Goal: Transaction & Acquisition: Purchase product/service

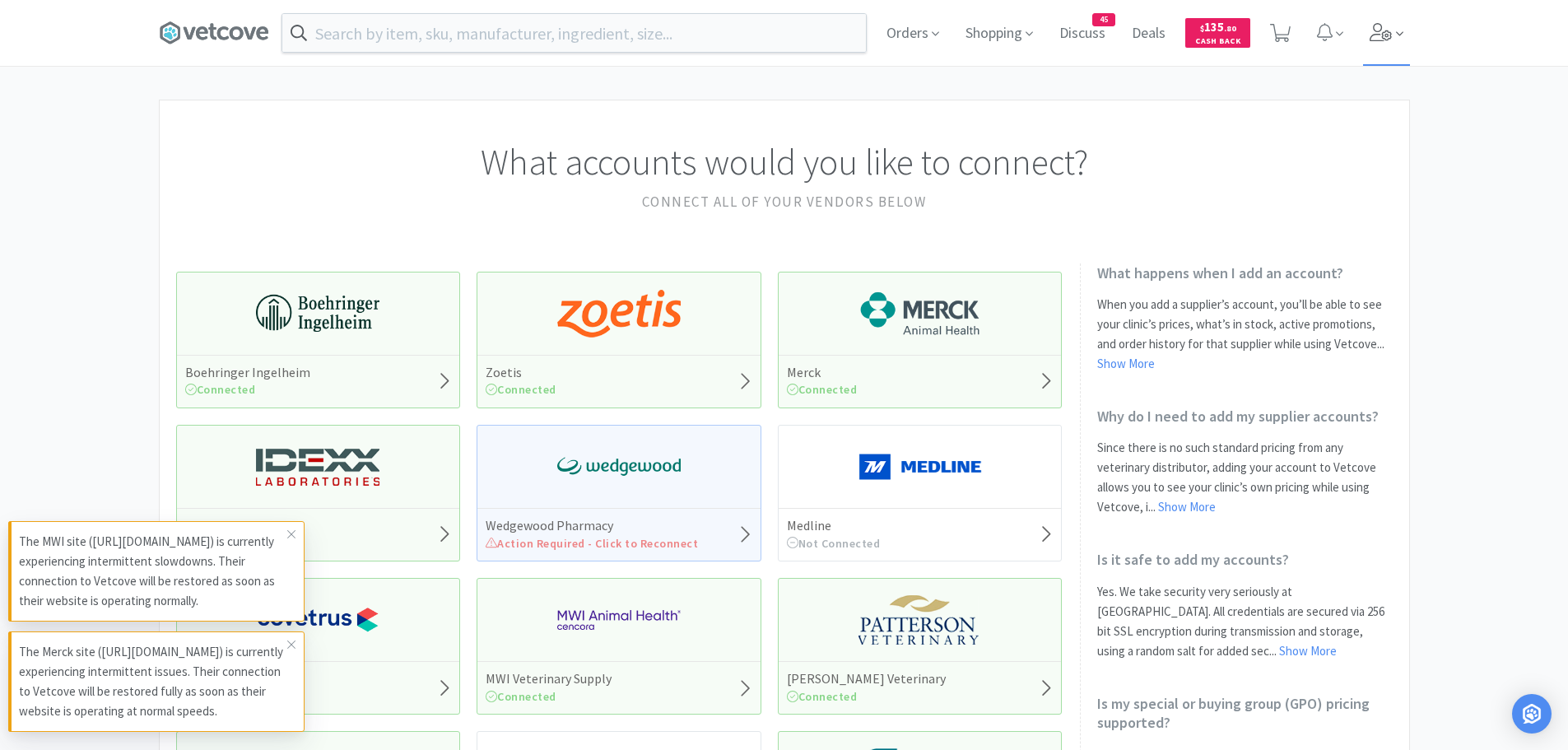
click at [1393, 37] on span at bounding box center [1386, 33] width 47 height 66
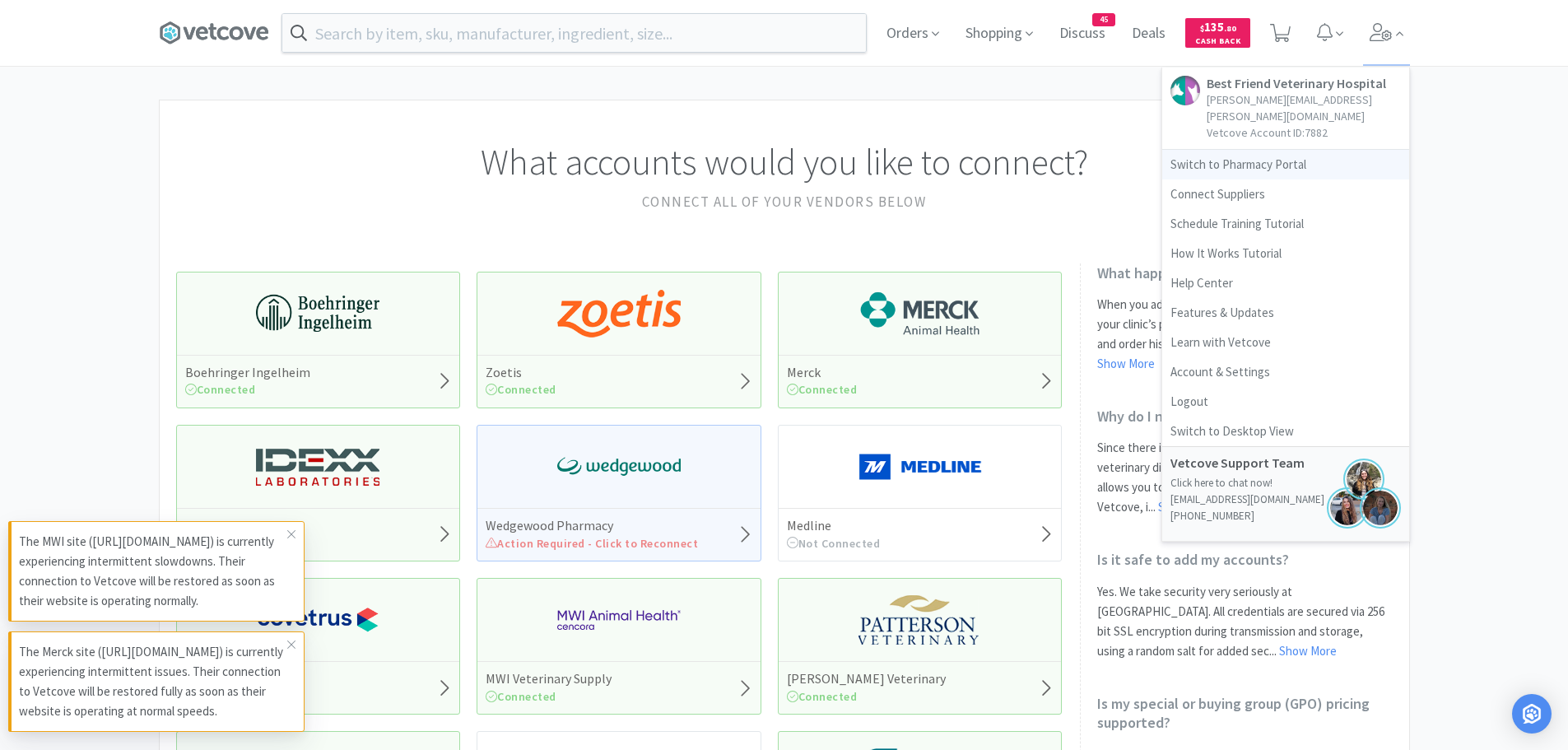
click at [1221, 154] on link "Switch to Pharmacy Portal" at bounding box center [1285, 164] width 246 height 30
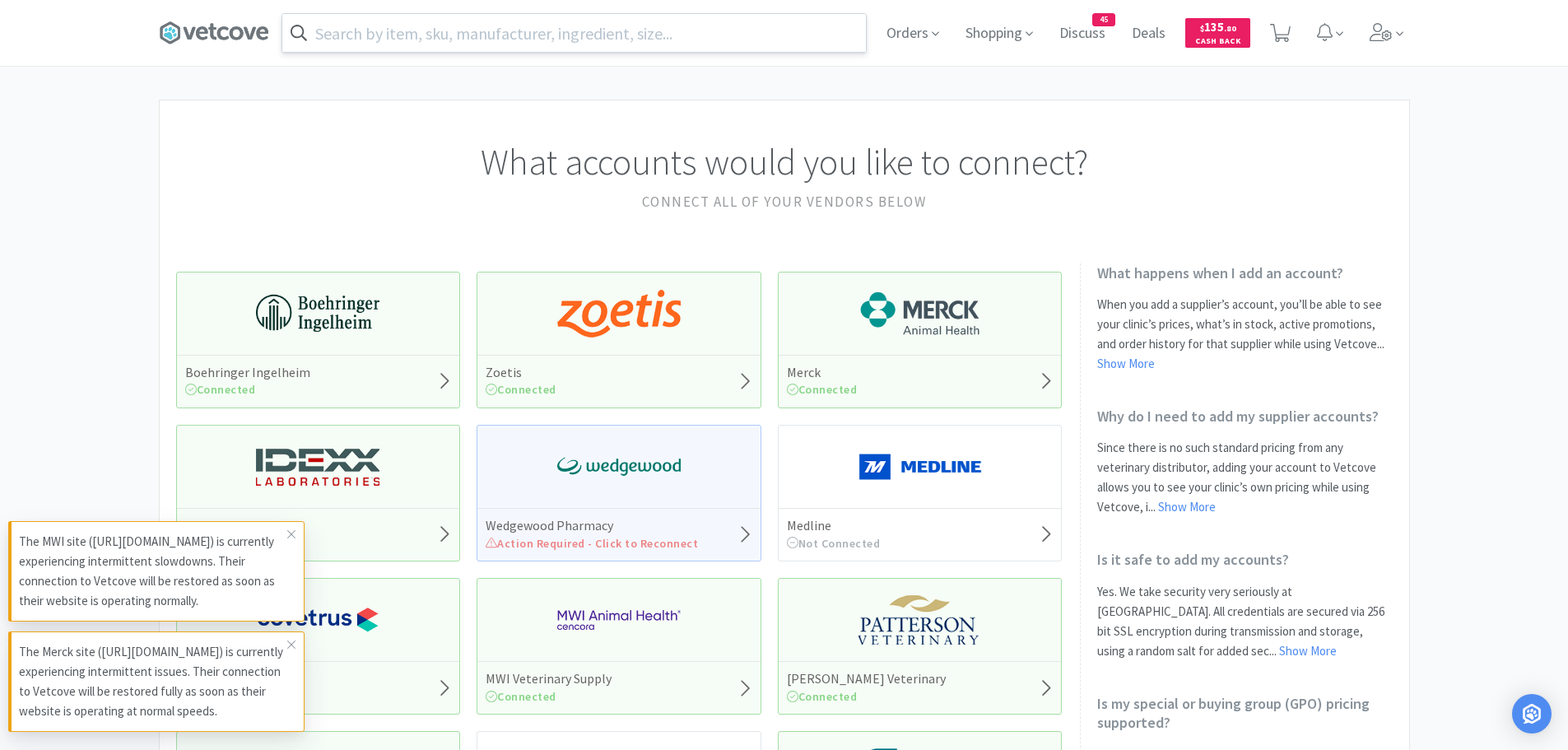
click at [589, 40] on input "text" at bounding box center [574, 33] width 584 height 38
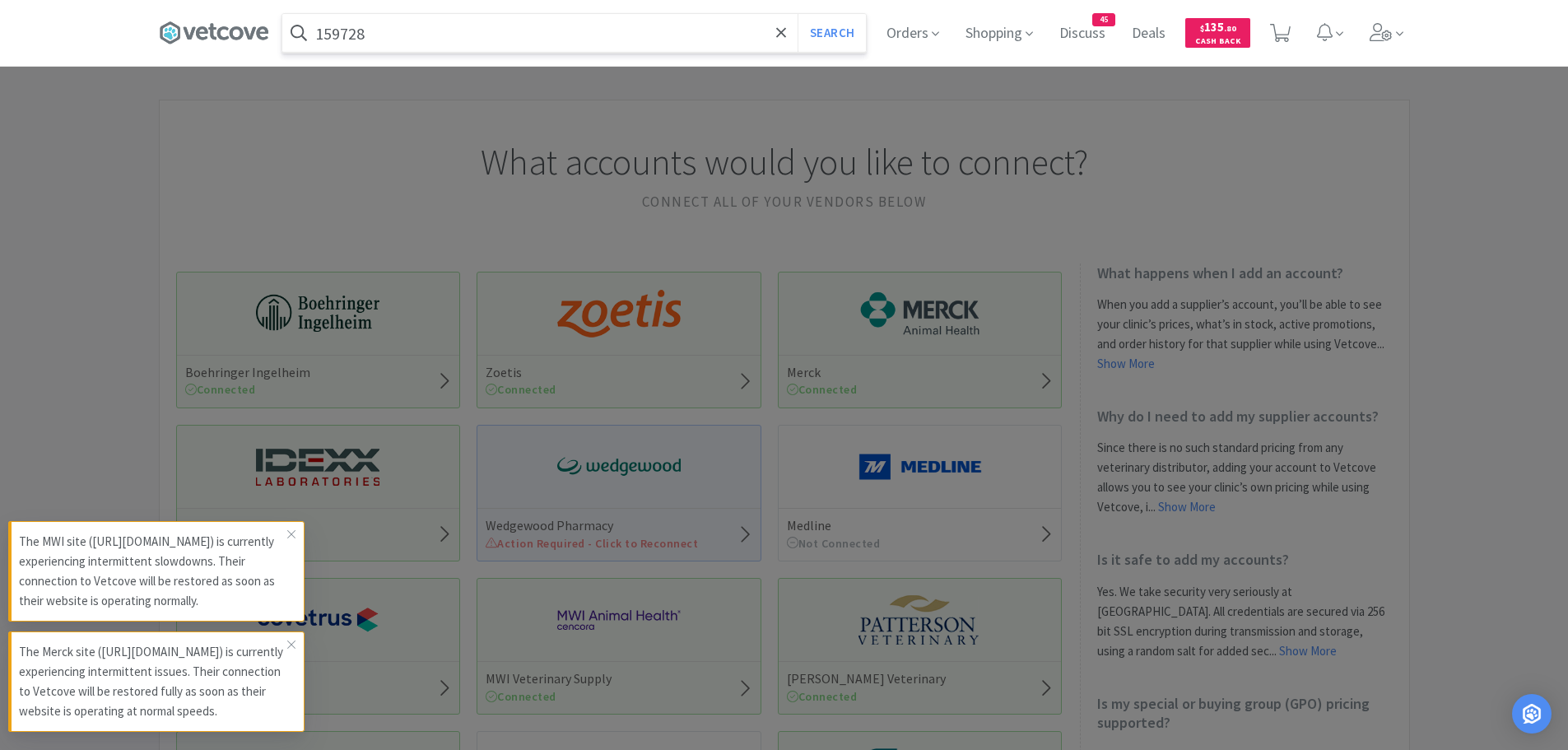
type input "159728"
click at [798, 14] on button "Search" at bounding box center [832, 33] width 68 height 38
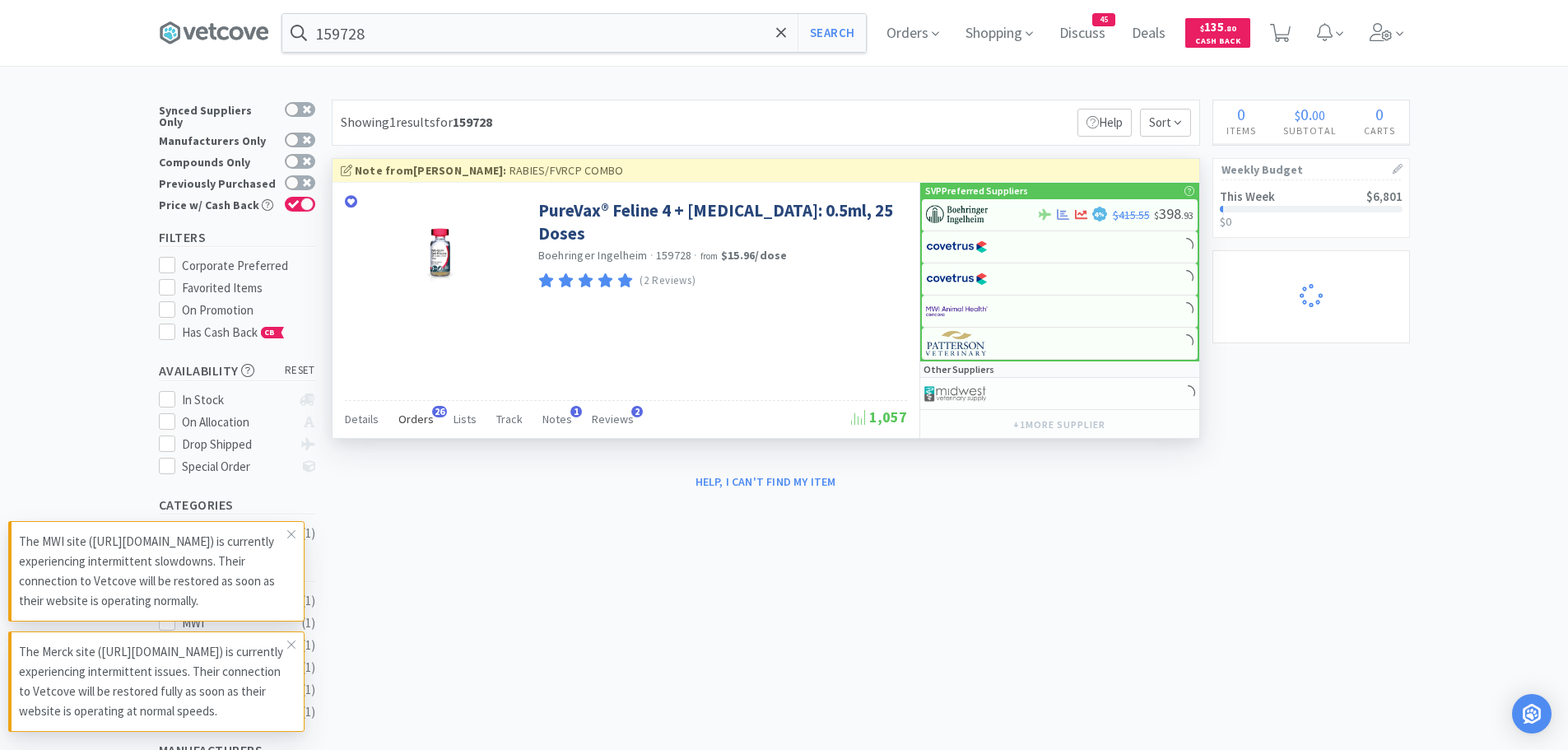
click at [398, 422] on span "Orders" at bounding box center [416, 419] width 36 height 15
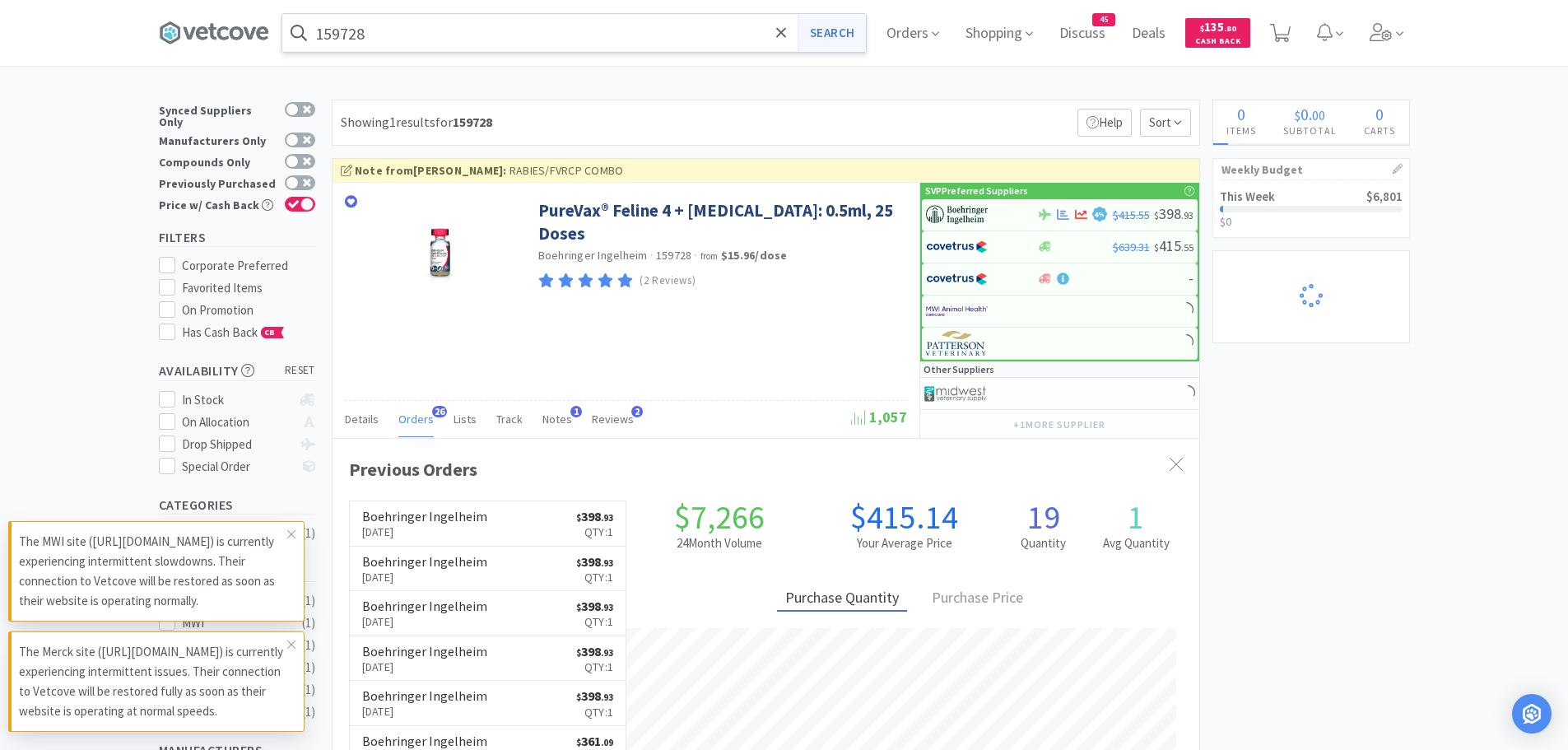
scroll to position [441, 867]
select select "1"
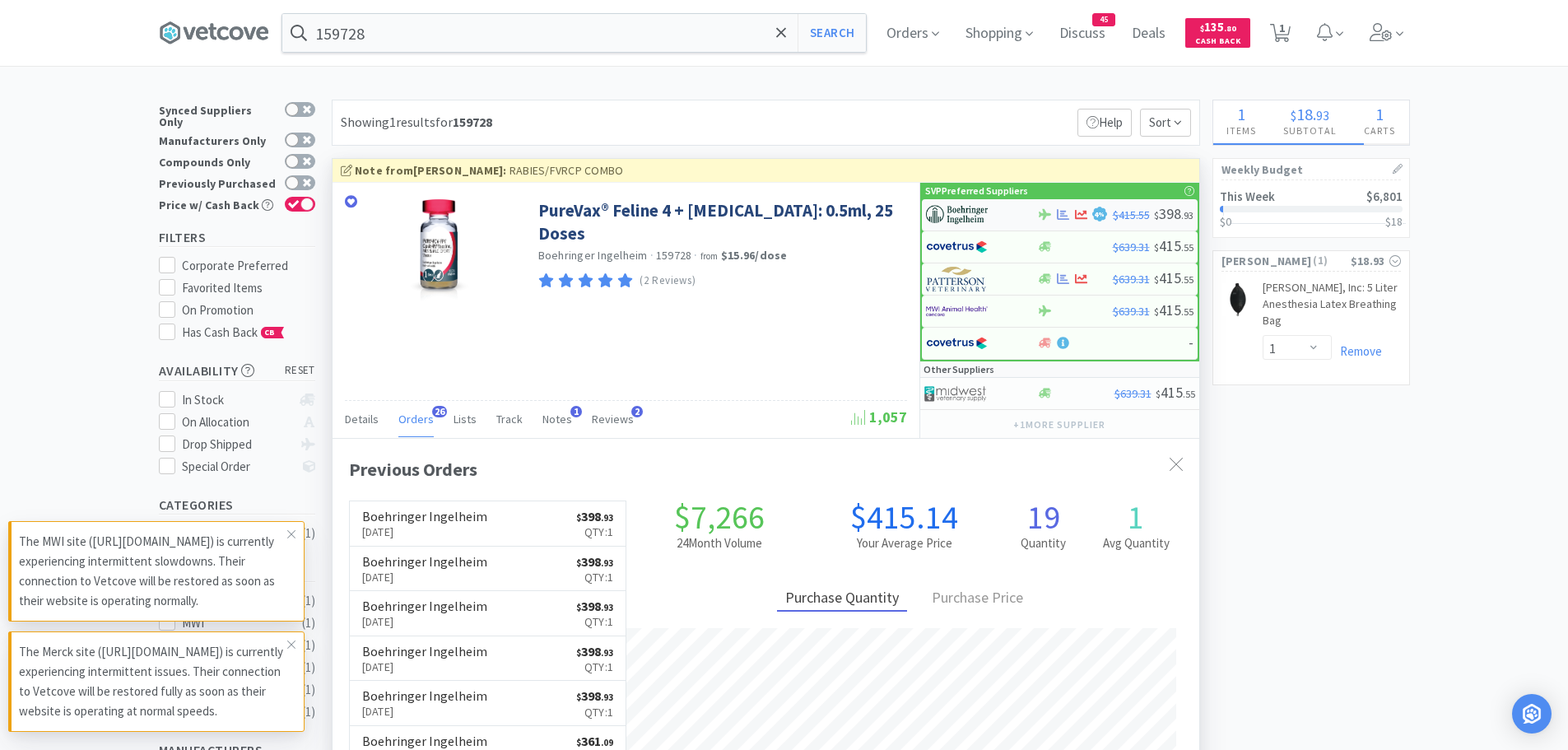
click at [970, 210] on img at bounding box center [957, 215] width 61 height 25
select select "1"
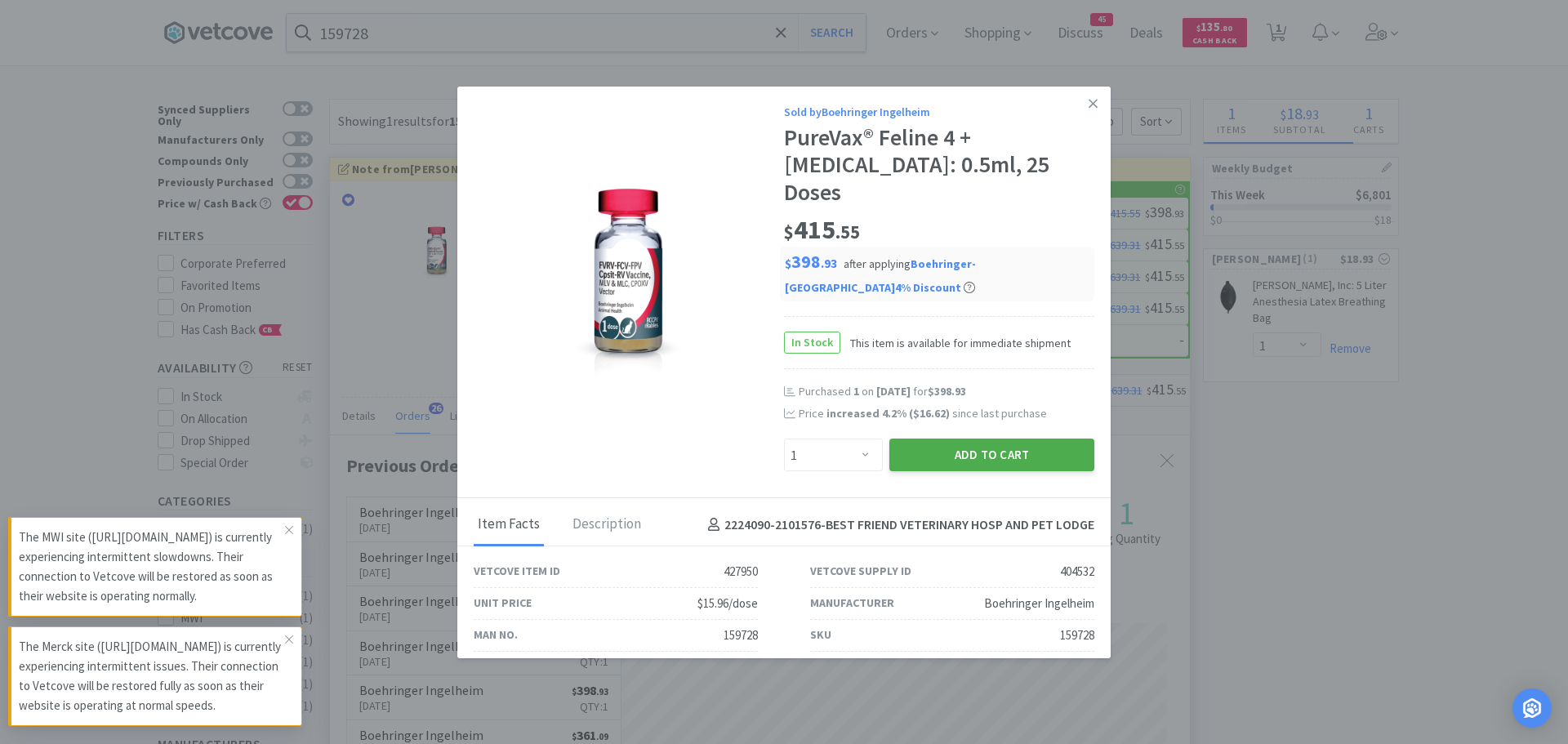
click at [935, 439] on button "Add to Cart" at bounding box center [992, 454] width 205 height 32
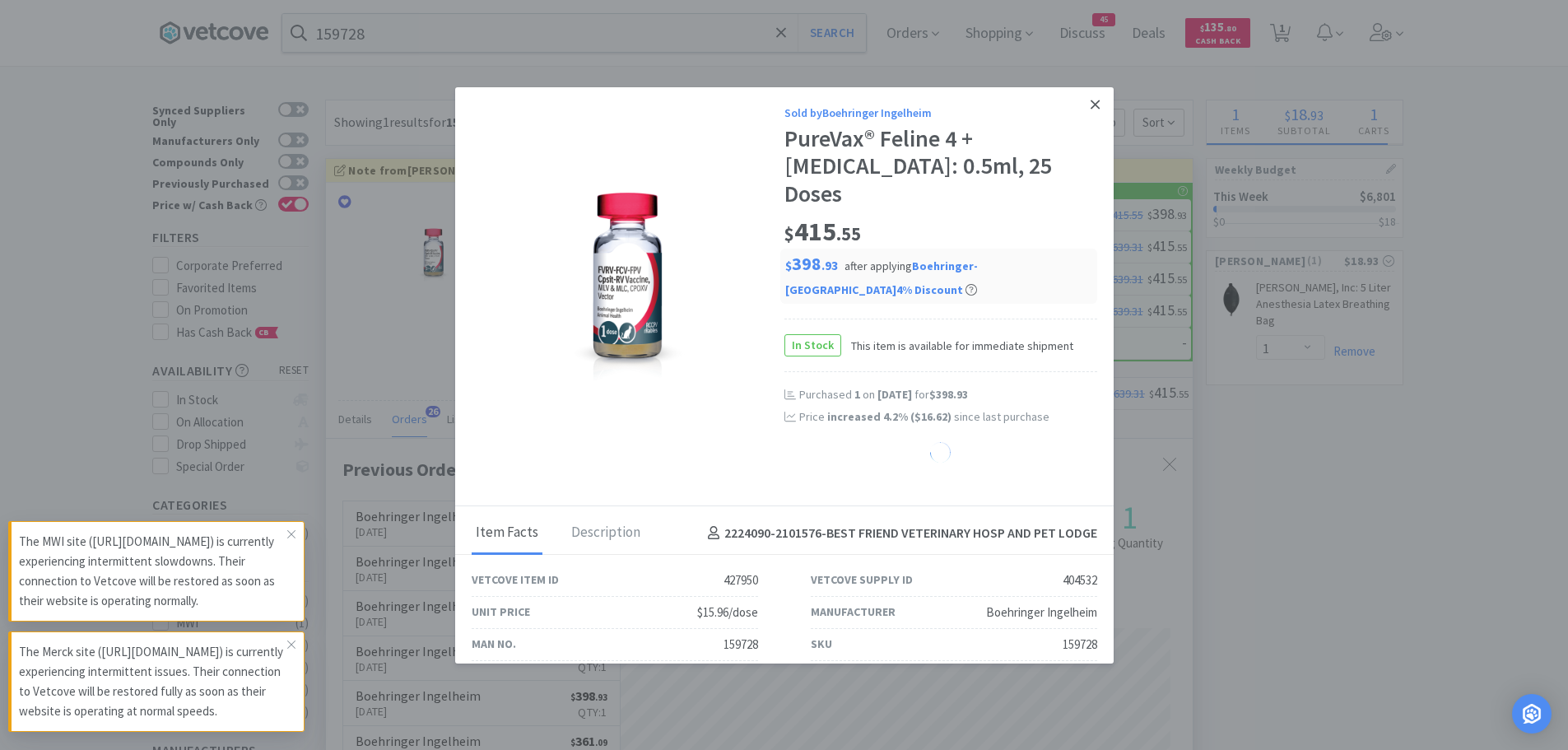
select select "1"
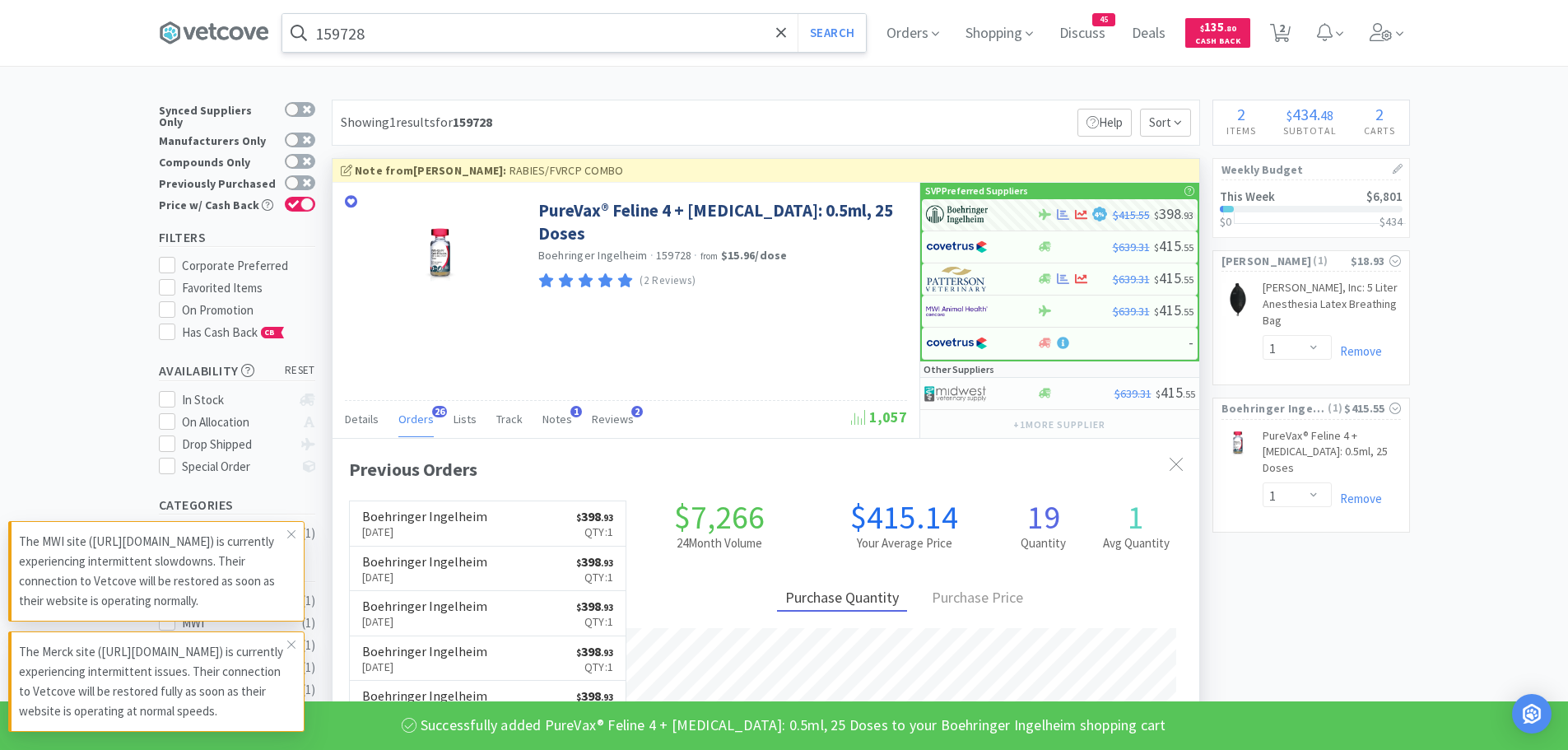
click at [465, 40] on input "159728" at bounding box center [574, 33] width 584 height 38
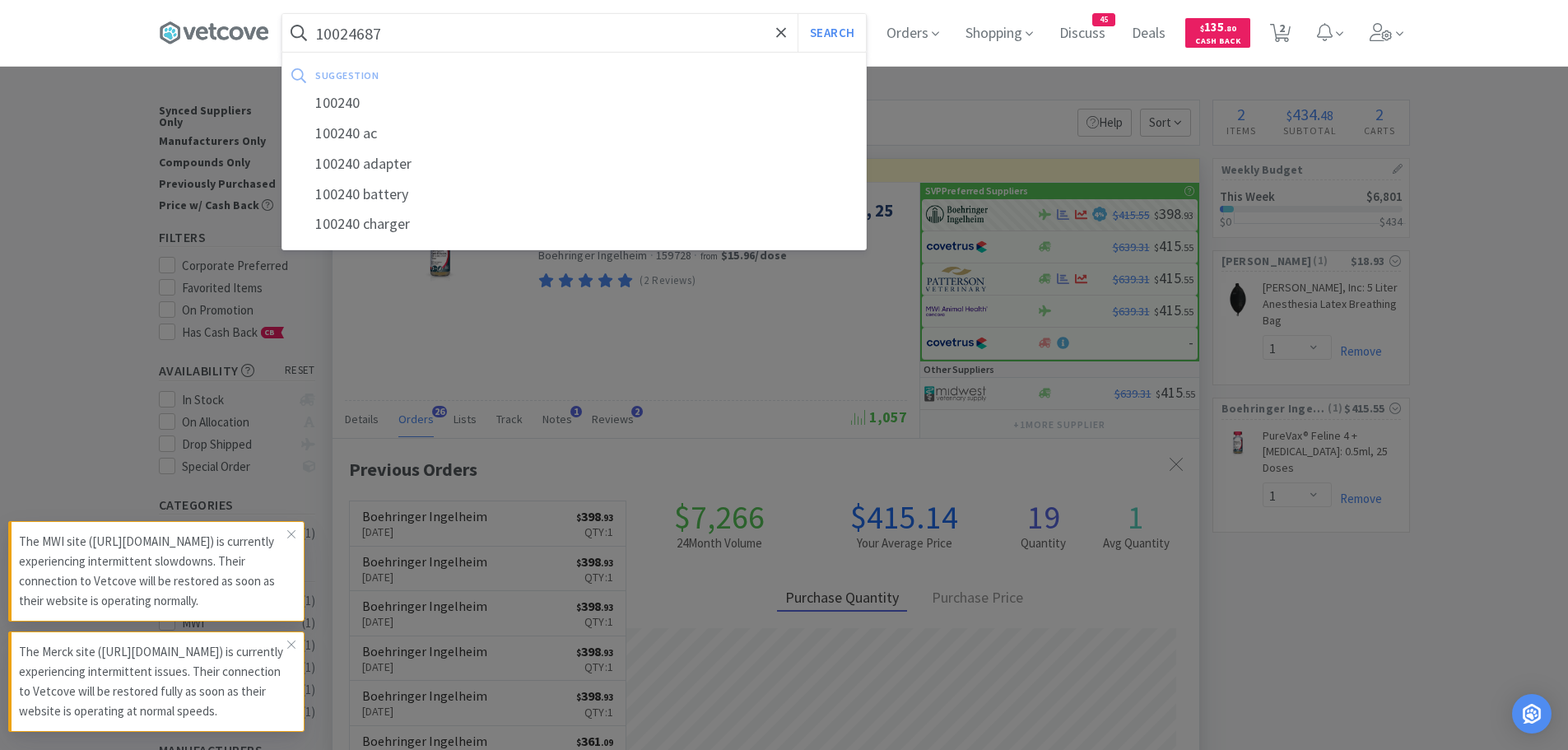
type input "10024687"
click at [798, 14] on button "Search" at bounding box center [832, 33] width 68 height 38
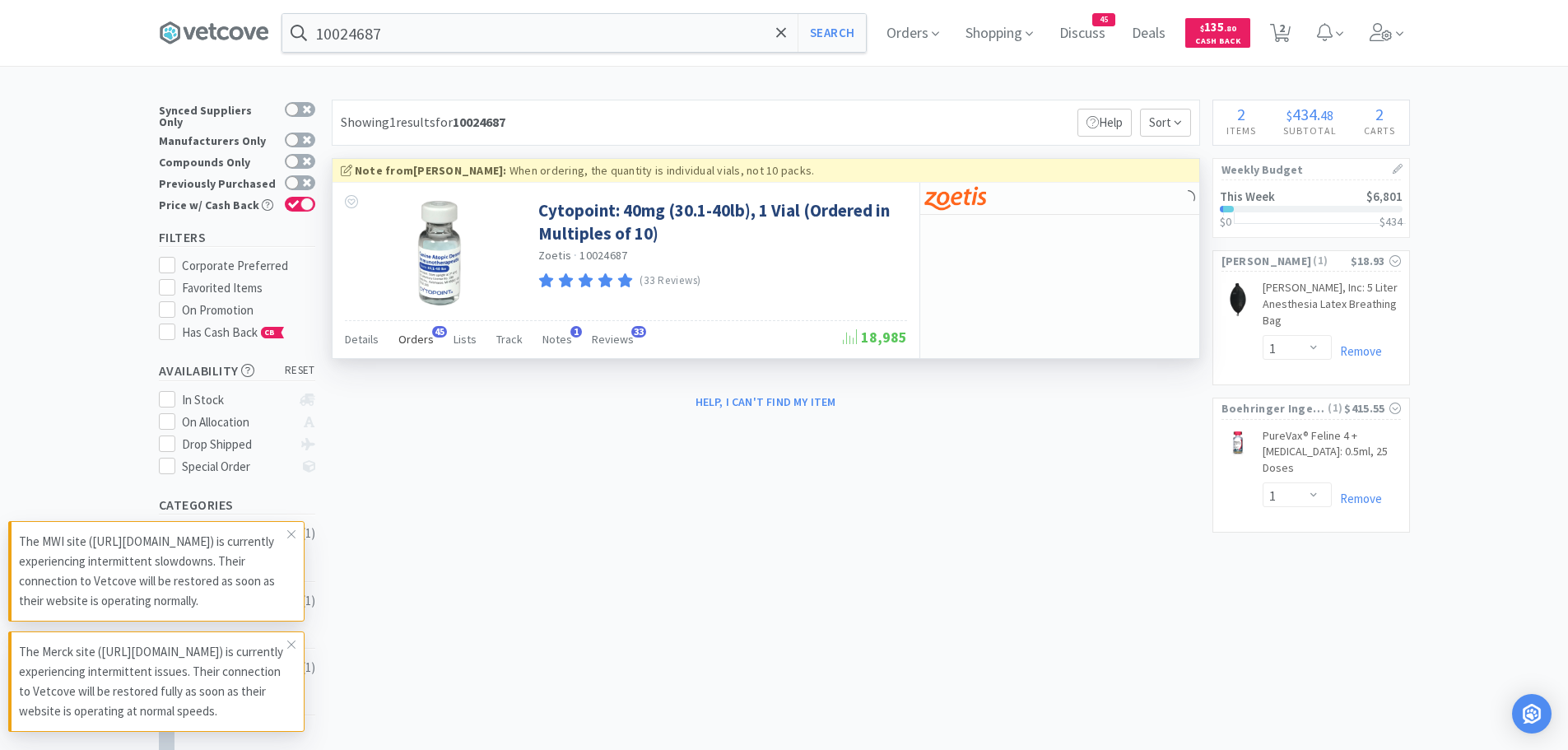
click at [420, 332] on span "Orders" at bounding box center [416, 338] width 36 height 15
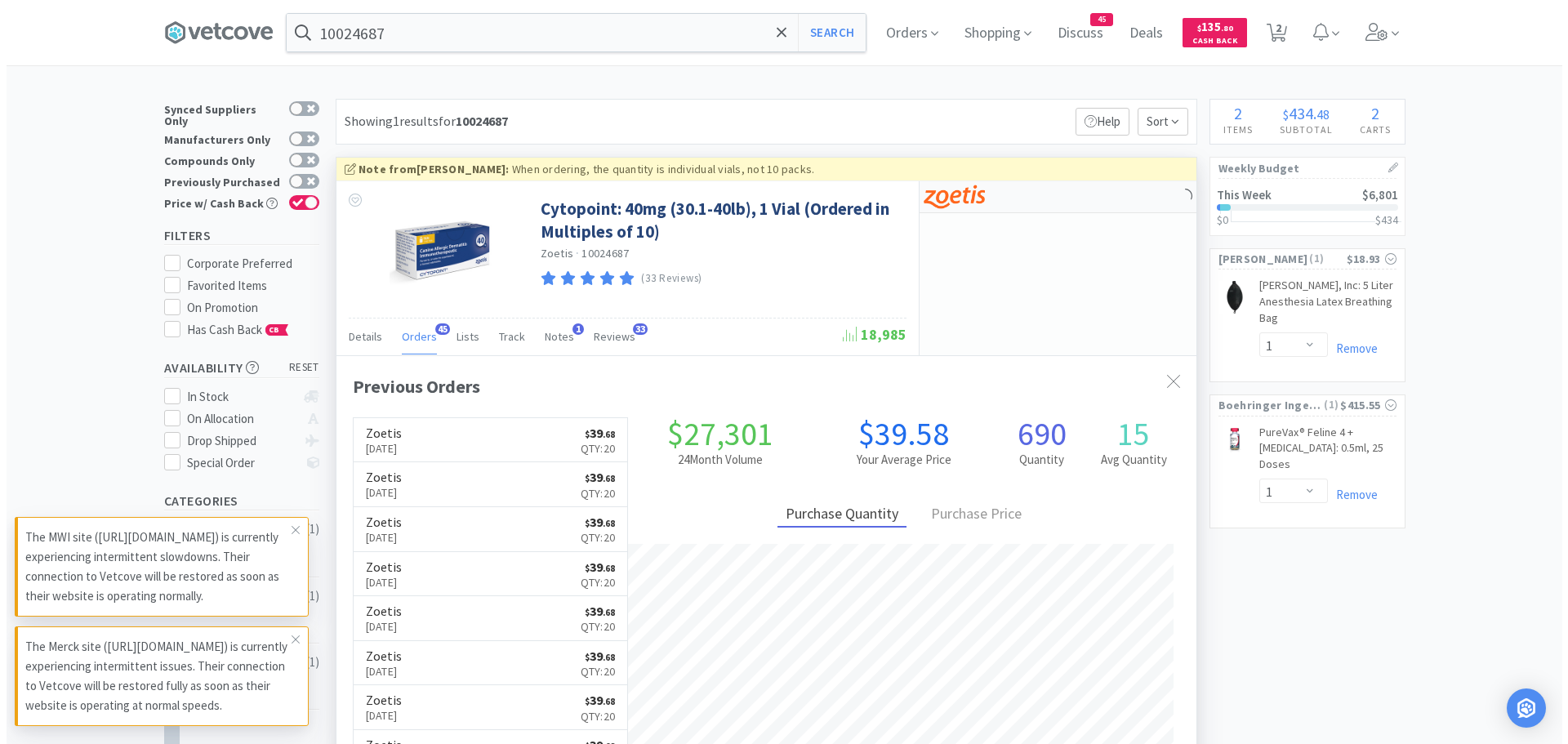
scroll to position [438, 860]
click at [954, 188] on img at bounding box center [947, 196] width 61 height 25
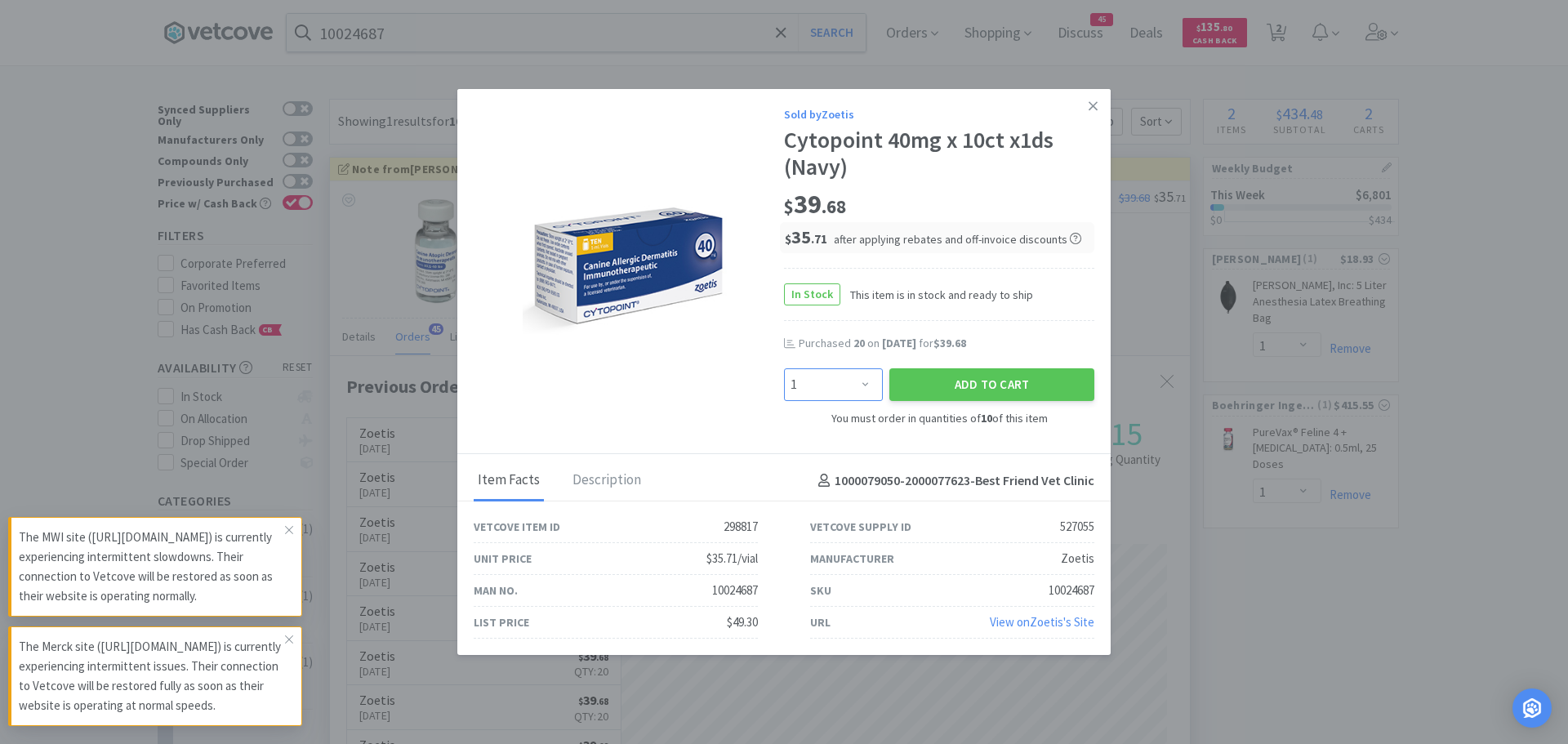
click at [862, 383] on select "Enter Quantity 10 20 30 40 50 60 70 80 90 100 110 120 130 140 150 160 170 180 1…" at bounding box center [833, 384] width 99 height 32
select select "20"
click at [784, 368] on select "Enter Quantity 10 20 30 40 50 60 70 80 90 100 110 120 130 140 150 160 170 180 1…" at bounding box center [833, 384] width 99 height 32
click at [929, 379] on button "Add to Cart" at bounding box center [992, 384] width 205 height 32
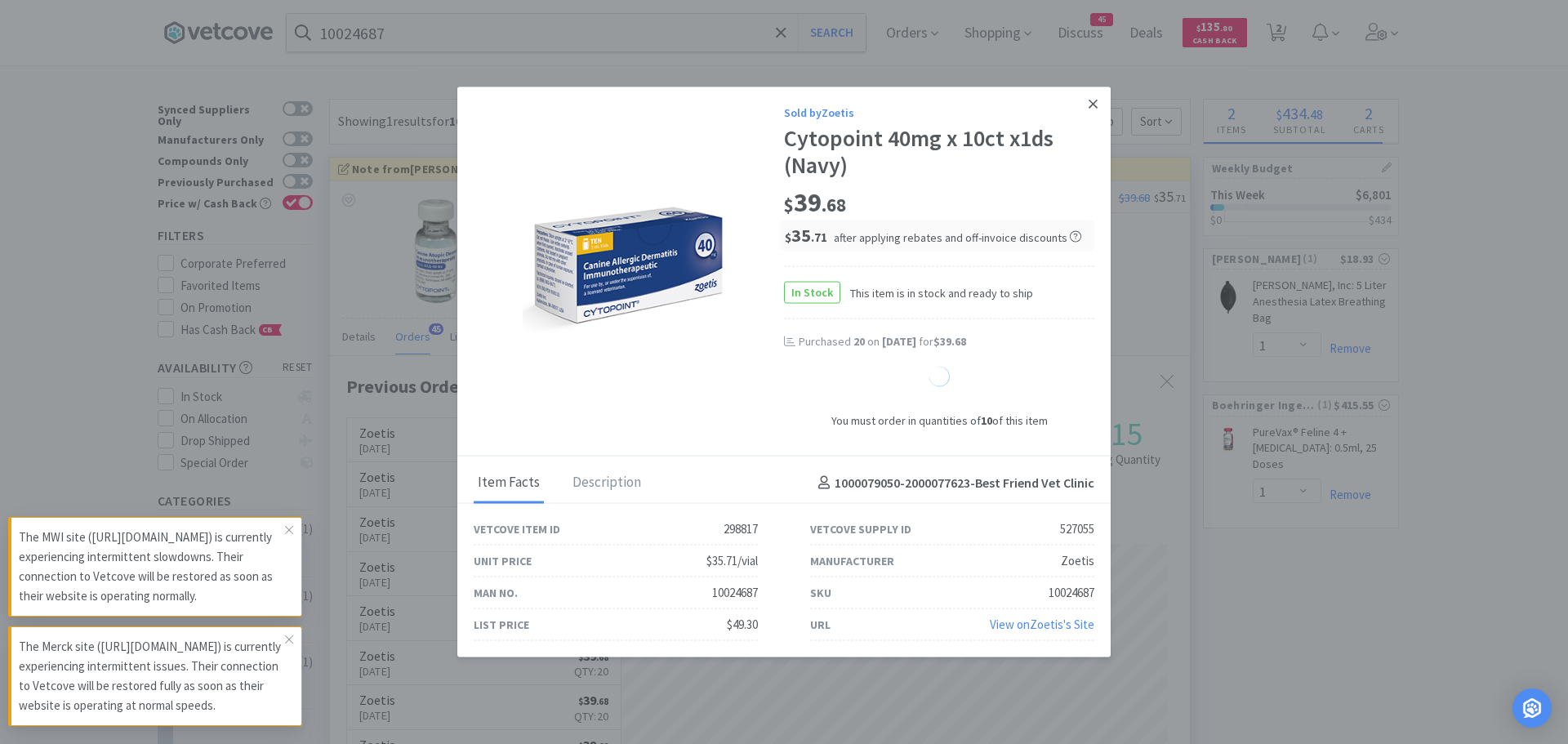
select select "20"
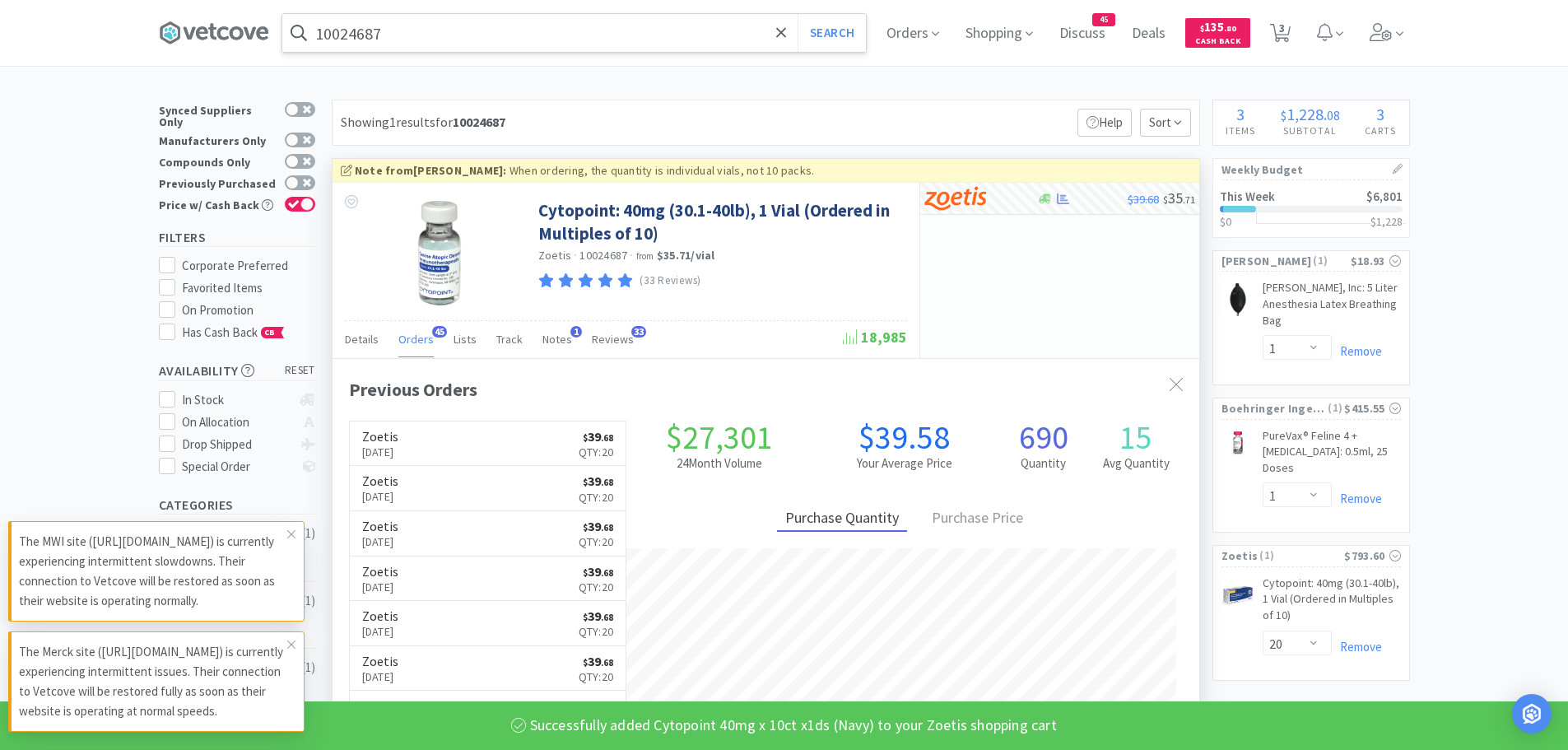
click at [437, 33] on input "10024687" at bounding box center [574, 33] width 584 height 38
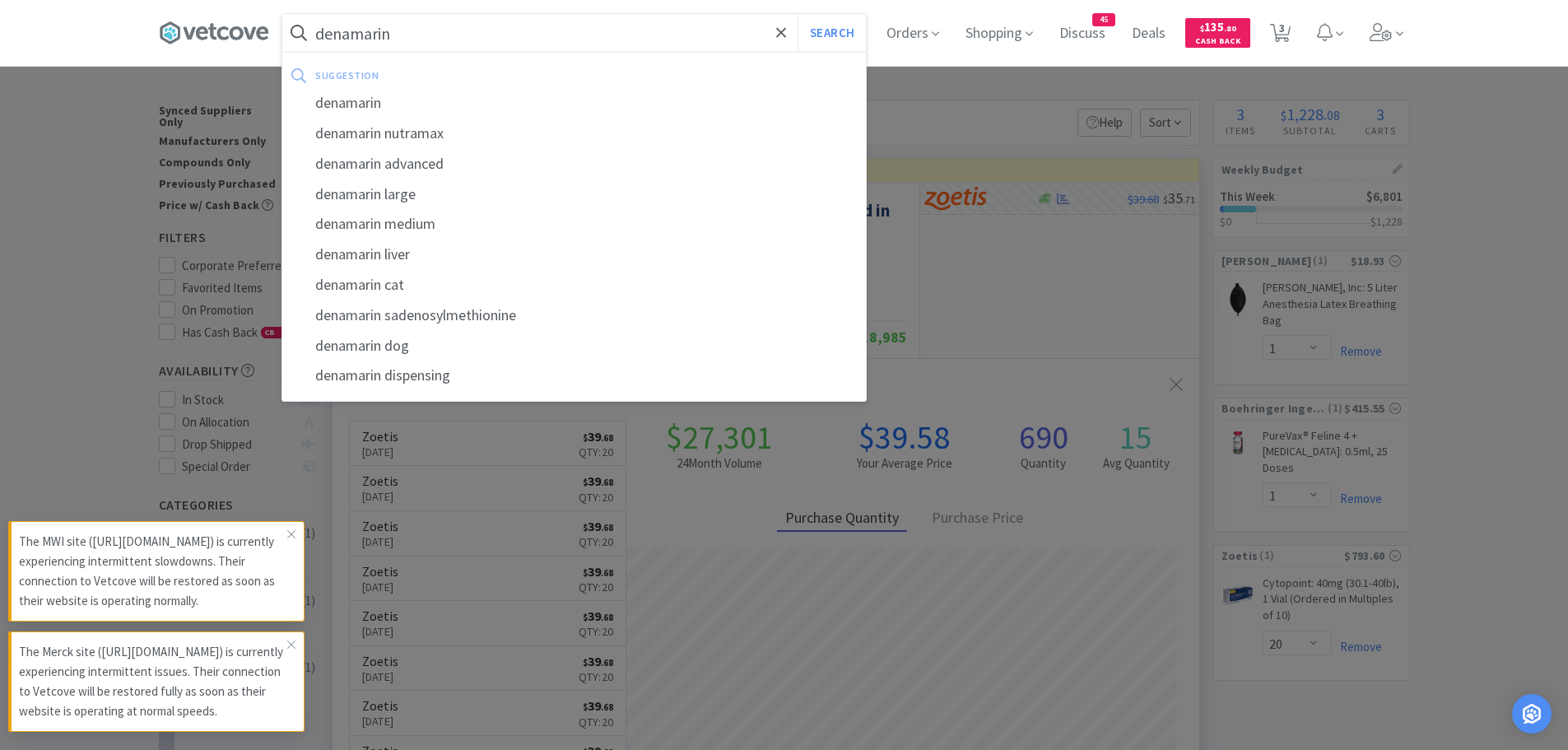
type input "denamarin"
click at [798, 14] on button "Search" at bounding box center [832, 33] width 68 height 38
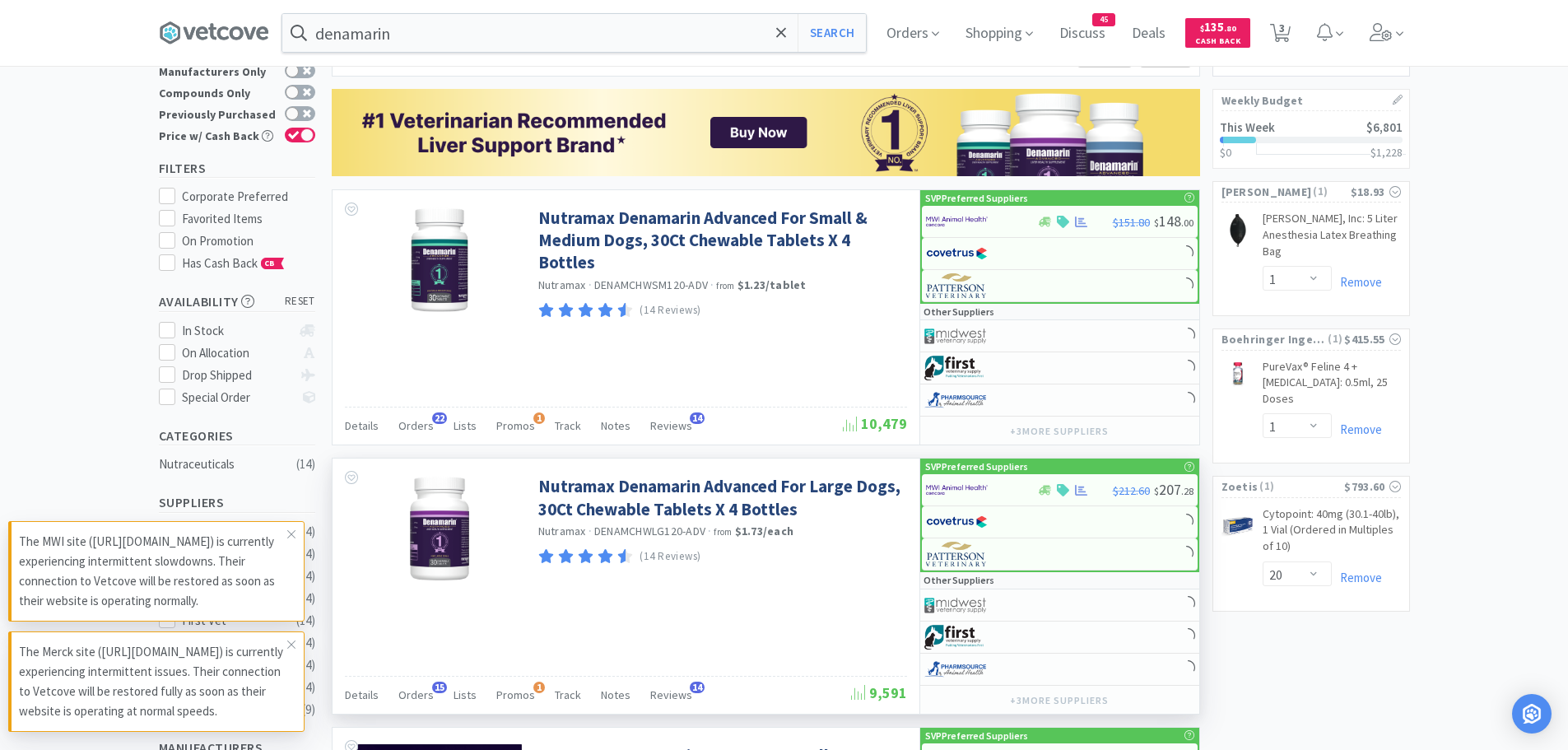
scroll to position [164, 0]
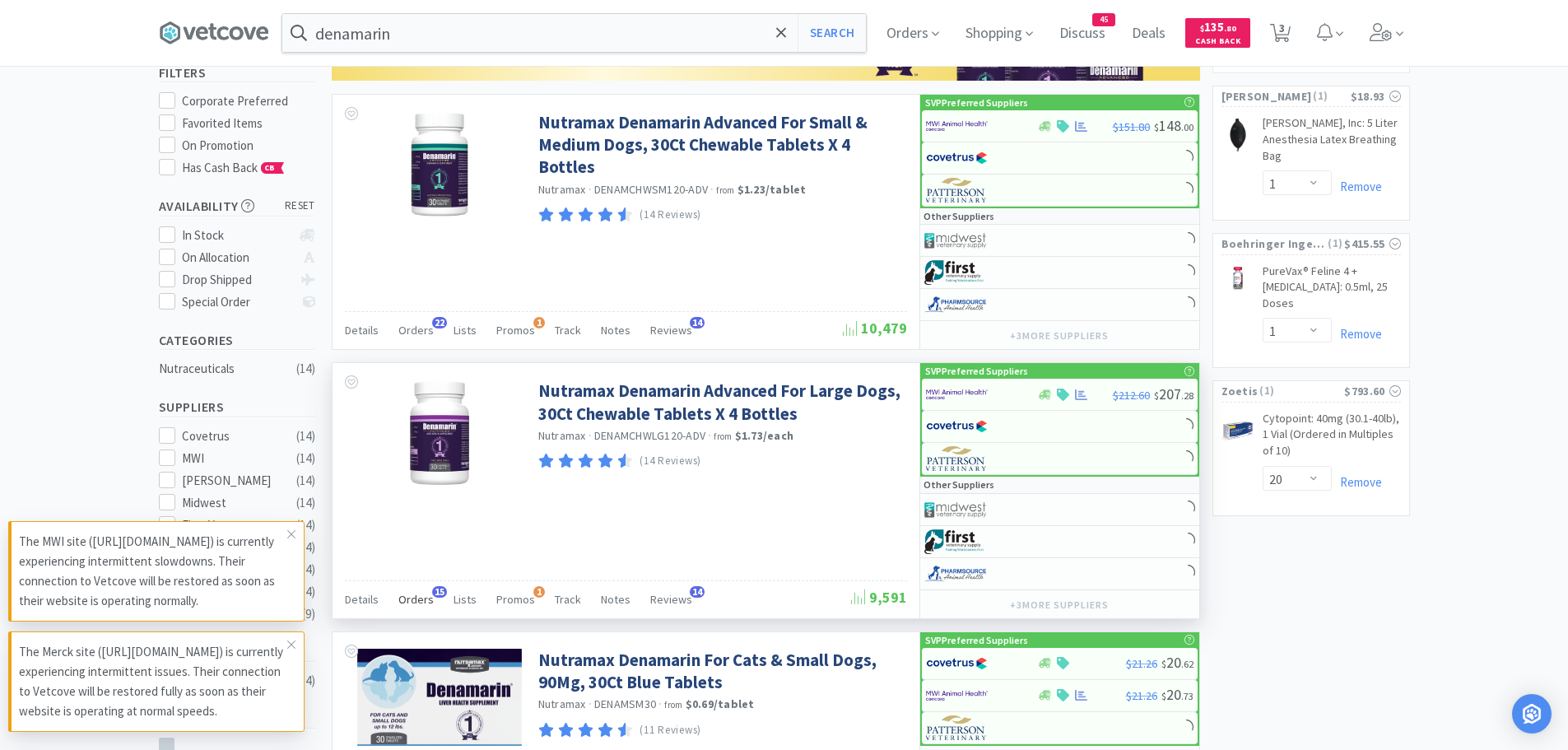
click at [421, 604] on span "Orders" at bounding box center [416, 599] width 36 height 15
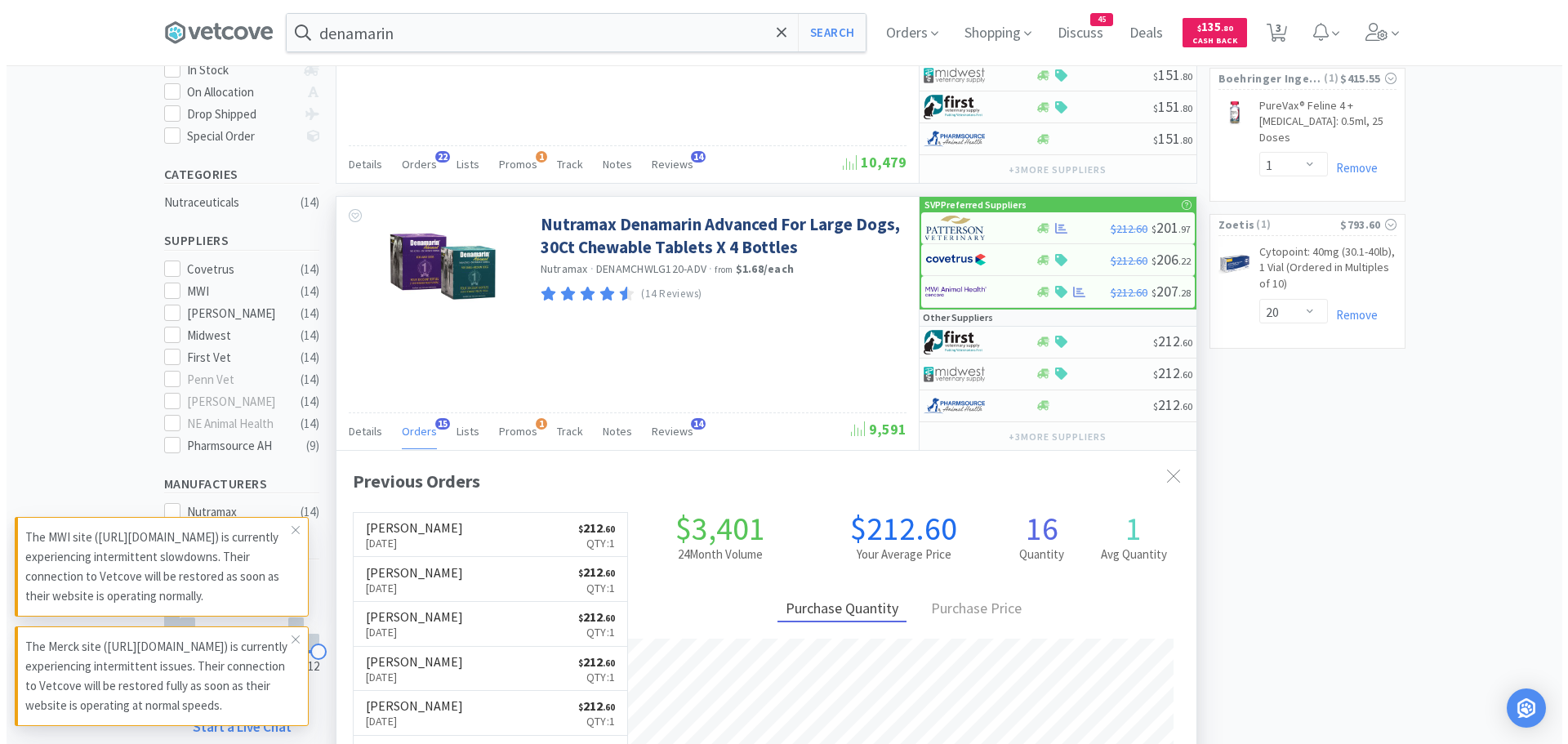
scroll to position [438, 860]
click at [962, 224] on img at bounding box center [949, 228] width 61 height 25
select select "1"
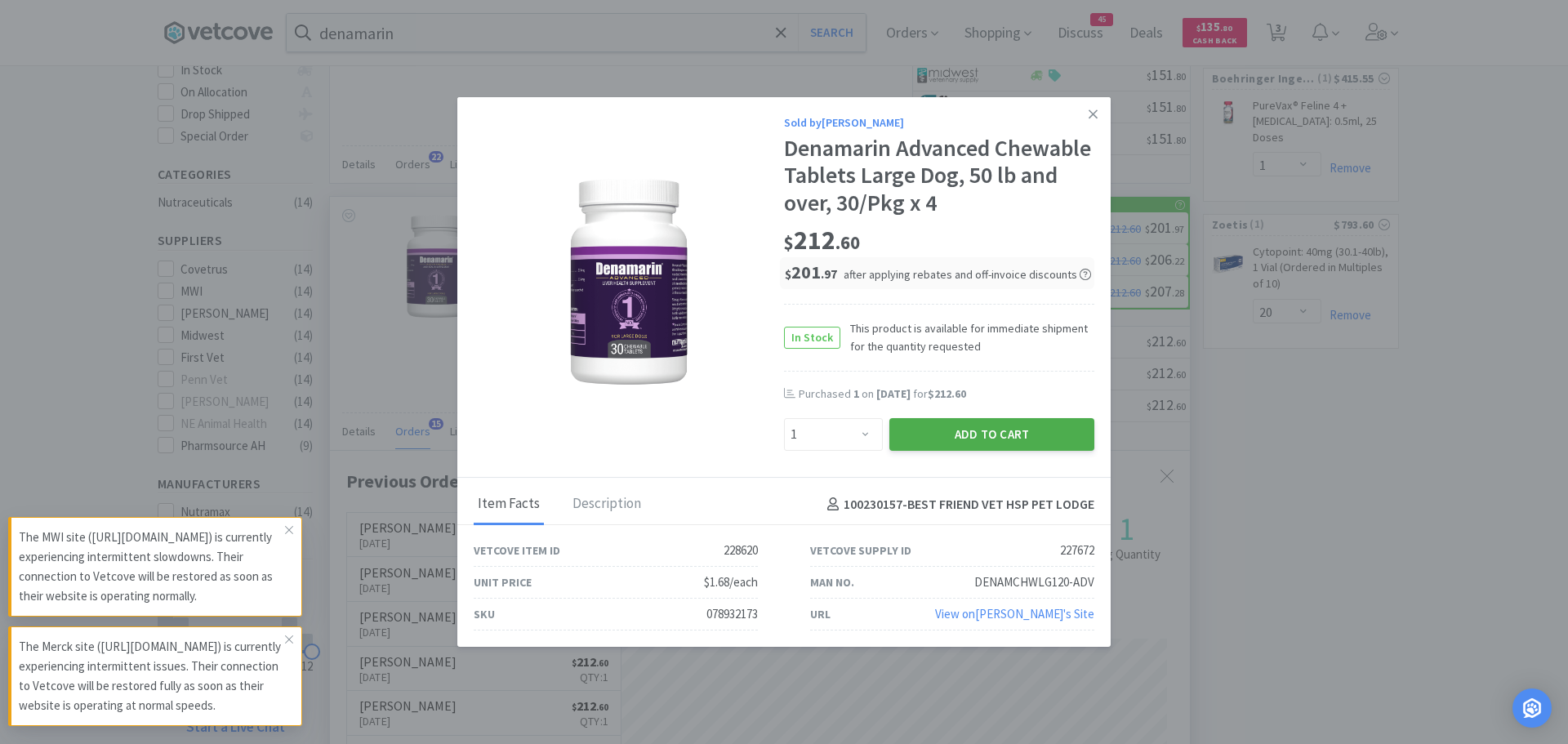
click at [918, 422] on button "Add to Cart" at bounding box center [992, 434] width 205 height 32
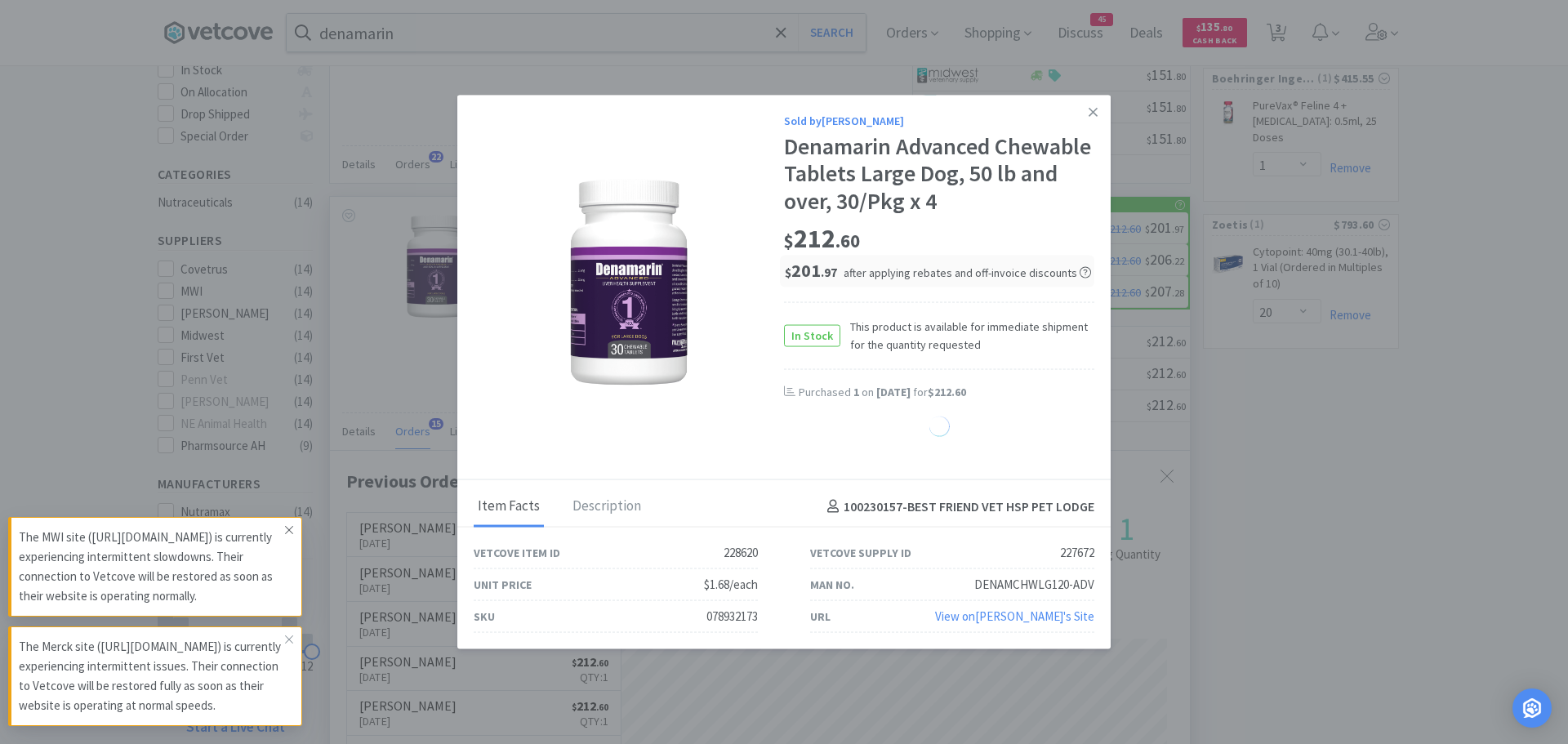
click at [283, 516] on span at bounding box center [289, 529] width 23 height 27
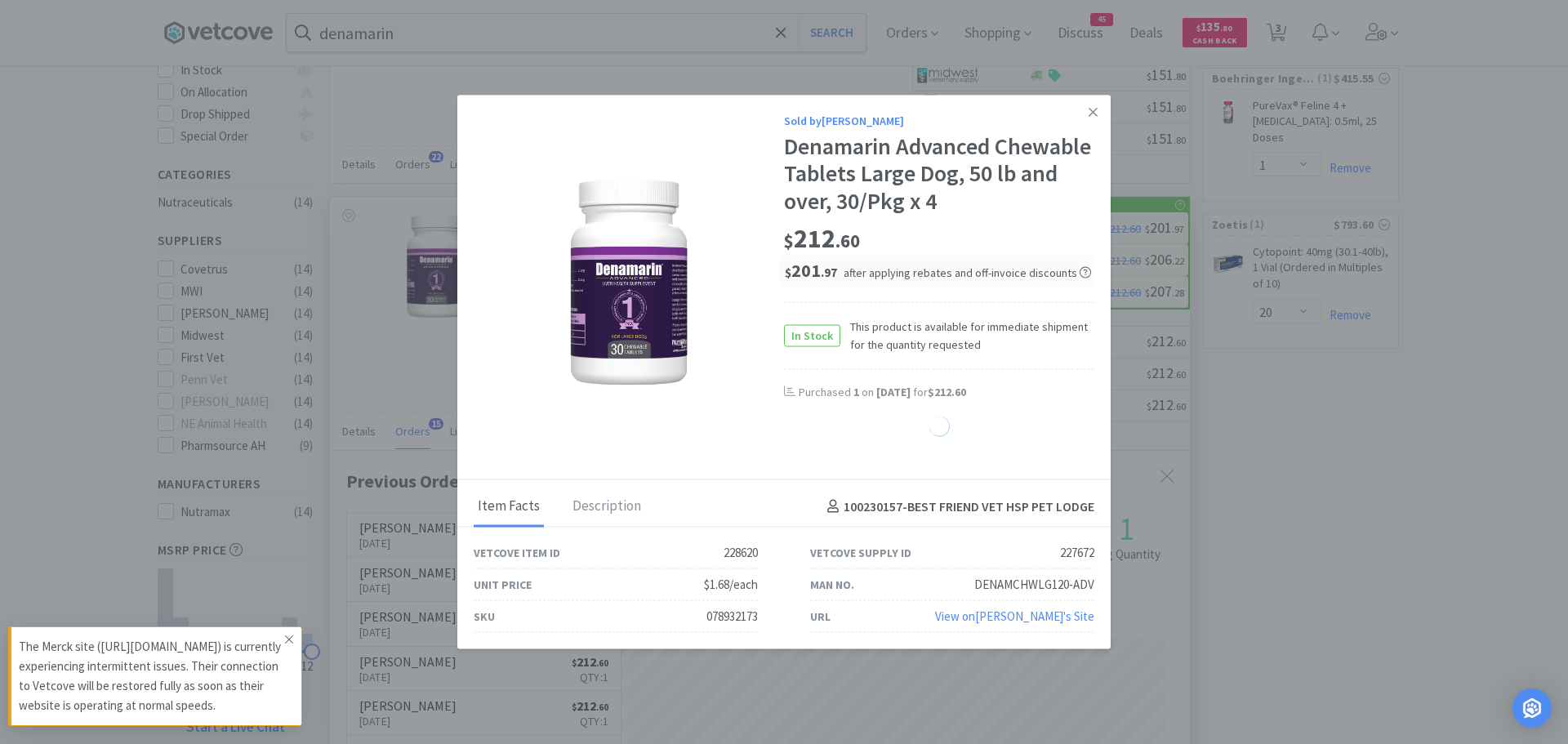
click at [298, 626] on span at bounding box center [289, 639] width 23 height 27
select select "1"
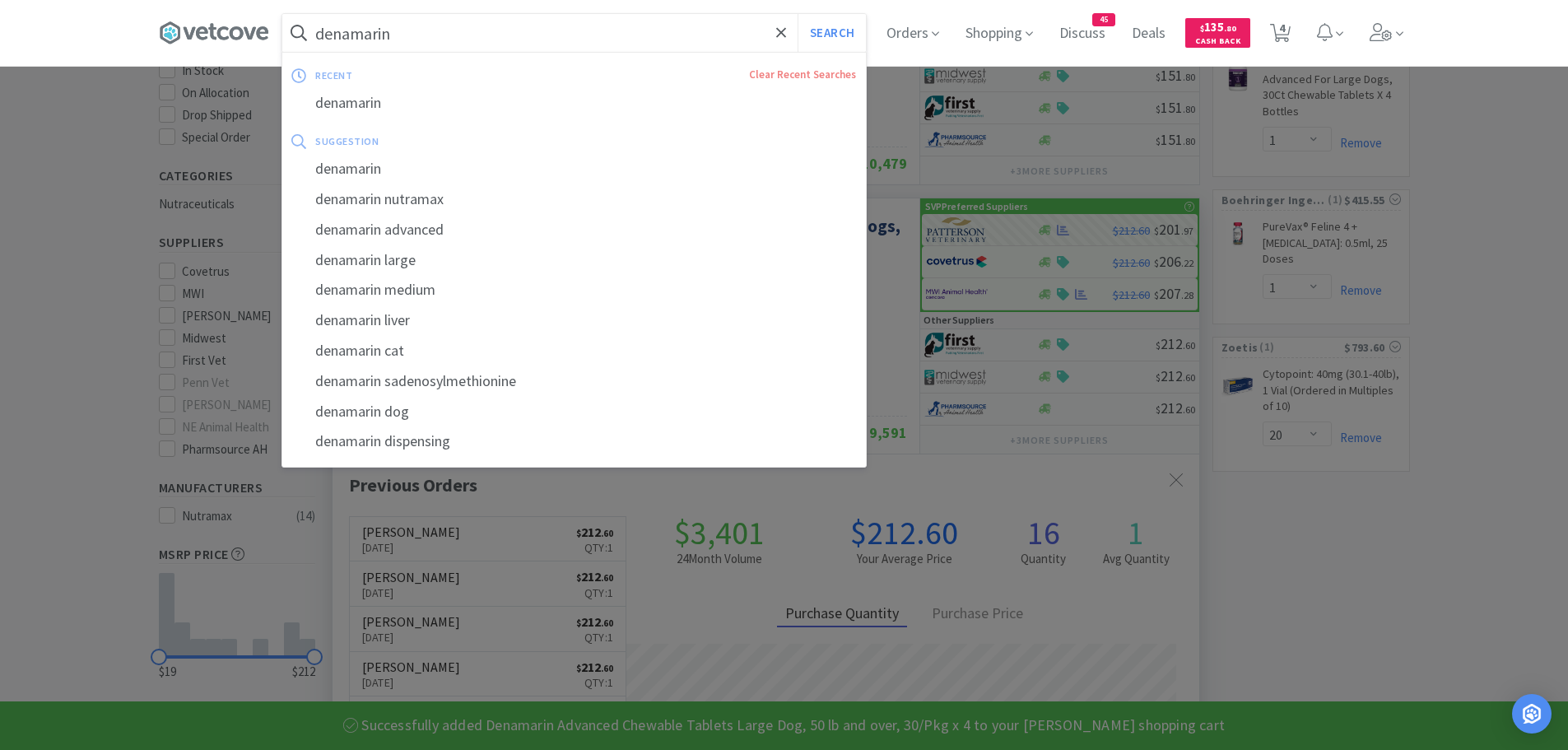
click at [470, 47] on input "denamarin" at bounding box center [574, 33] width 584 height 38
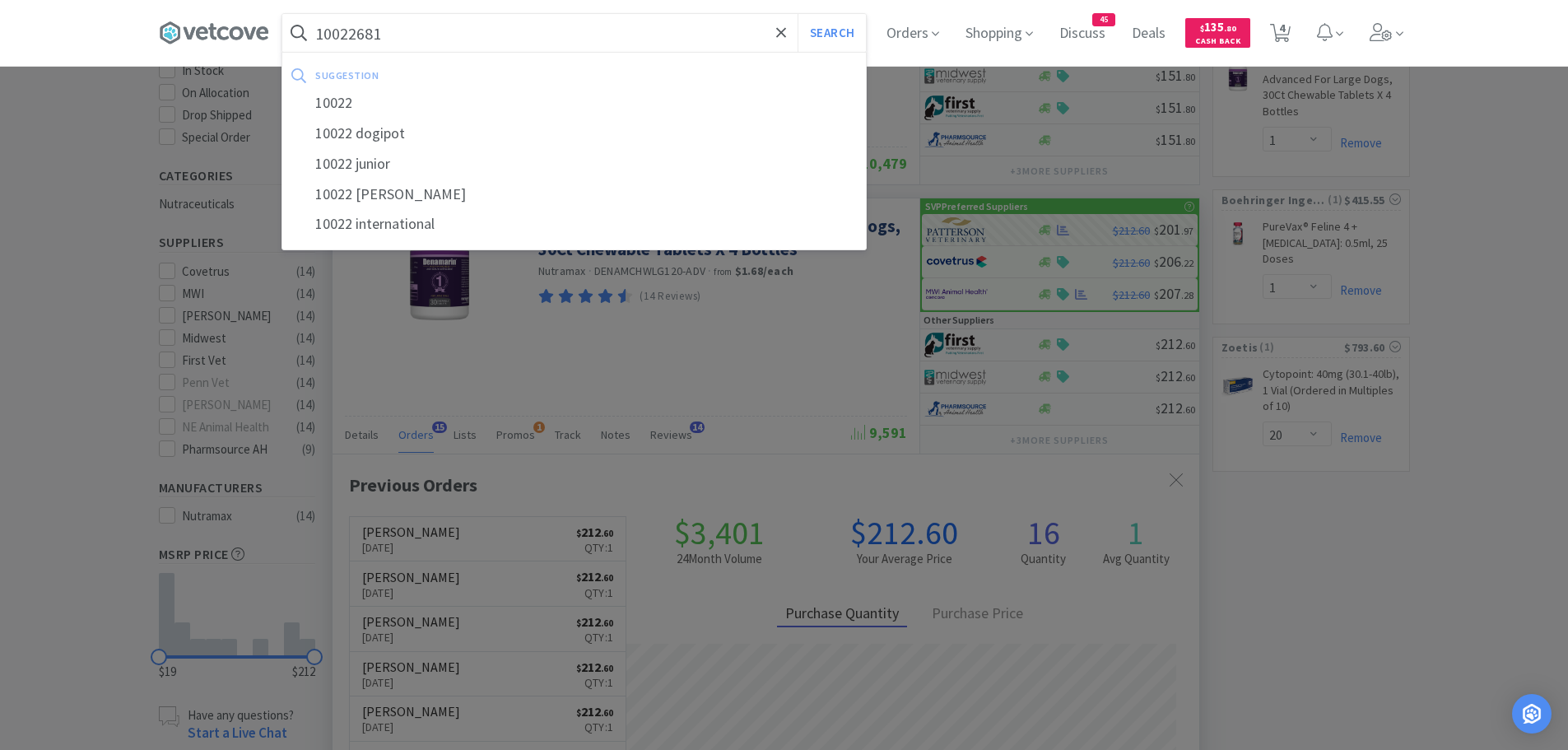
type input "10022681"
click at [798, 14] on button "Search" at bounding box center [832, 33] width 68 height 38
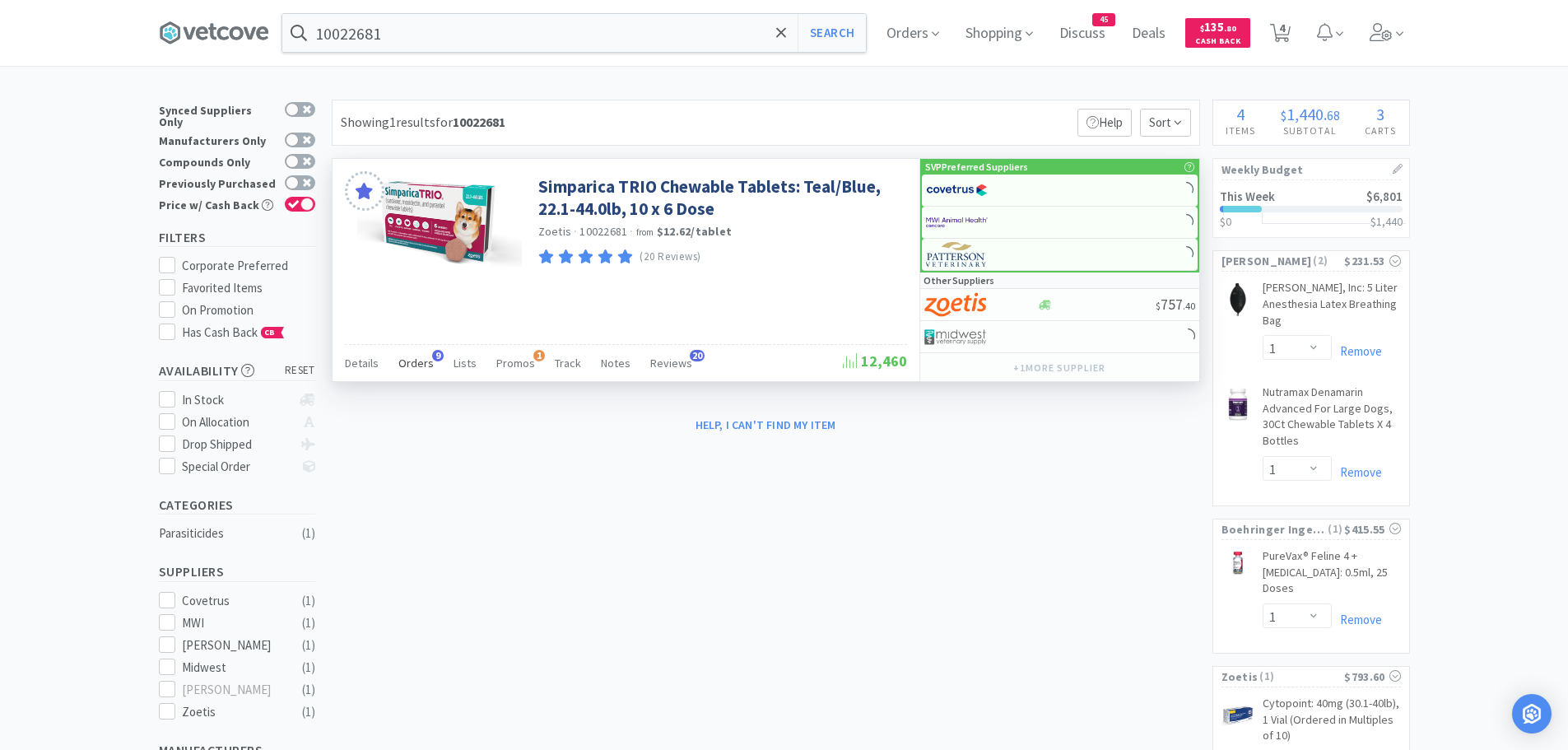
click at [428, 358] on span "Orders" at bounding box center [416, 362] width 36 height 15
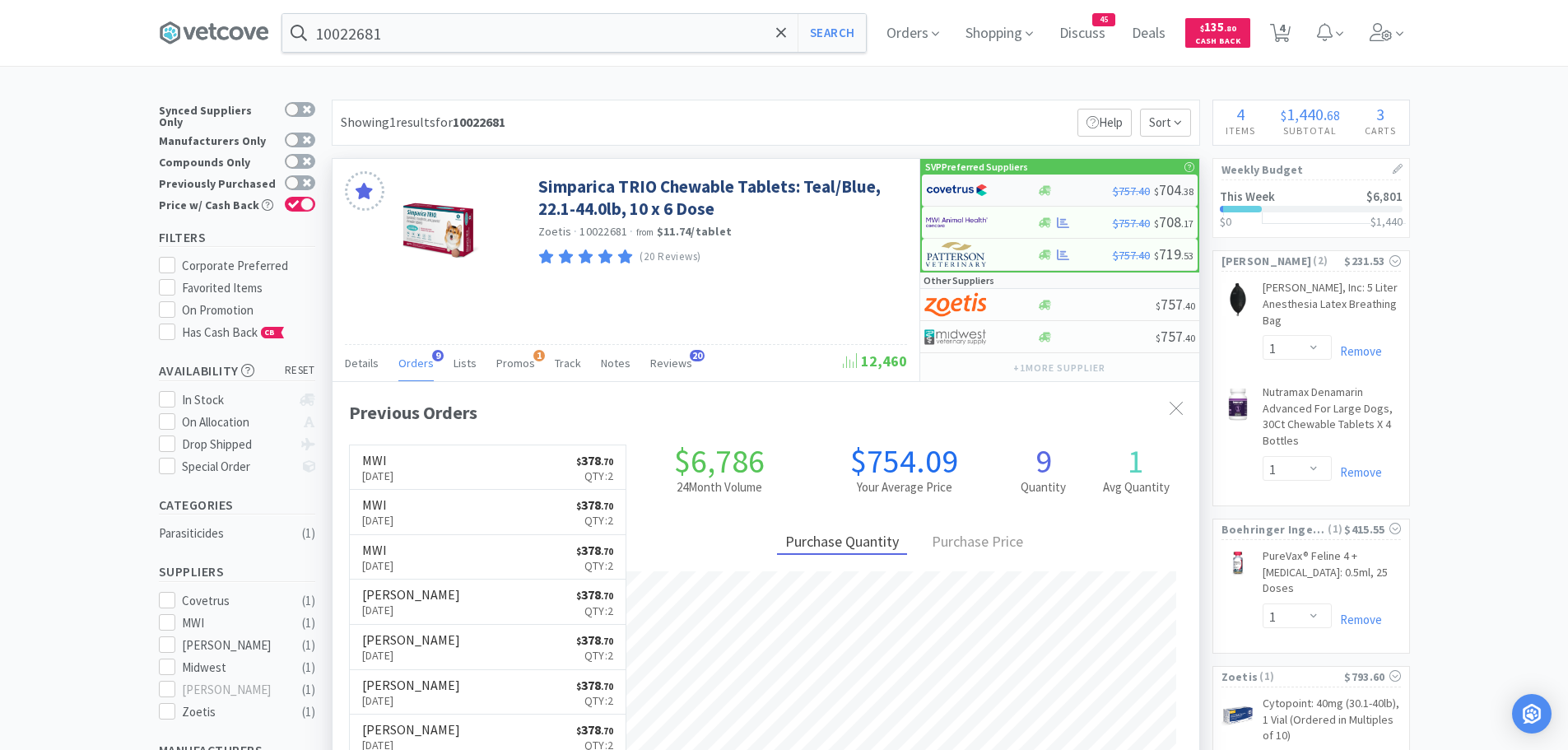
scroll to position [441, 867]
click at [960, 196] on img at bounding box center [957, 190] width 61 height 25
select select "2"
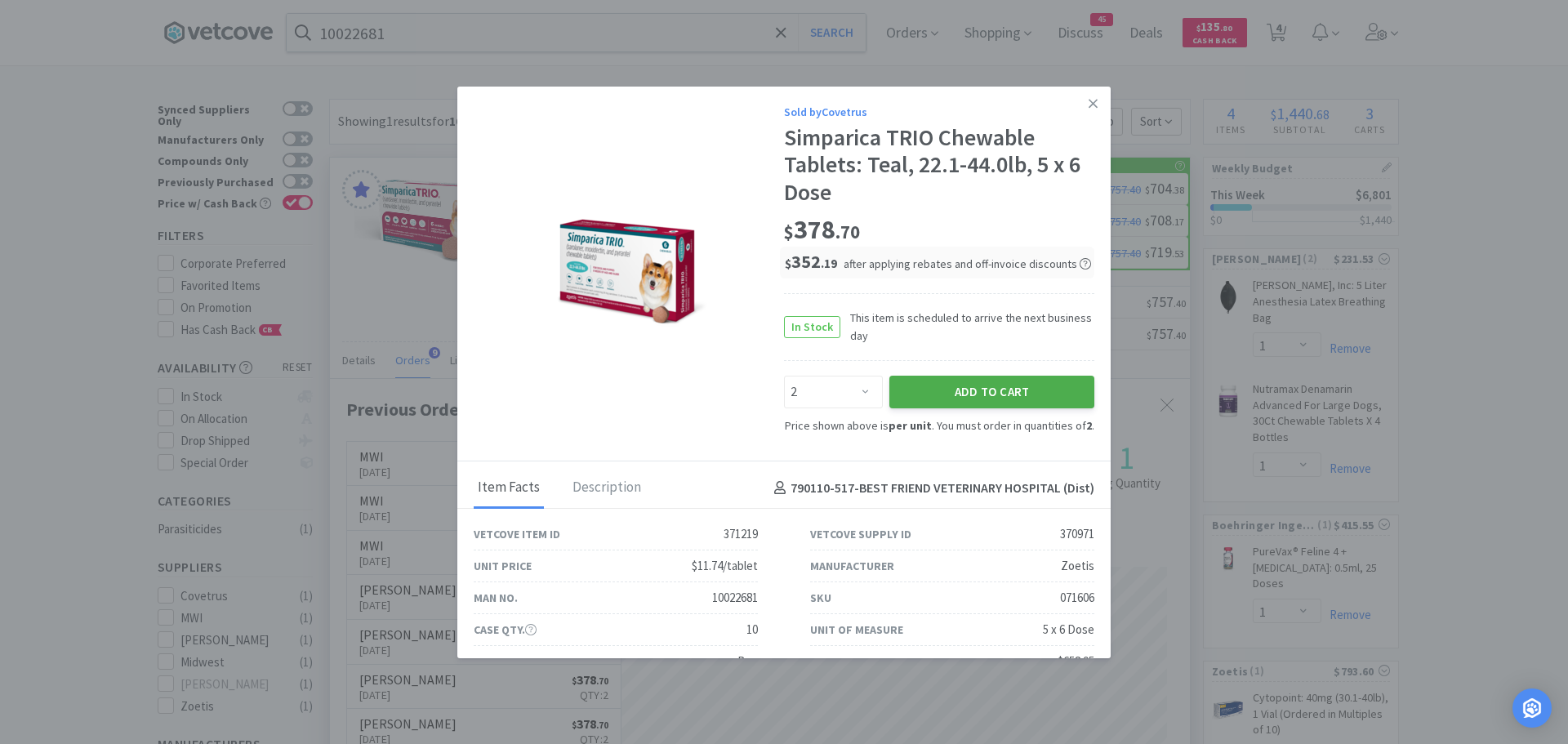
click at [932, 396] on button "Add to Cart" at bounding box center [992, 392] width 205 height 32
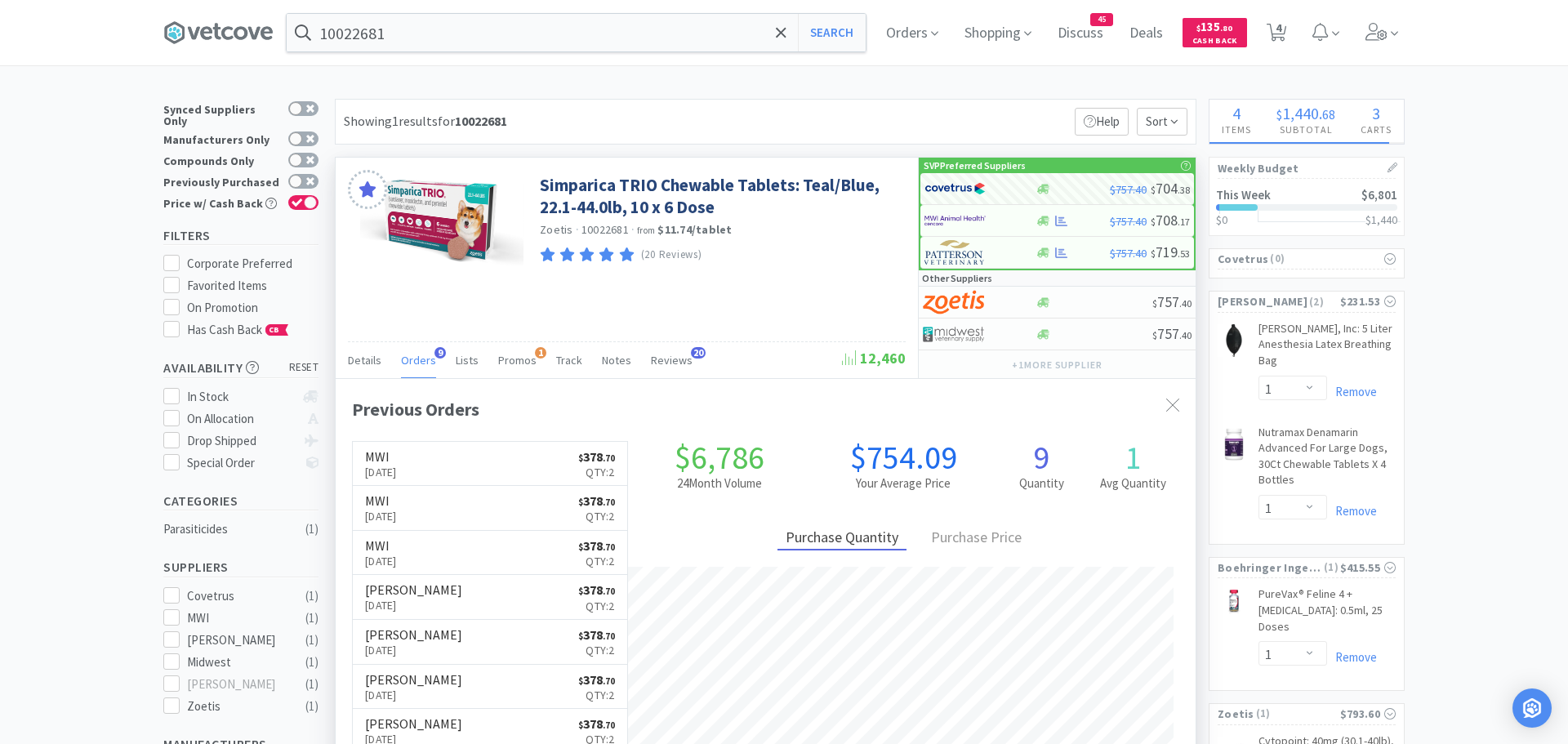
select select "2"
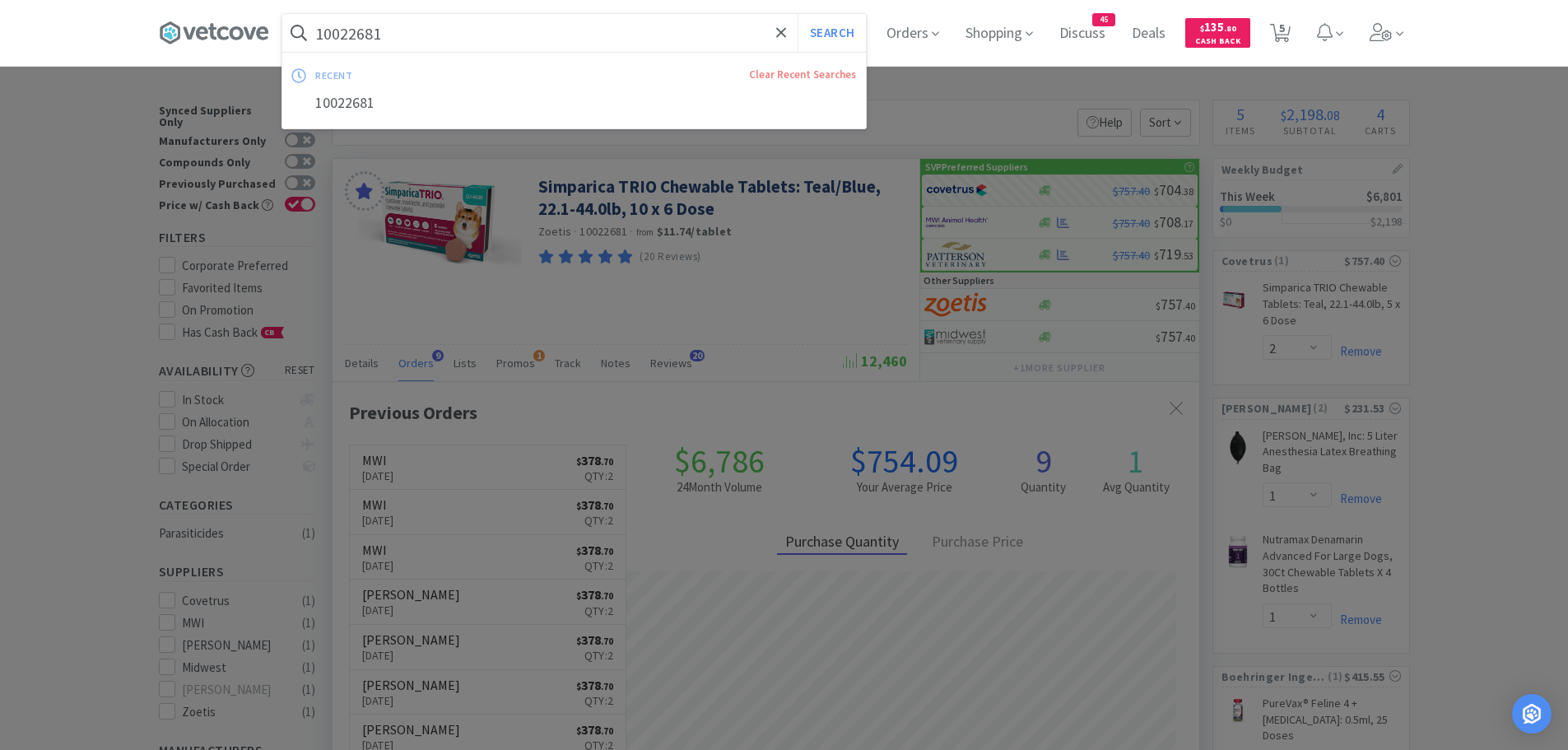
click at [441, 41] on input "10022681" at bounding box center [574, 33] width 584 height 38
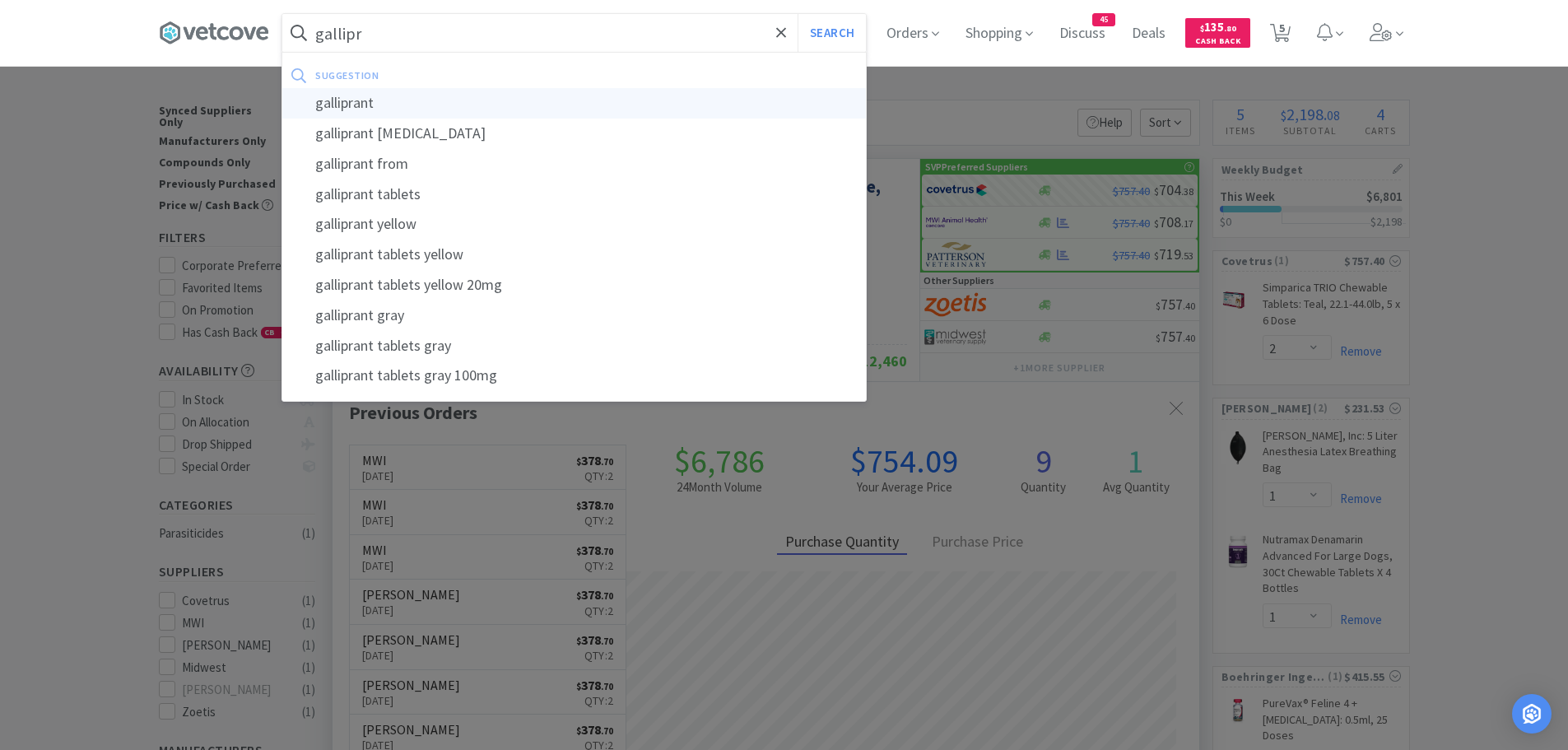
click at [346, 104] on div "galliprant" at bounding box center [574, 103] width 584 height 31
type input "galliprant"
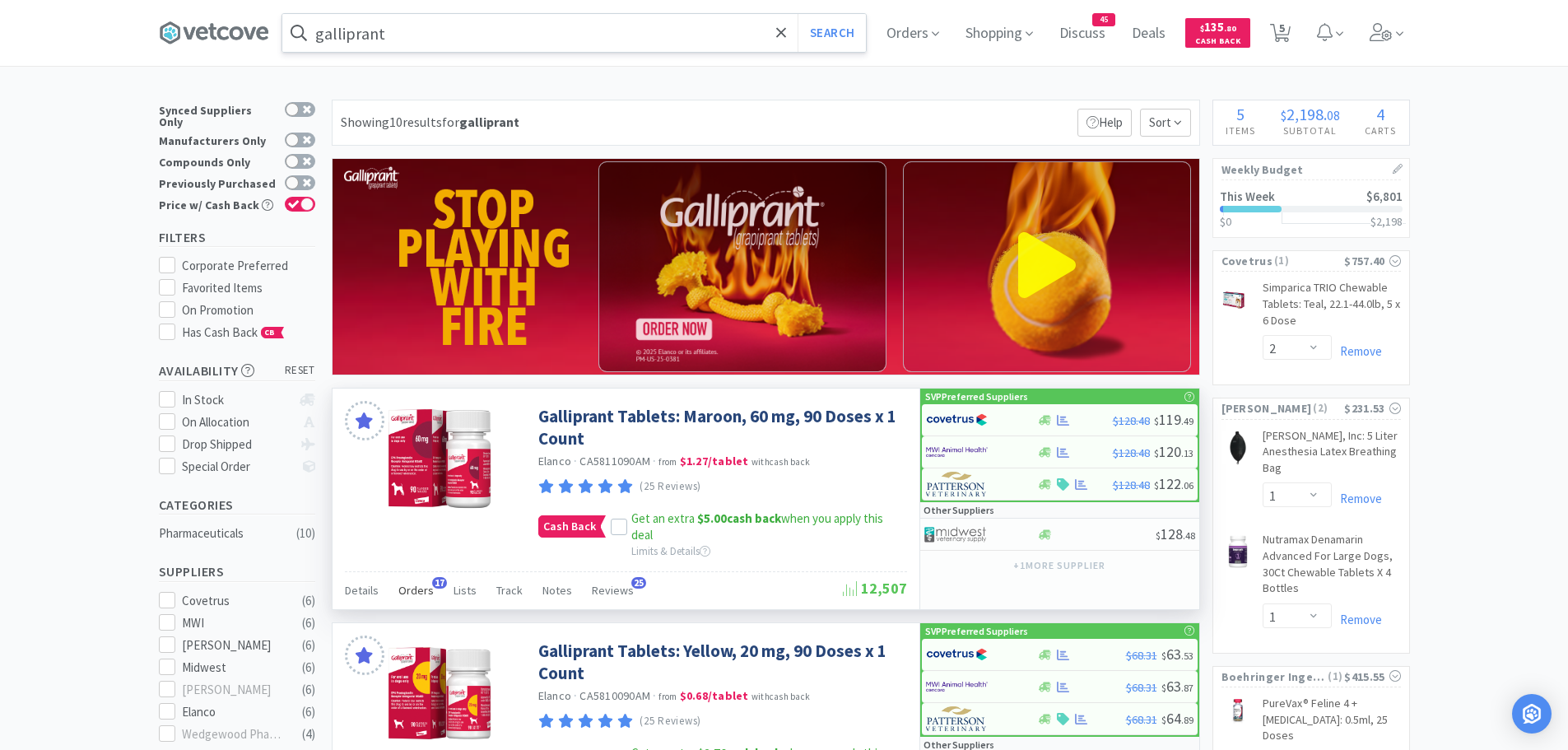
click at [425, 593] on span "Orders" at bounding box center [416, 590] width 36 height 15
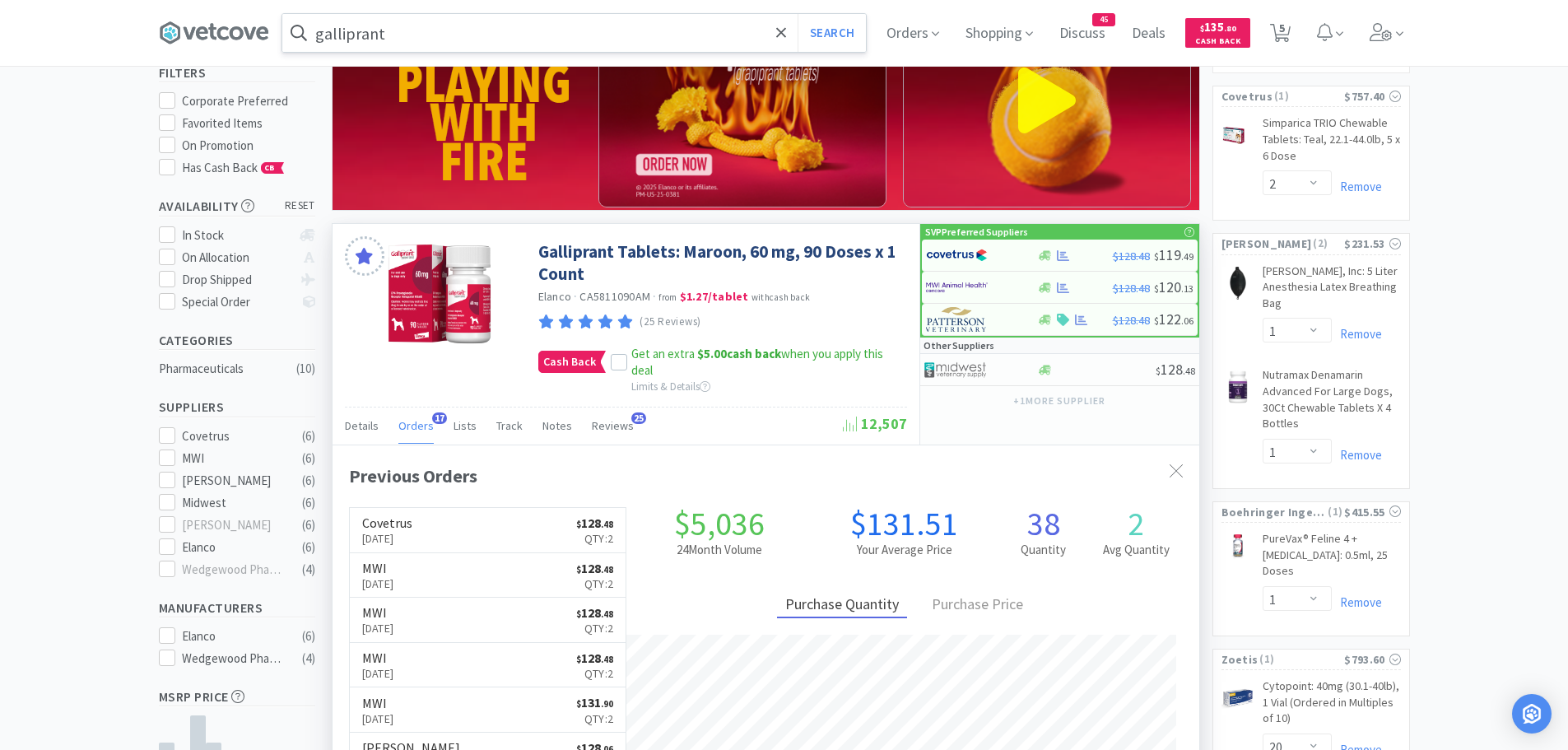
scroll to position [441, 867]
click at [950, 248] on img at bounding box center [957, 254] width 61 height 25
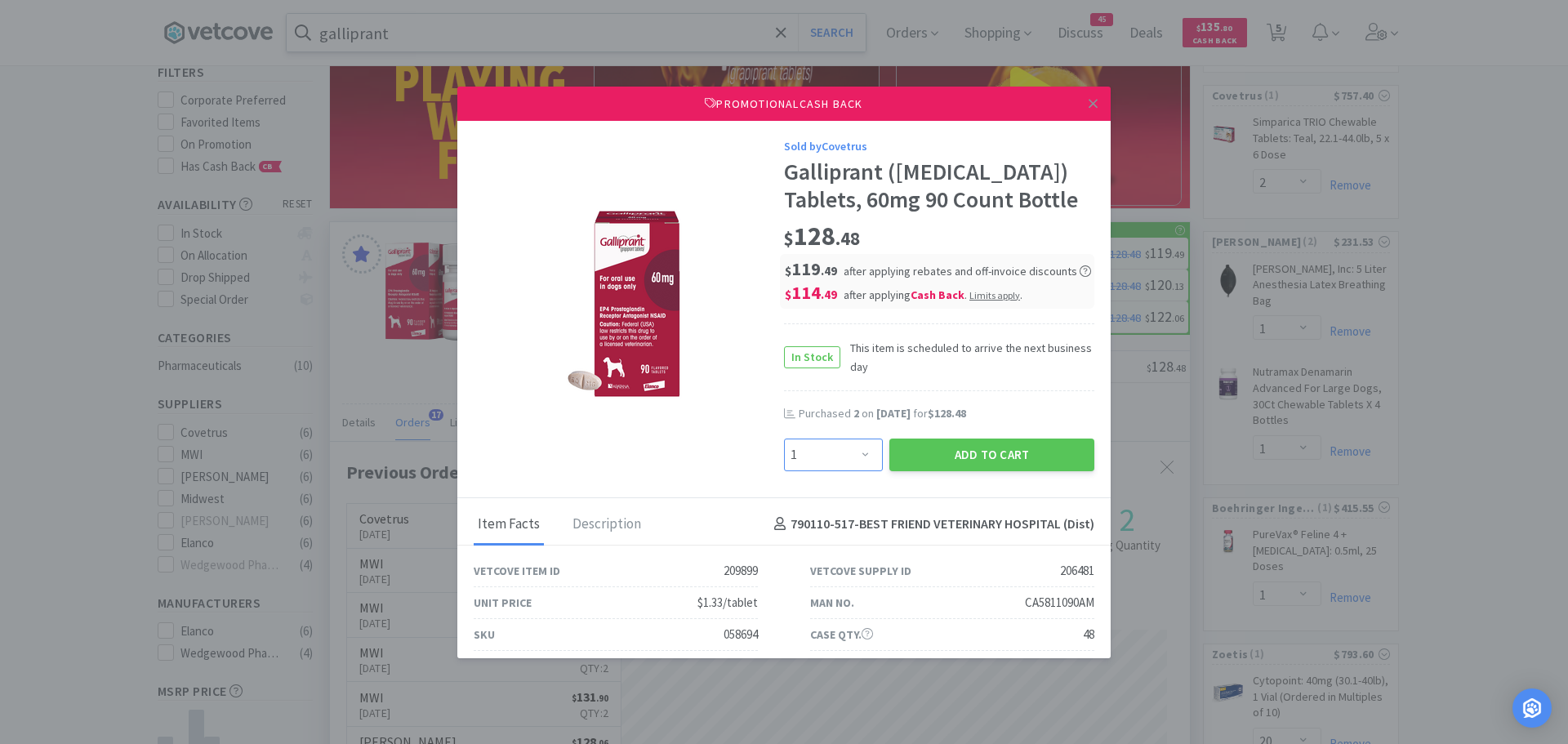
click at [835, 449] on select "Enter Quantity 1 2 3 4 5 6 7 8 9 10 11 12 13 14 15 16 17 18 19 20 Enter Quantity" at bounding box center [833, 454] width 99 height 32
select select "2"
click at [784, 439] on select "Enter Quantity 1 2 3 4 5 6 7 8 9 10 11 12 13 14 15 16 17 18 19 20 Enter Quantity" at bounding box center [833, 454] width 99 height 32
click at [948, 452] on button "Add to Cart" at bounding box center [992, 454] width 205 height 32
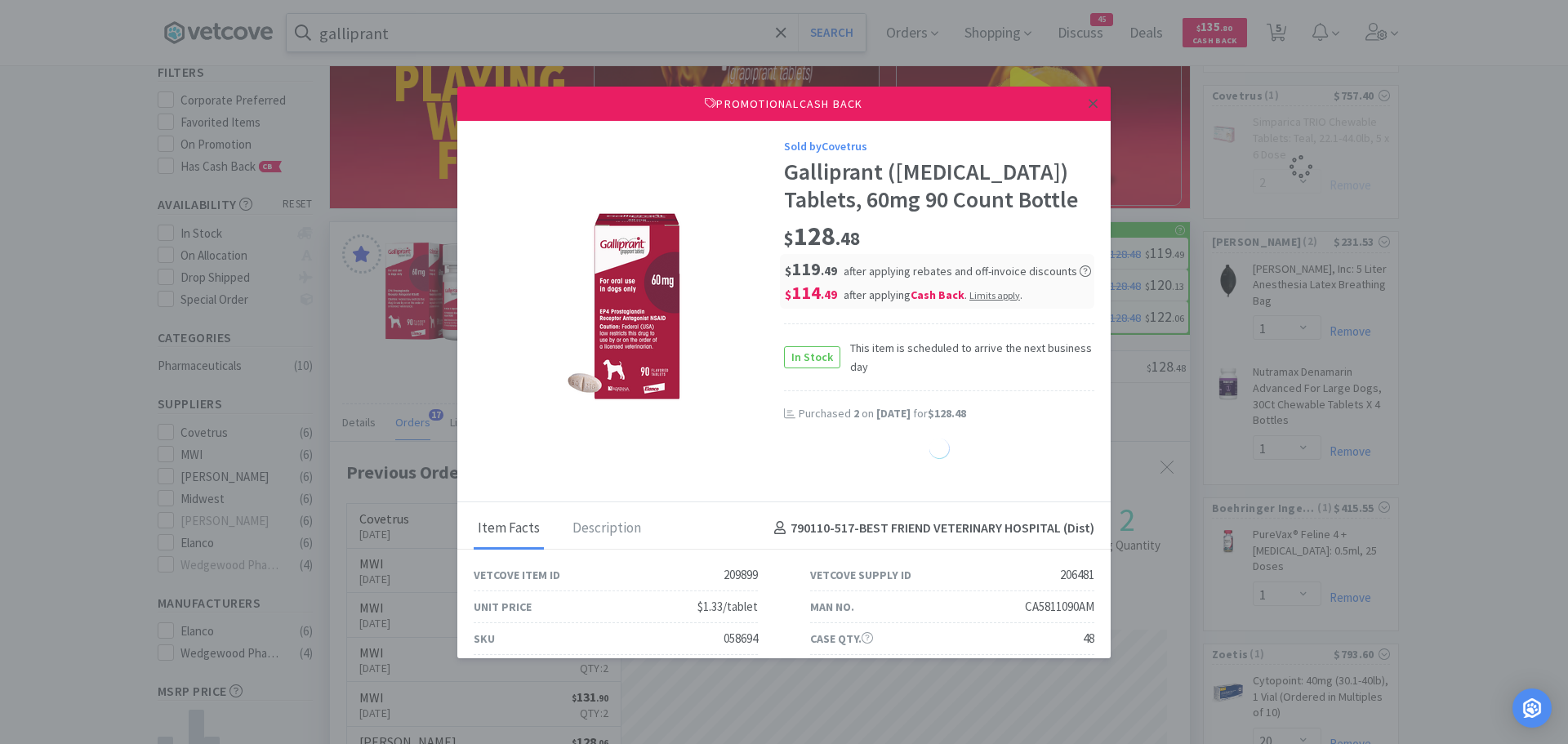
select select "1"
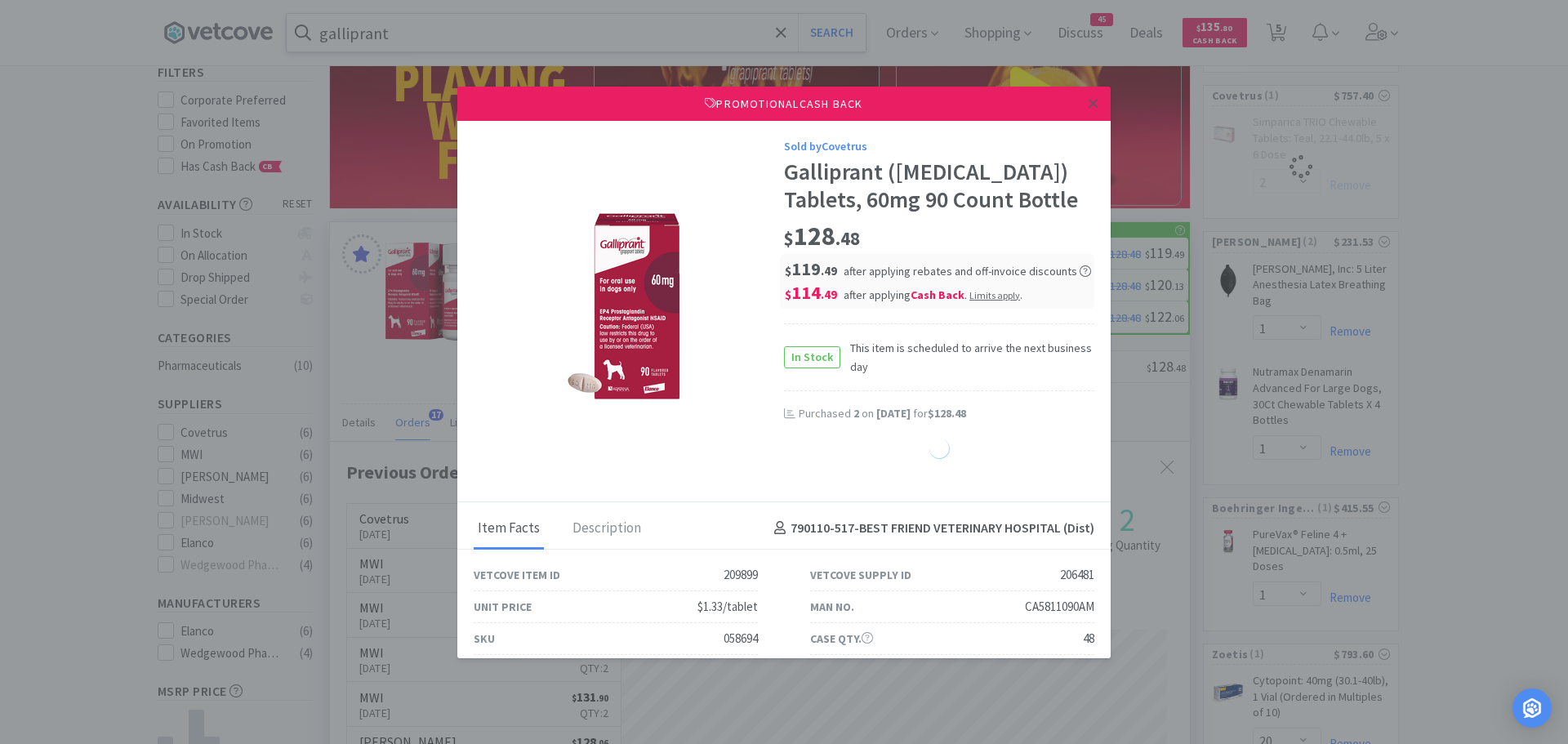
select select "1"
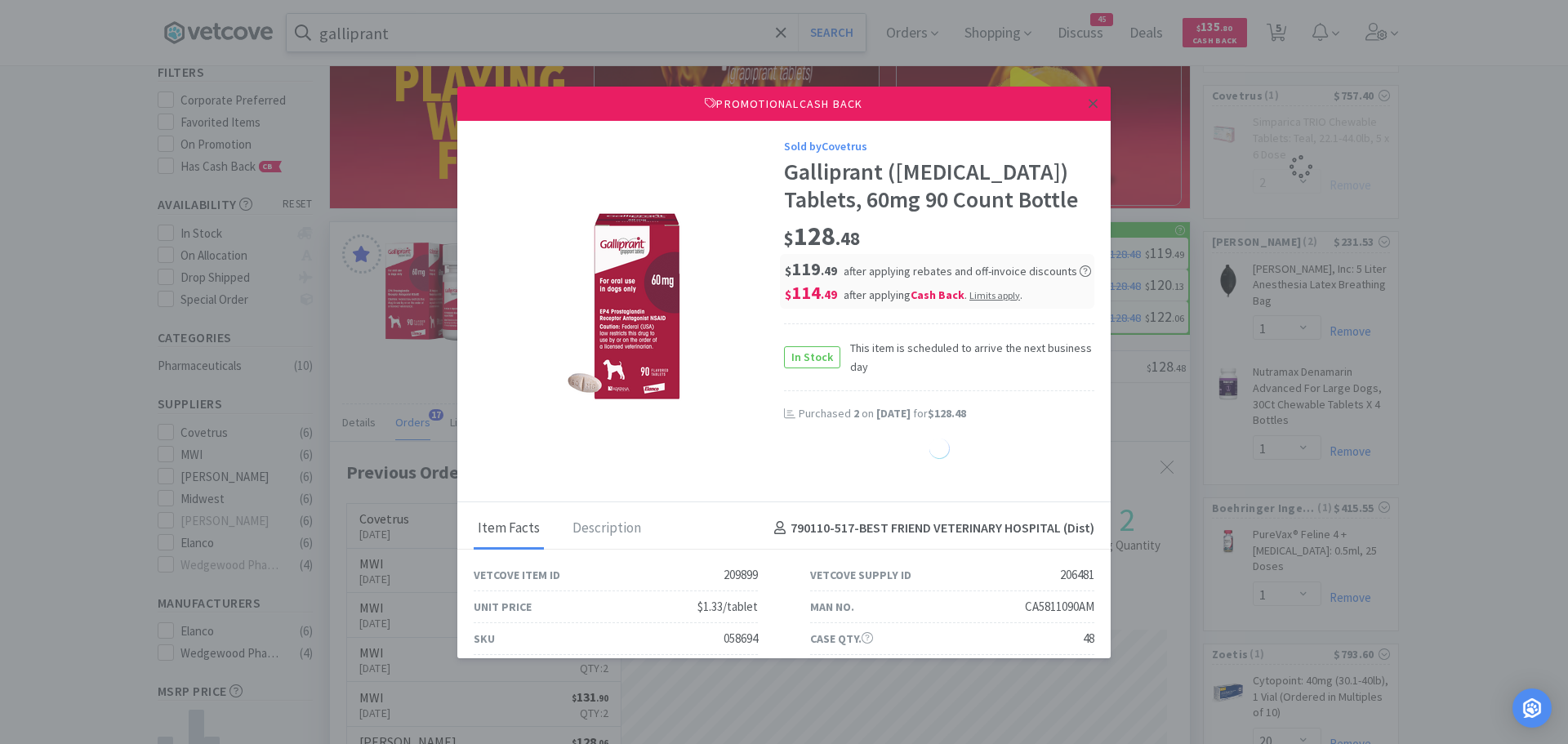
select select "1"
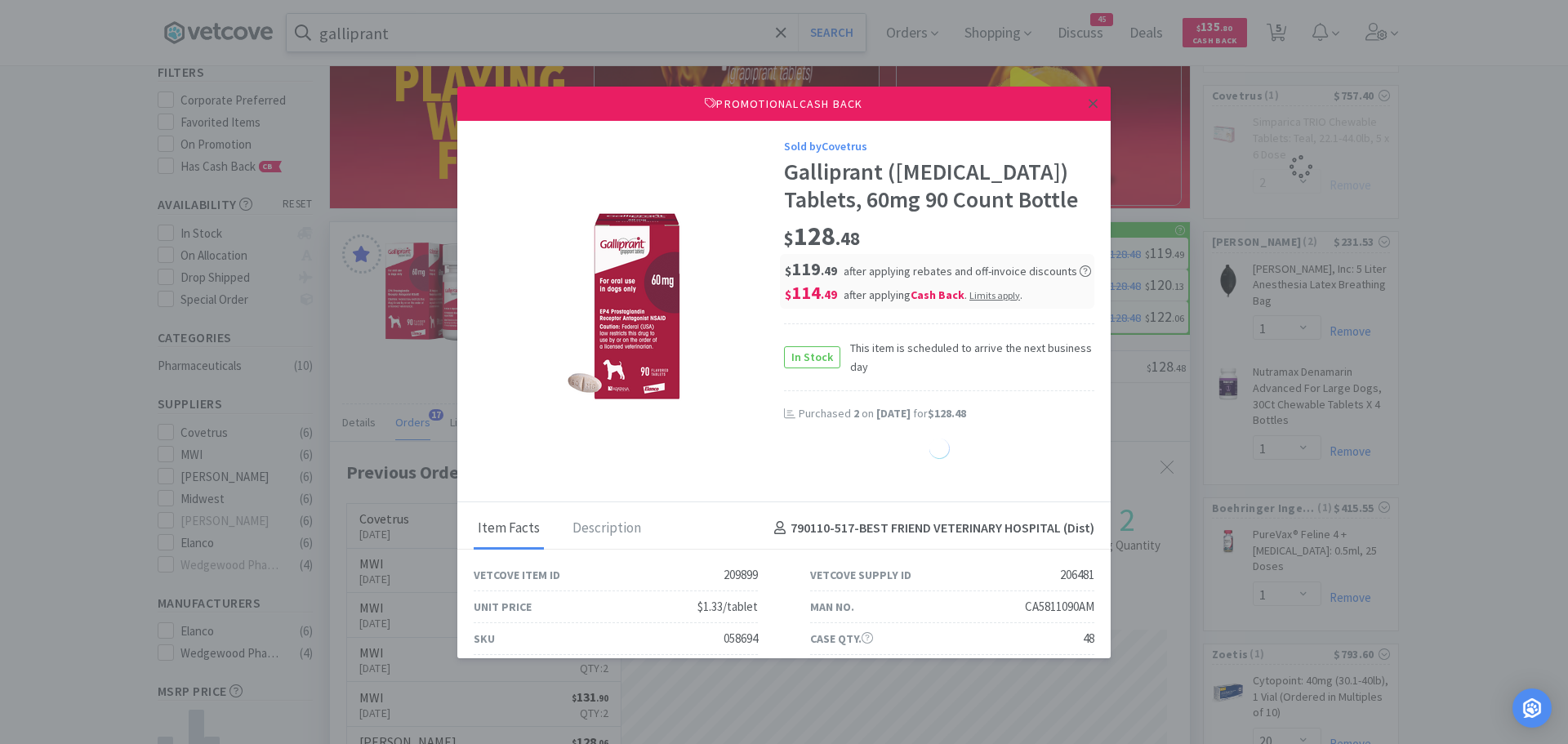
select select "1"
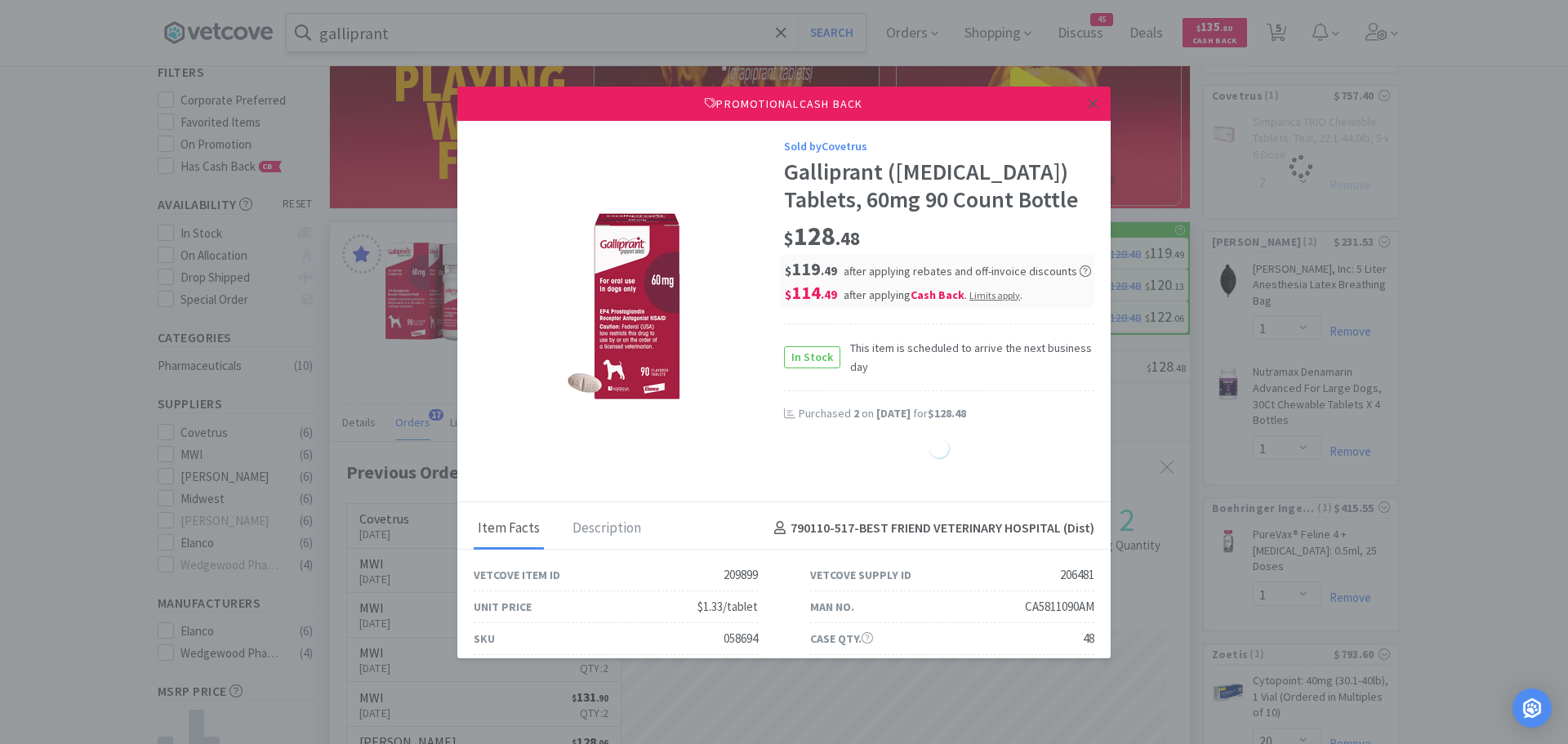
select select "1"
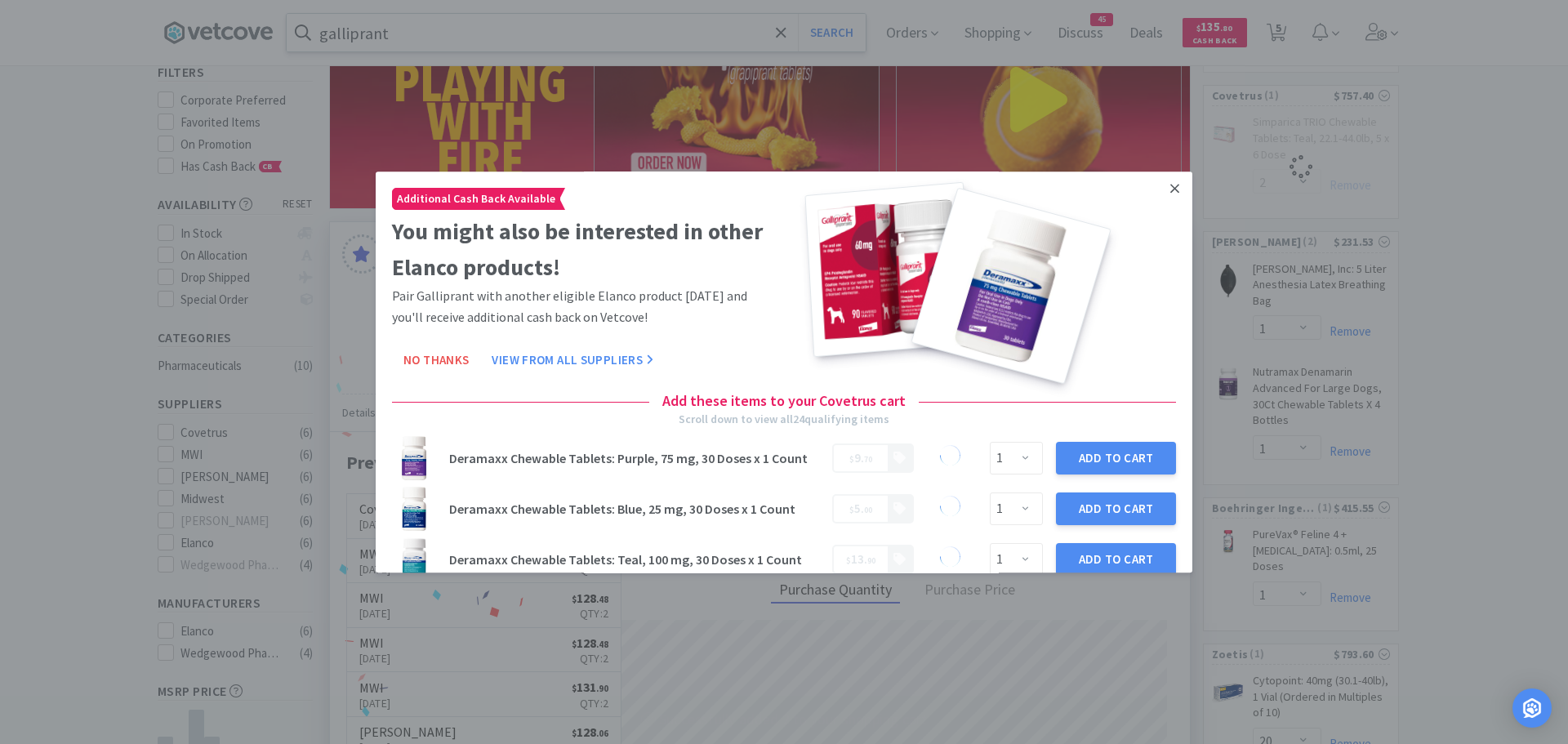
click at [1170, 186] on icon at bounding box center [1174, 187] width 9 height 9
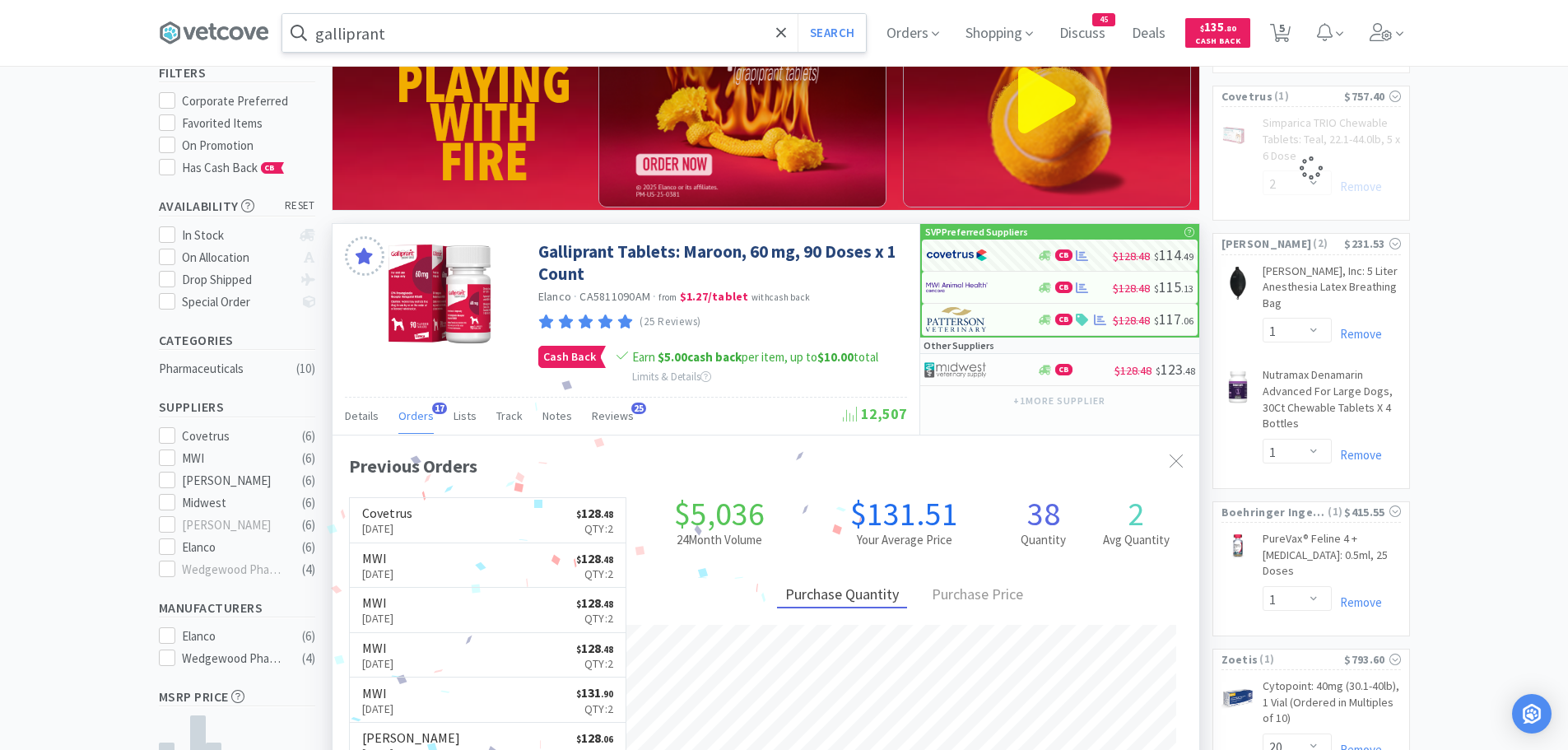
click at [441, 51] on input "galliprant" at bounding box center [574, 33] width 584 height 38
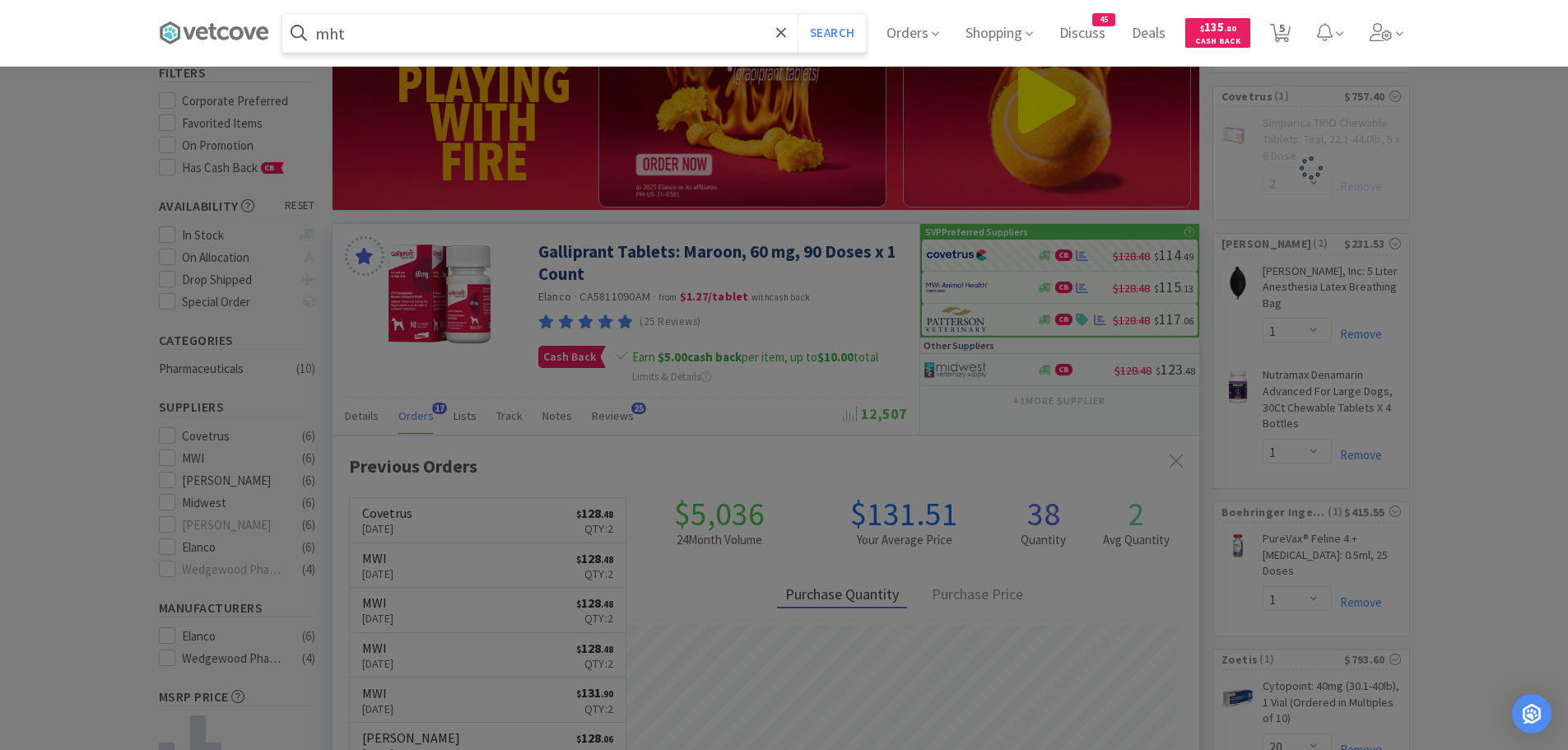
type input "mhtm"
select select "2"
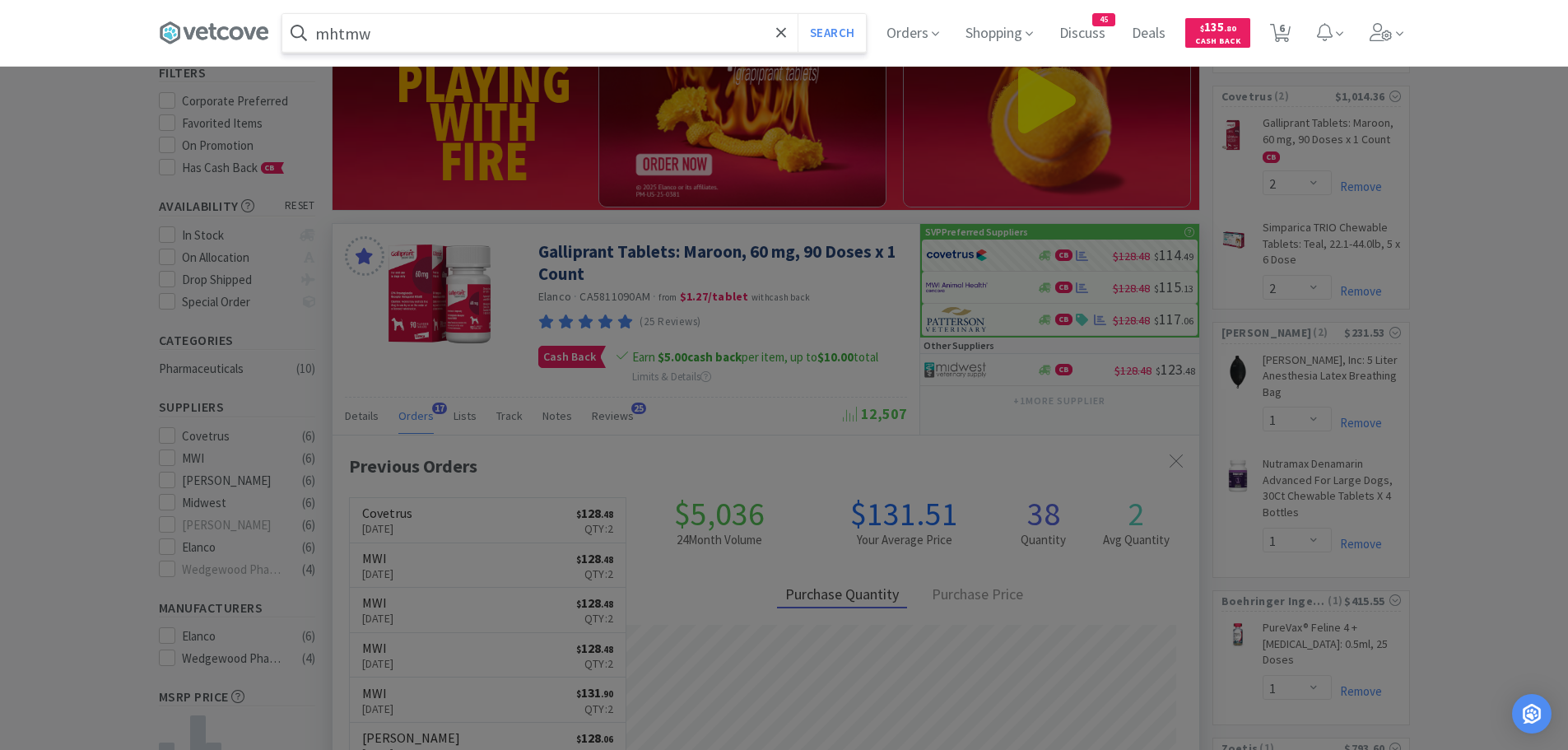
type input "mhtmw"
click at [798, 14] on button "Search" at bounding box center [832, 33] width 68 height 38
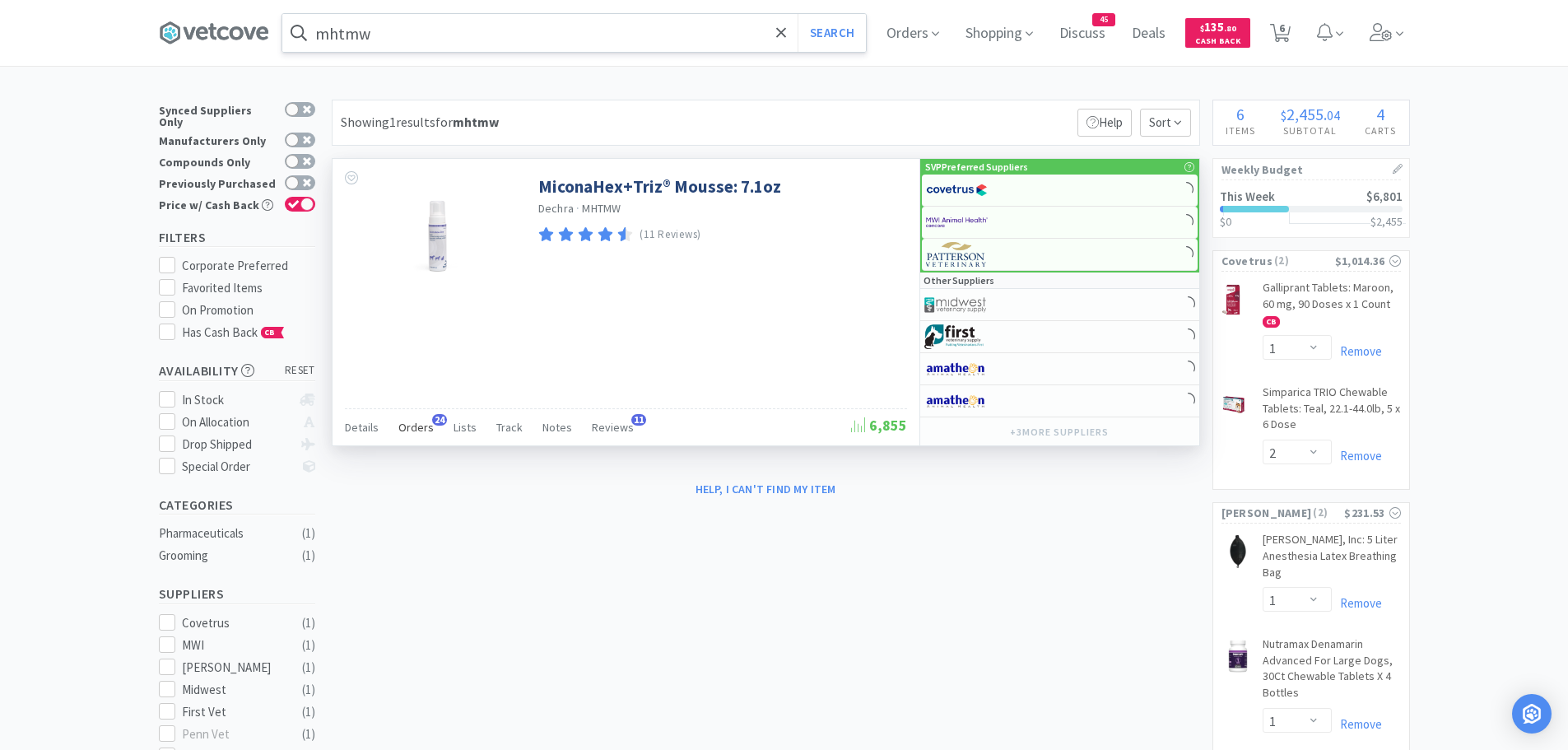
click at [413, 420] on span "Orders" at bounding box center [416, 426] width 36 height 15
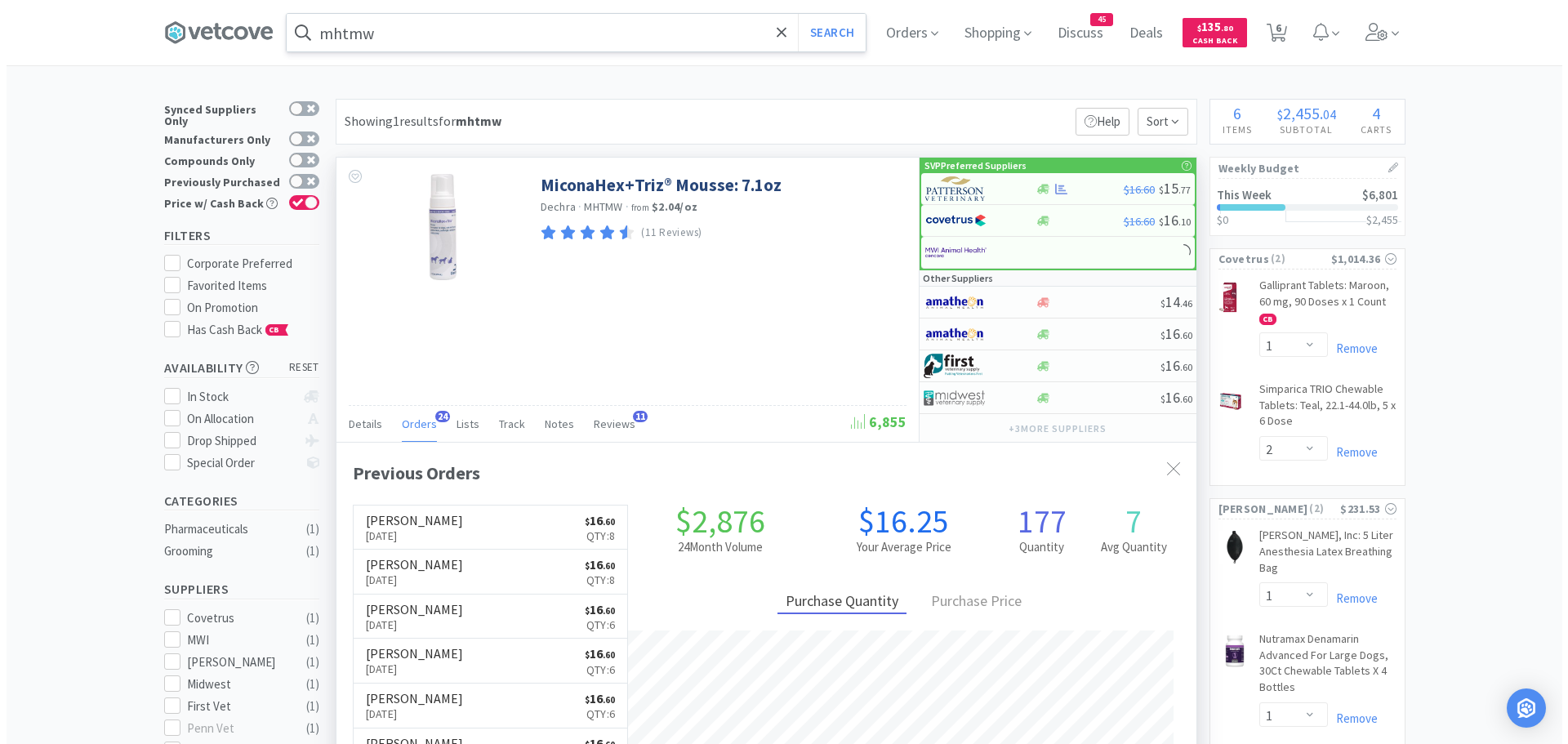
scroll to position [438, 860]
click at [937, 183] on img at bounding box center [949, 188] width 61 height 25
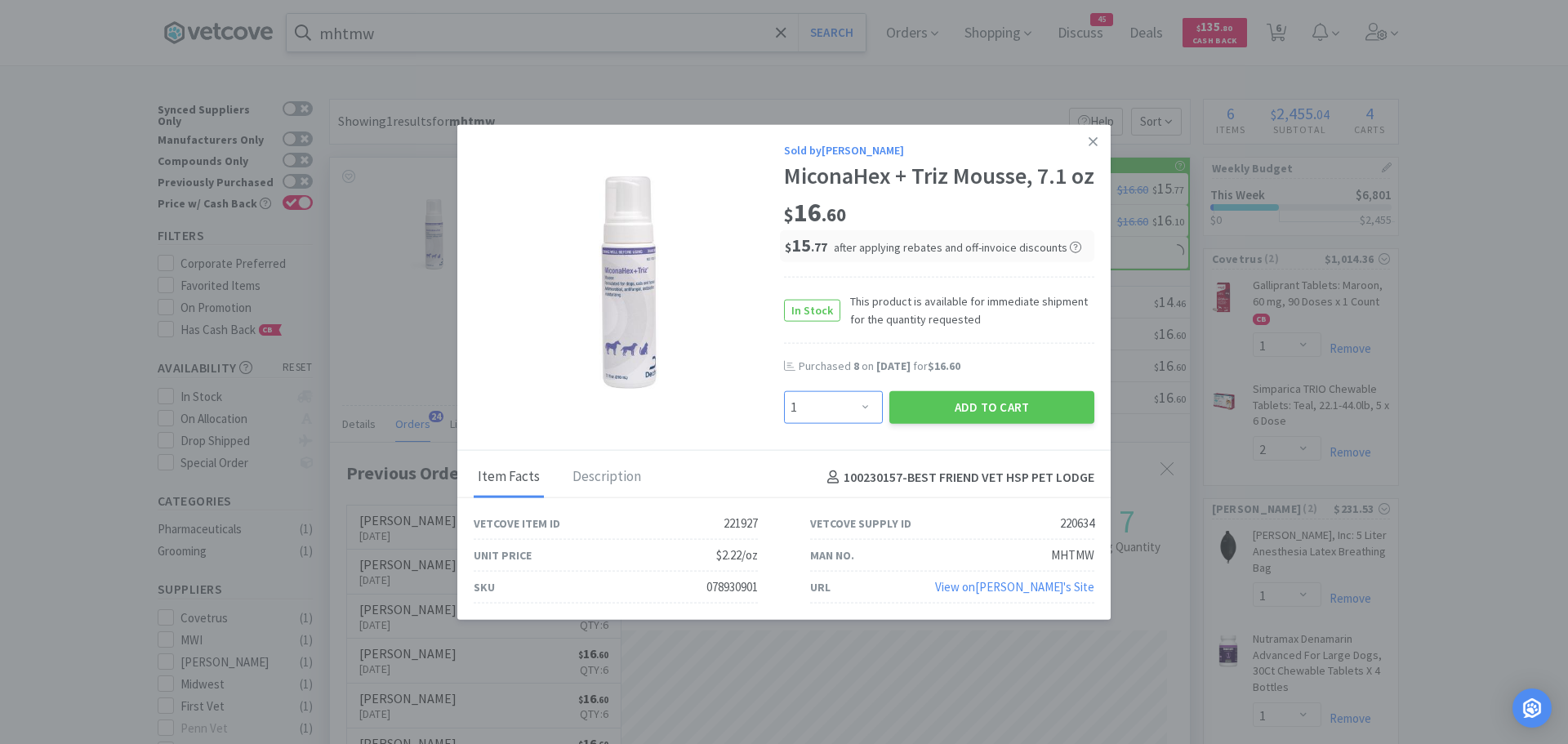
click at [849, 424] on select "Enter Quantity 1 2 3 4 5 6 7 8 9 10 11 12 13 14 15 16 17 18 19 20 Enter Quantity" at bounding box center [833, 406] width 99 height 32
select select "8"
click at [784, 404] on select "Enter Quantity 1 2 3 4 5 6 7 8 9 10 11 12 13 14 15 16 17 18 19 20 Enter Quantity" at bounding box center [833, 406] width 99 height 32
click at [917, 407] on button "Add to Cart" at bounding box center [992, 406] width 205 height 32
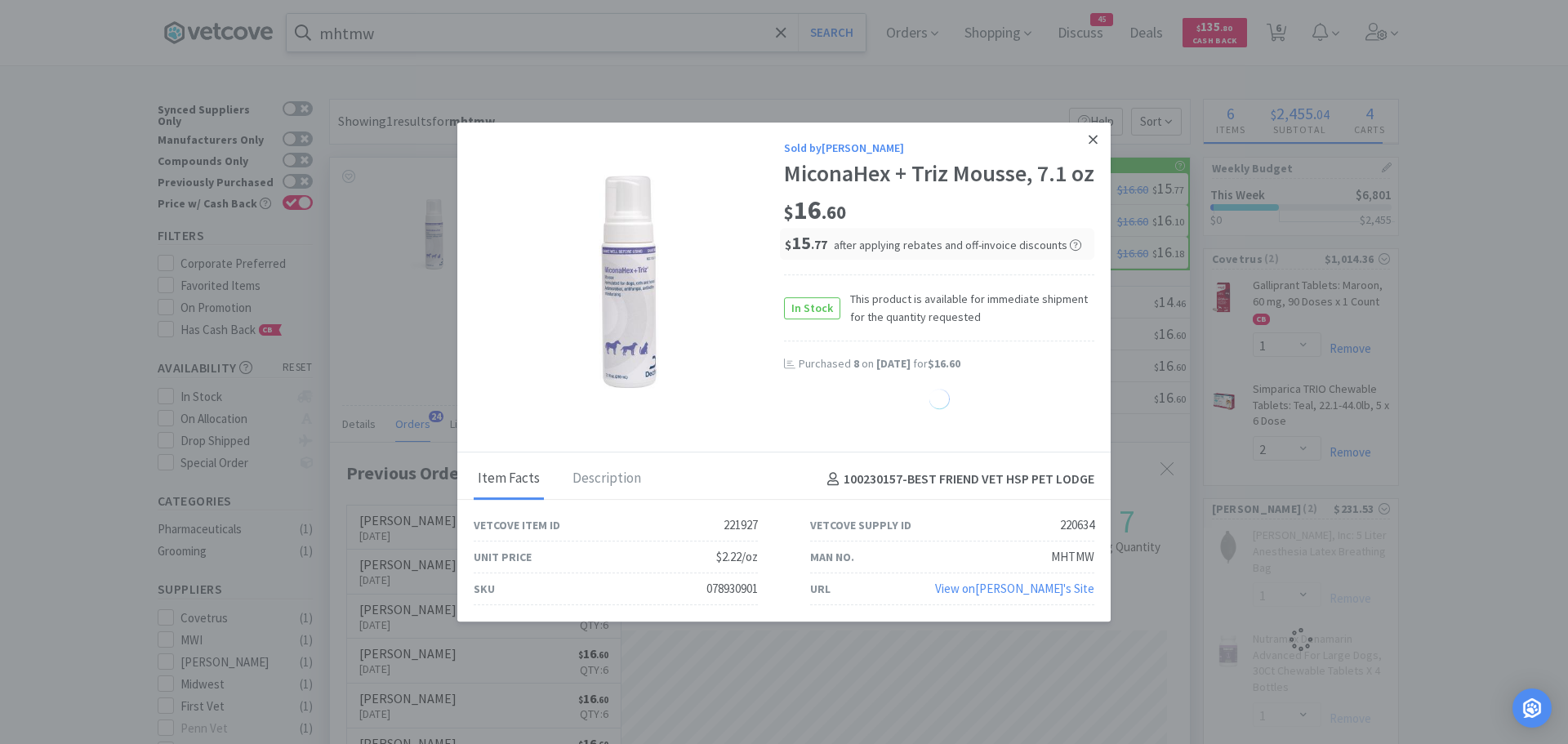
select select "8"
select select "1"
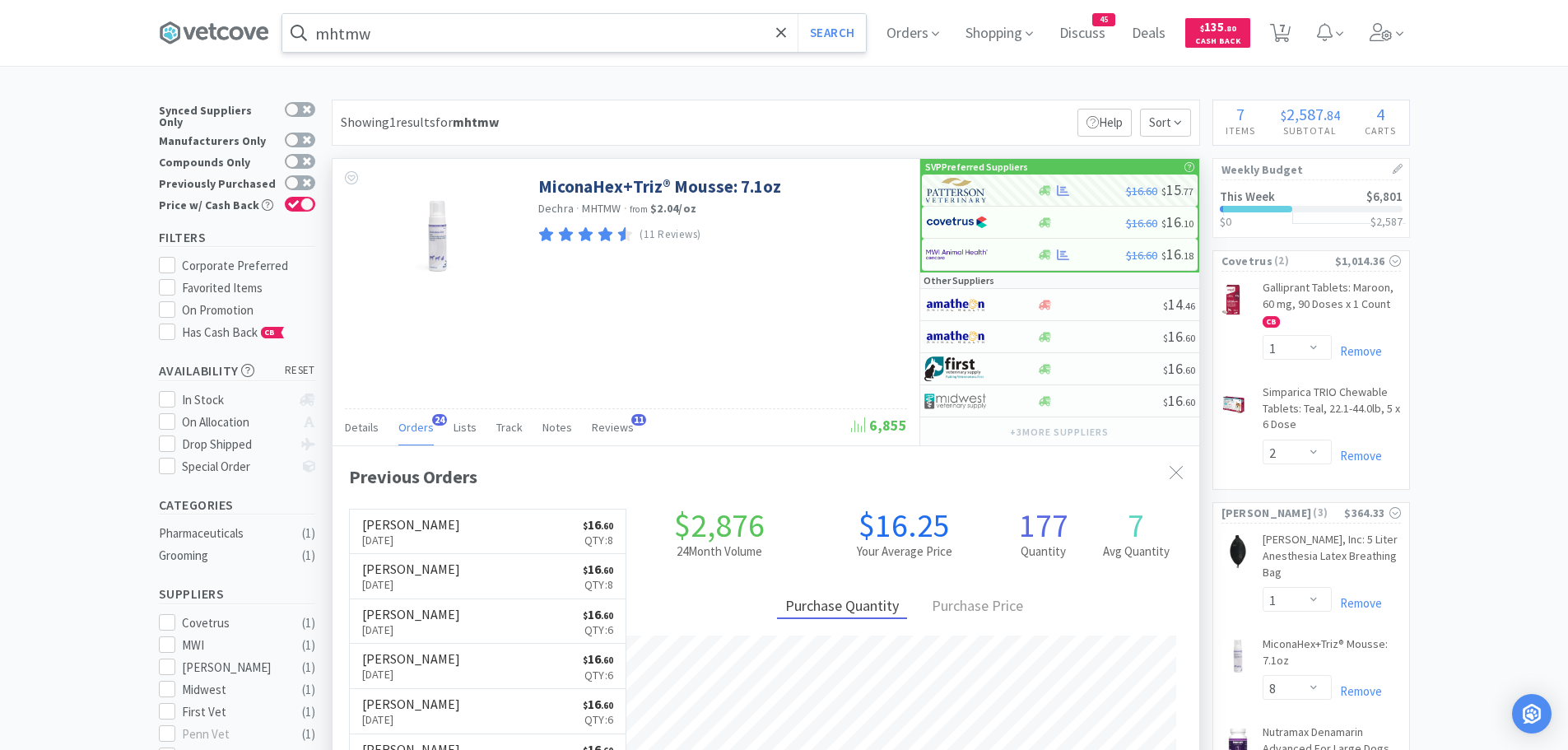
click at [450, 38] on input "mhtmw" at bounding box center [574, 33] width 584 height 38
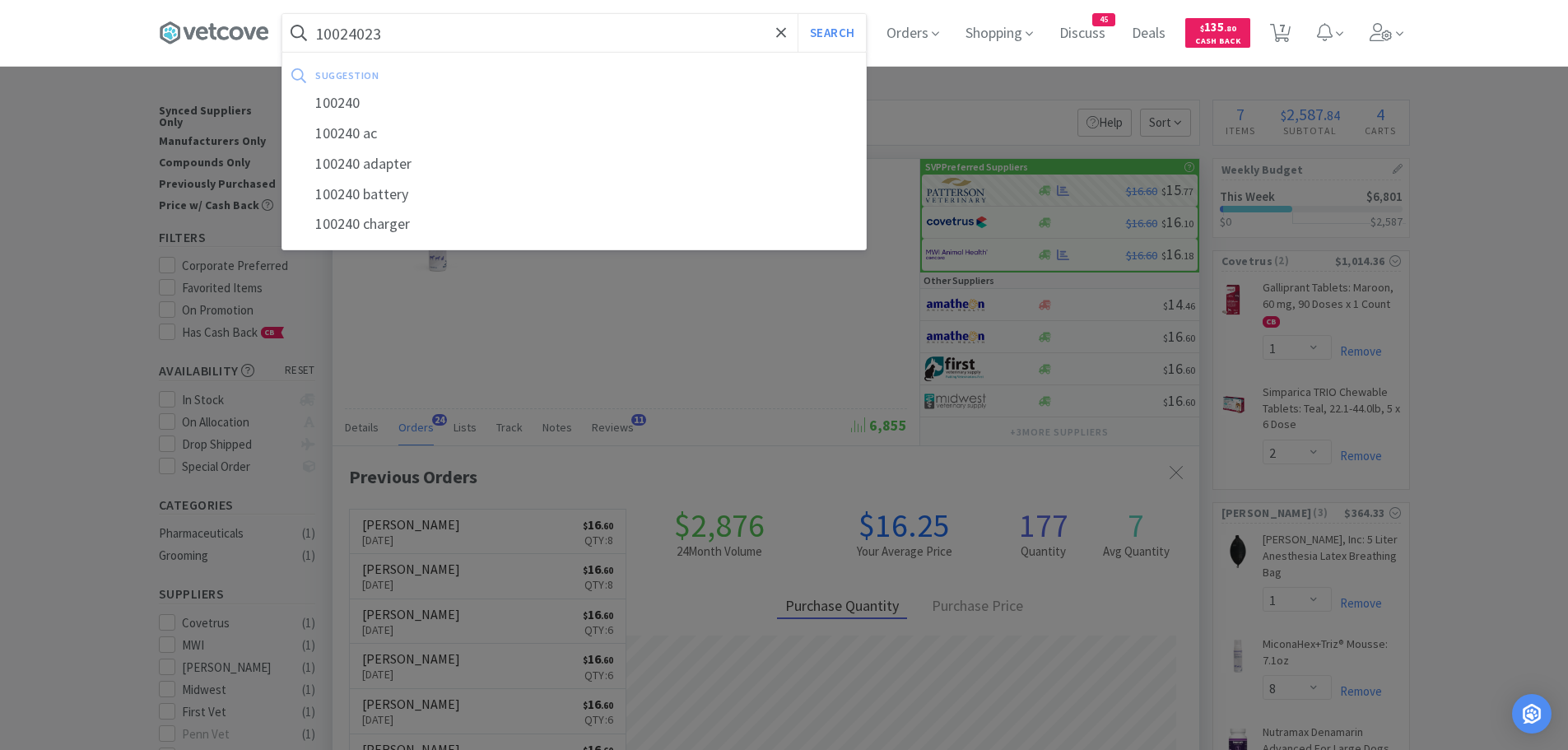
type input "10024023"
click at [798, 14] on button "Search" at bounding box center [832, 33] width 68 height 38
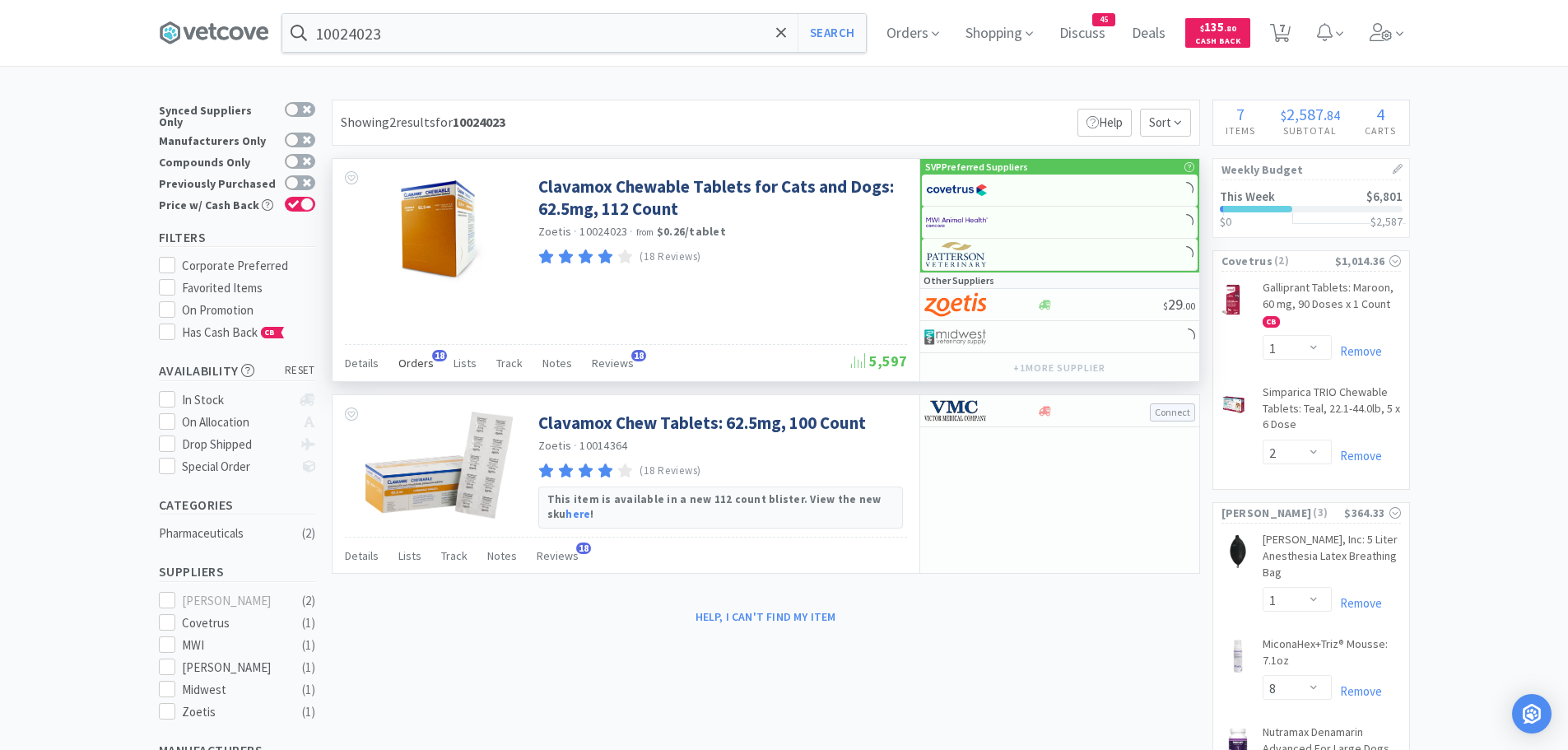
click at [418, 365] on span "Orders" at bounding box center [416, 362] width 36 height 15
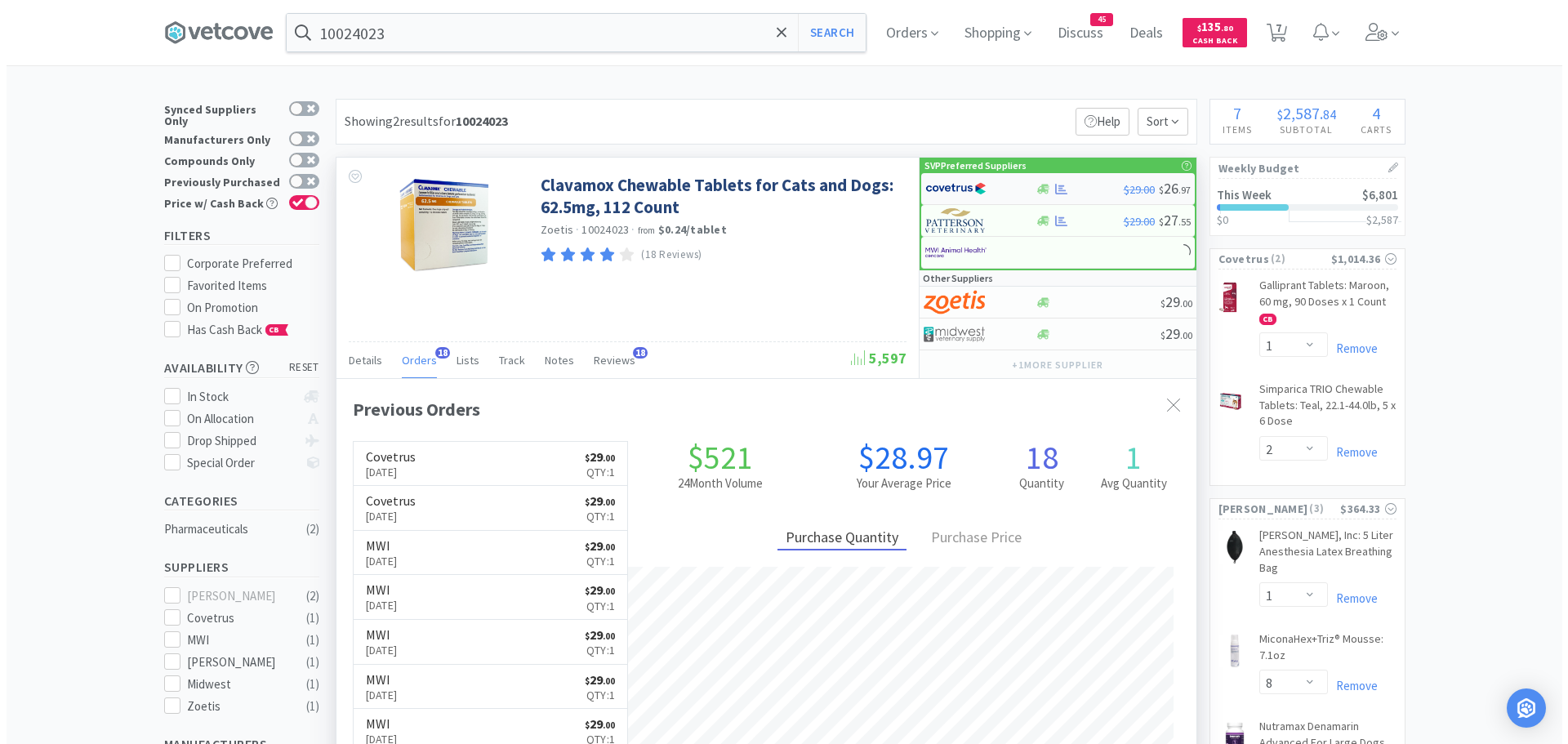
scroll to position [438, 860]
click at [974, 186] on img at bounding box center [949, 188] width 61 height 25
select select "1"
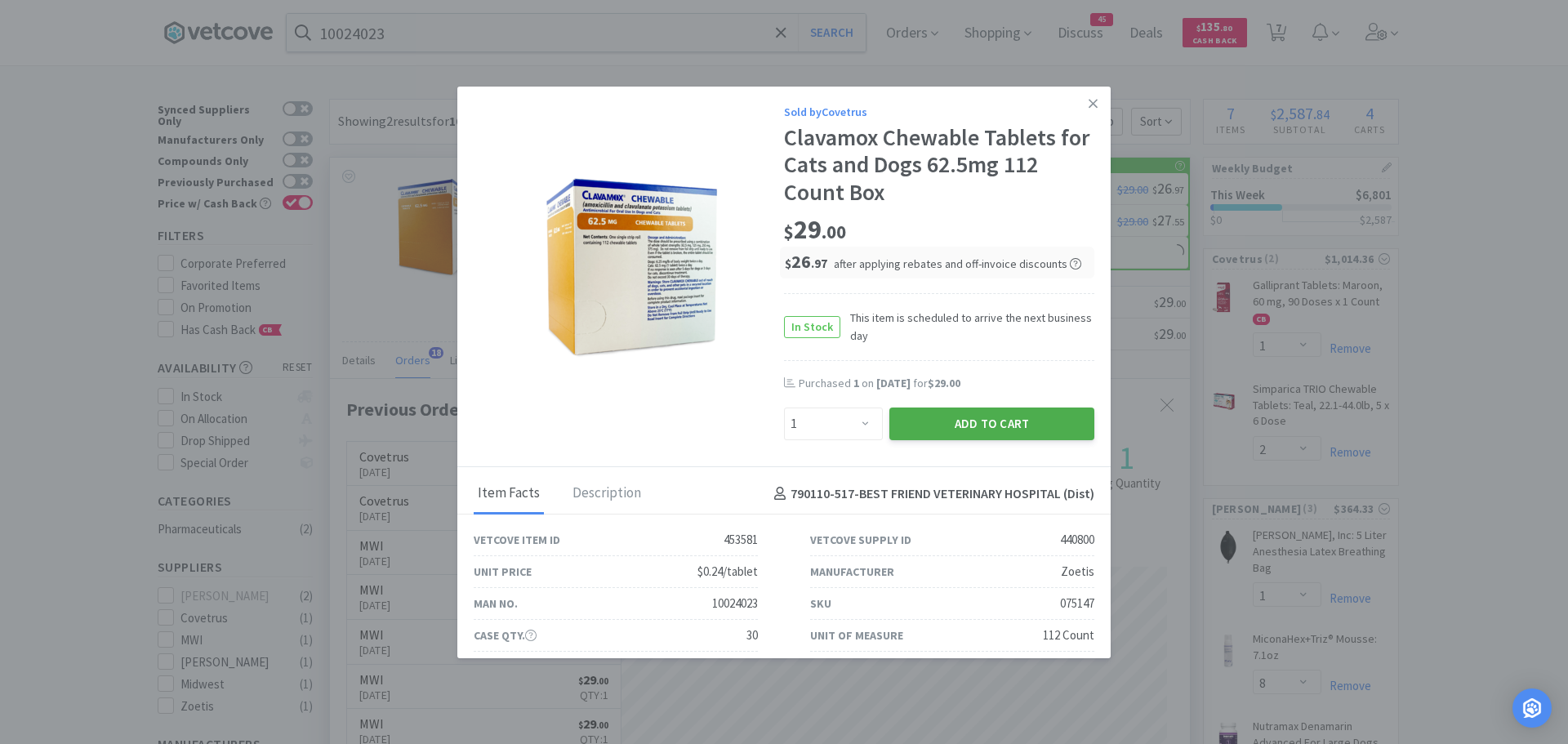
click at [909, 422] on button "Add to Cart" at bounding box center [992, 423] width 205 height 32
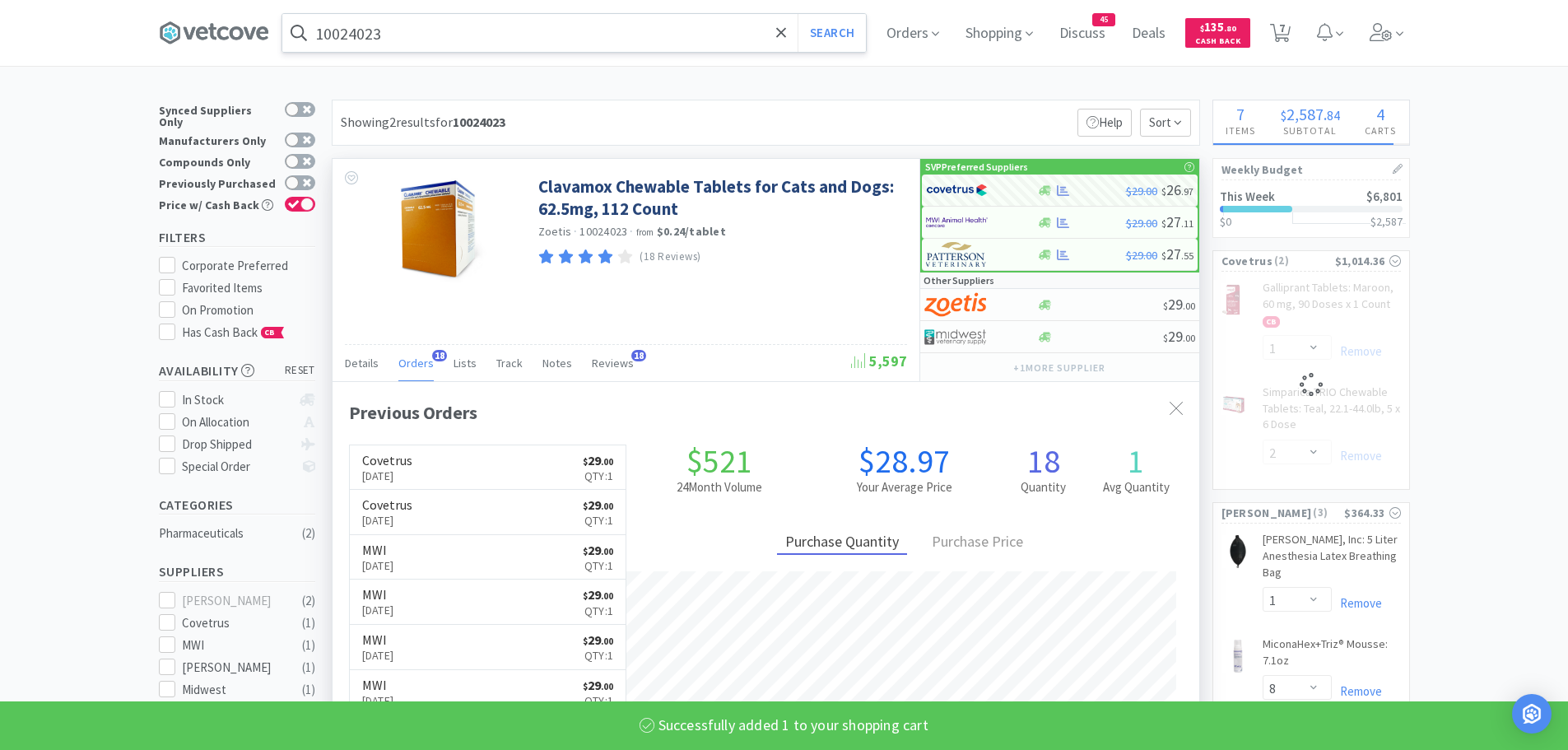
click at [433, 44] on input "10024023" at bounding box center [574, 33] width 584 height 38
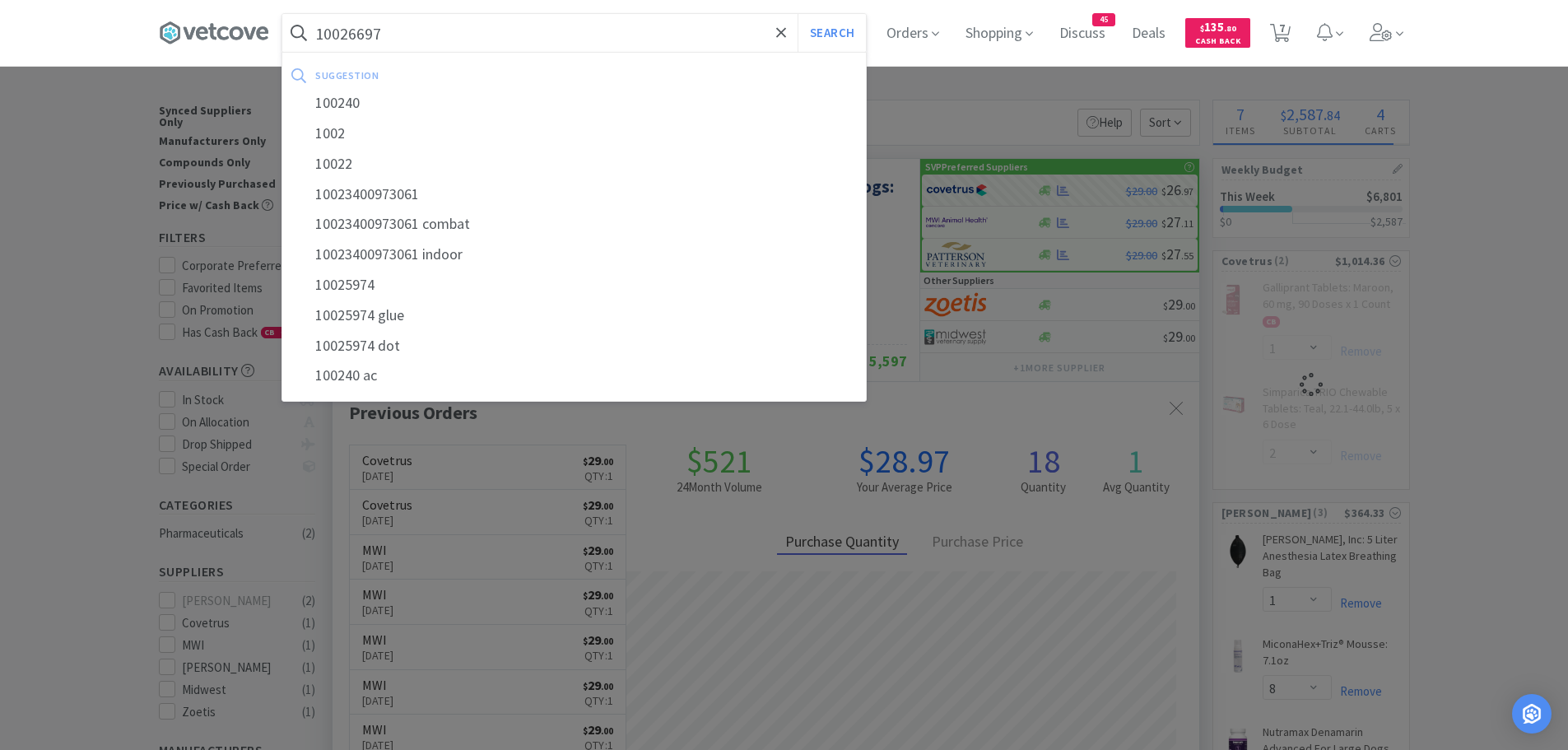
type input "10026697"
click at [798, 14] on button "Search" at bounding box center [832, 33] width 68 height 38
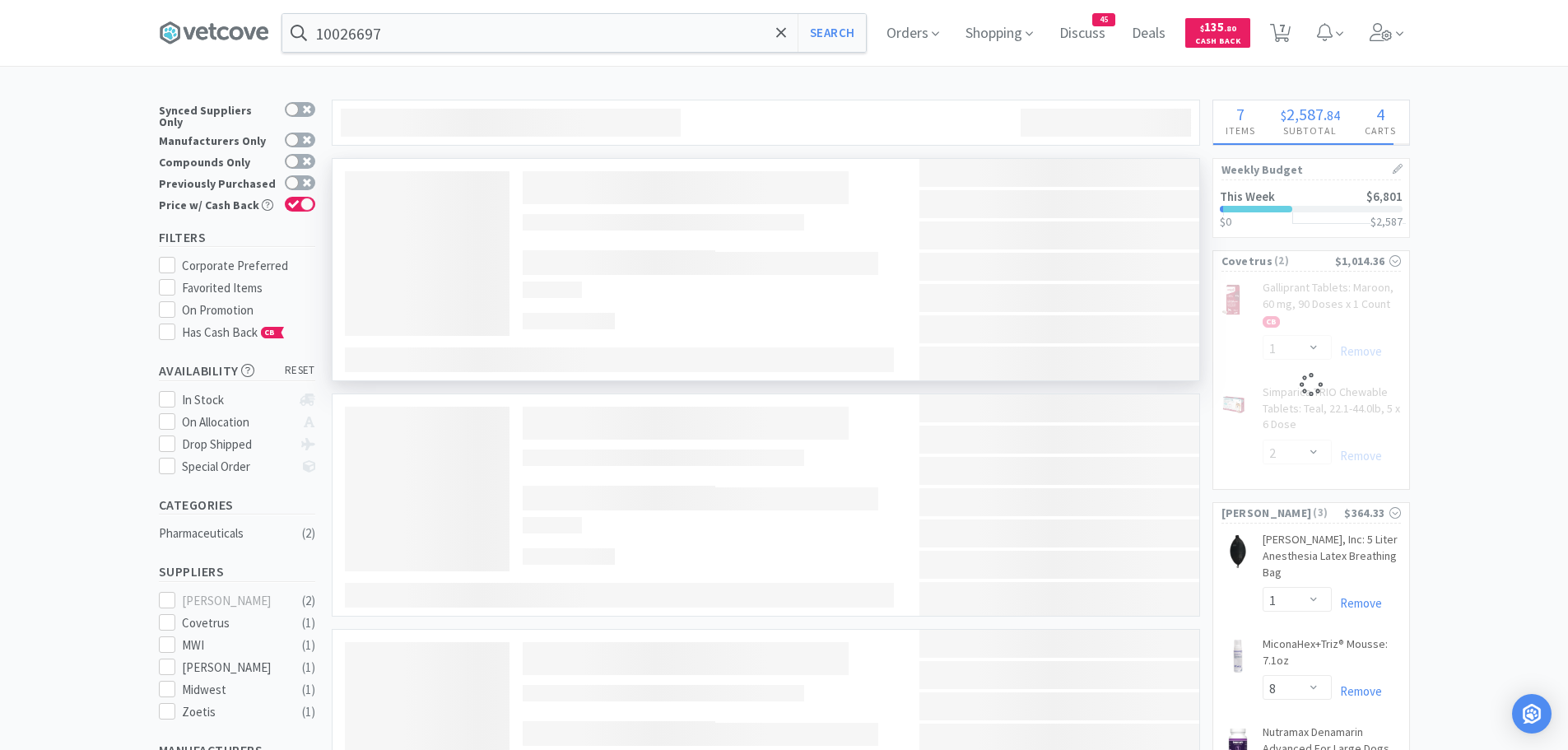
select select "1"
select select "2"
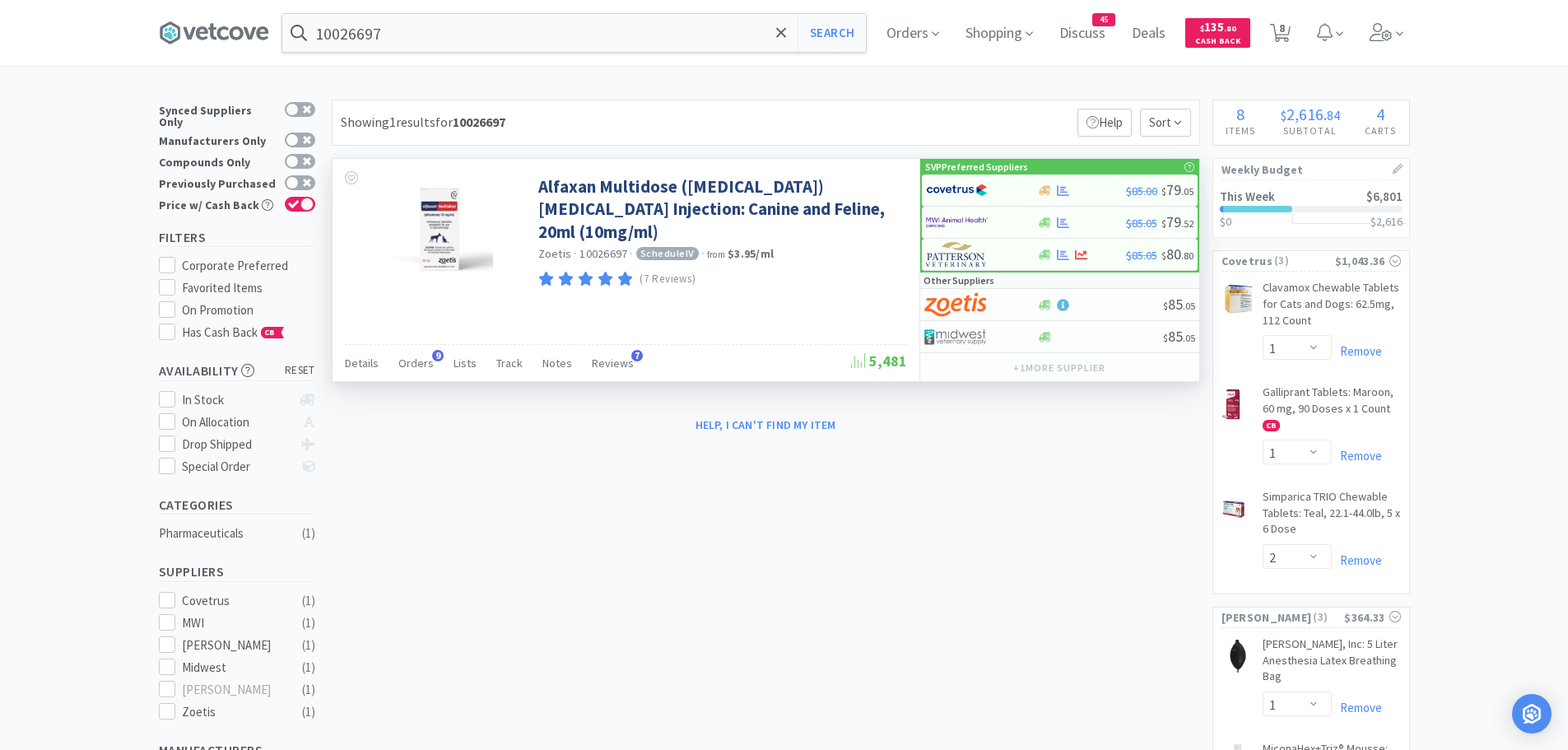
click at [437, 371] on div "Details Orders 9 Lists Track Notes Reviews 7" at bounding box center [597, 365] width 506 height 32
click at [428, 361] on span "Orders" at bounding box center [416, 362] width 36 height 15
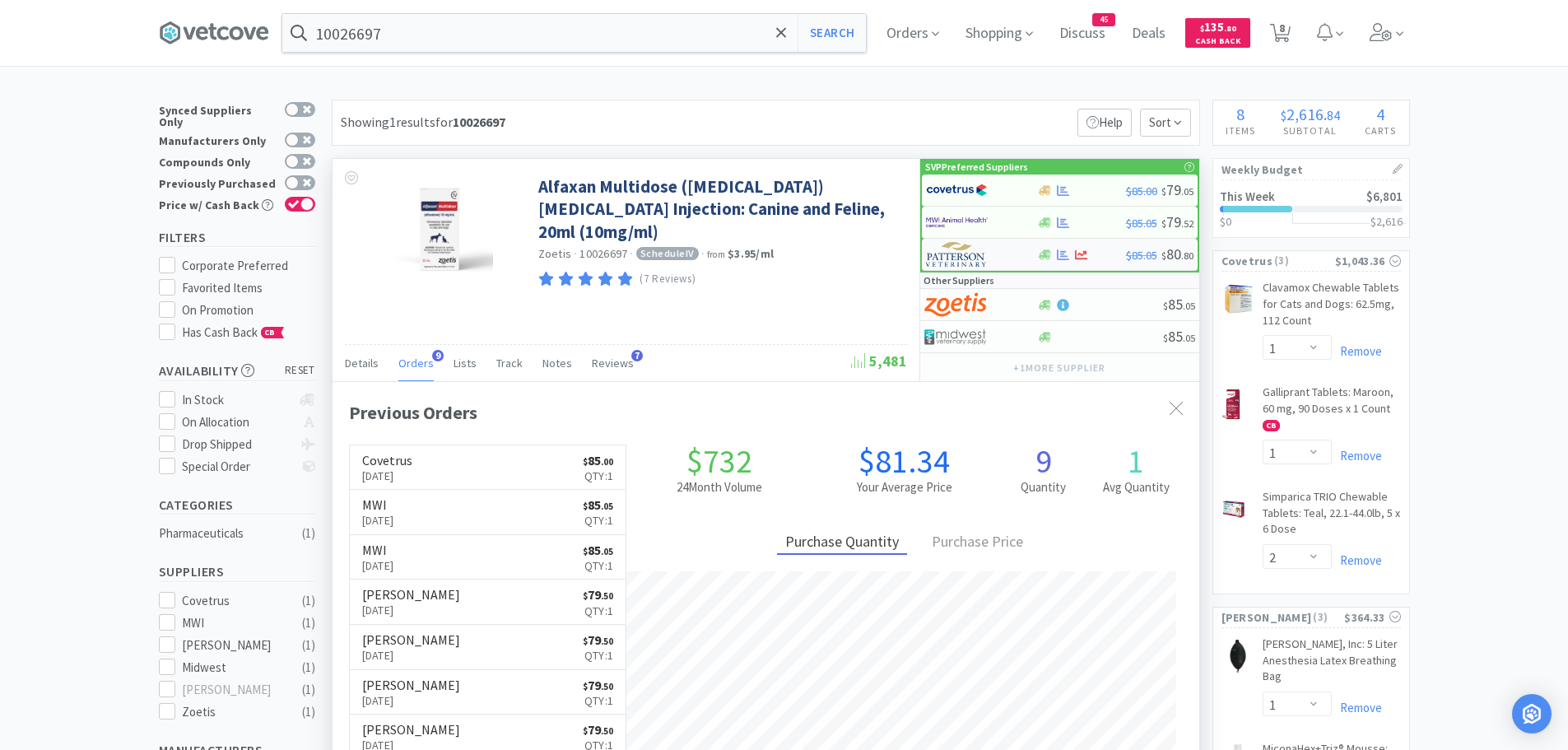
scroll to position [441, 867]
click at [961, 213] on img at bounding box center [957, 222] width 61 height 25
select select "1"
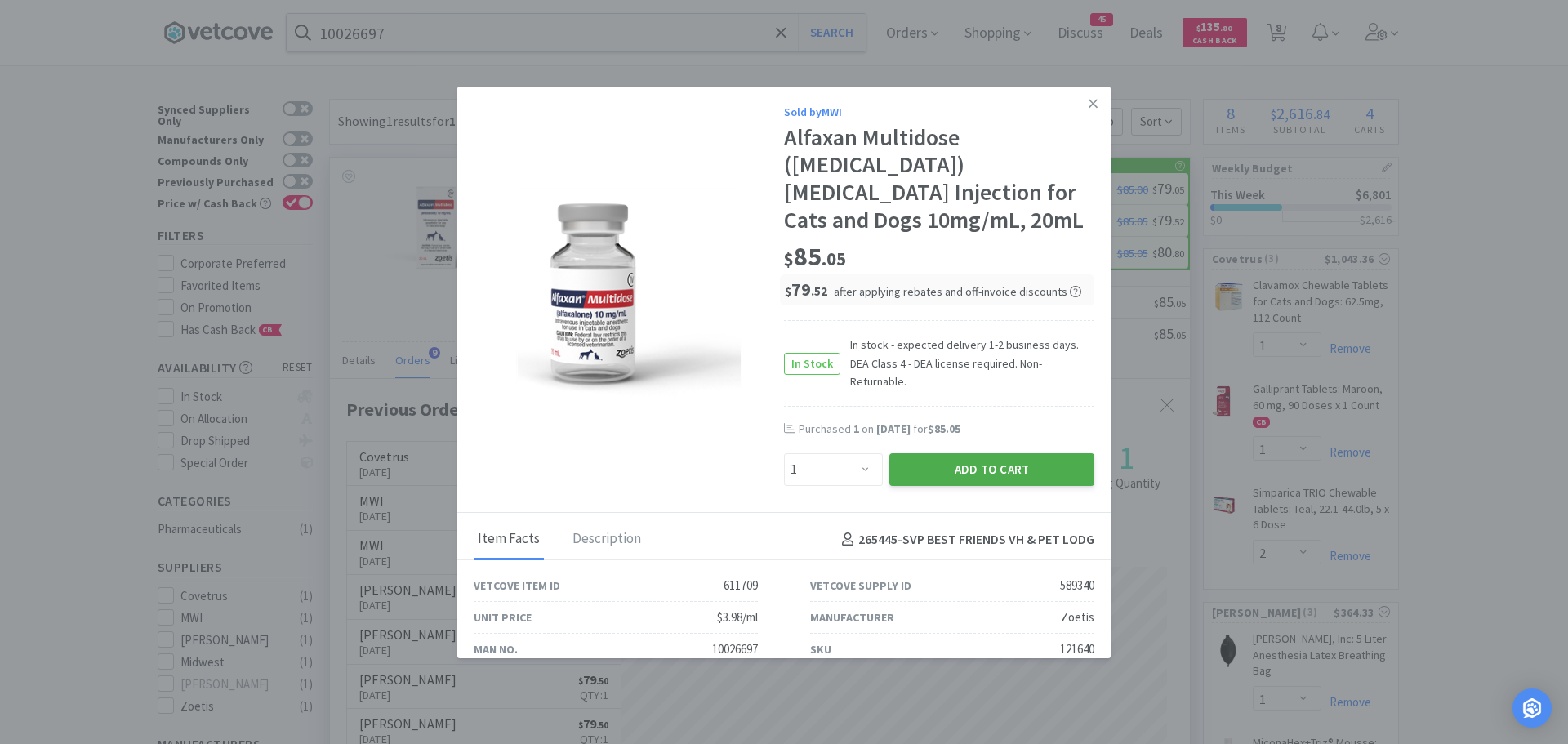
click at [938, 453] on button "Add to Cart" at bounding box center [992, 469] width 205 height 32
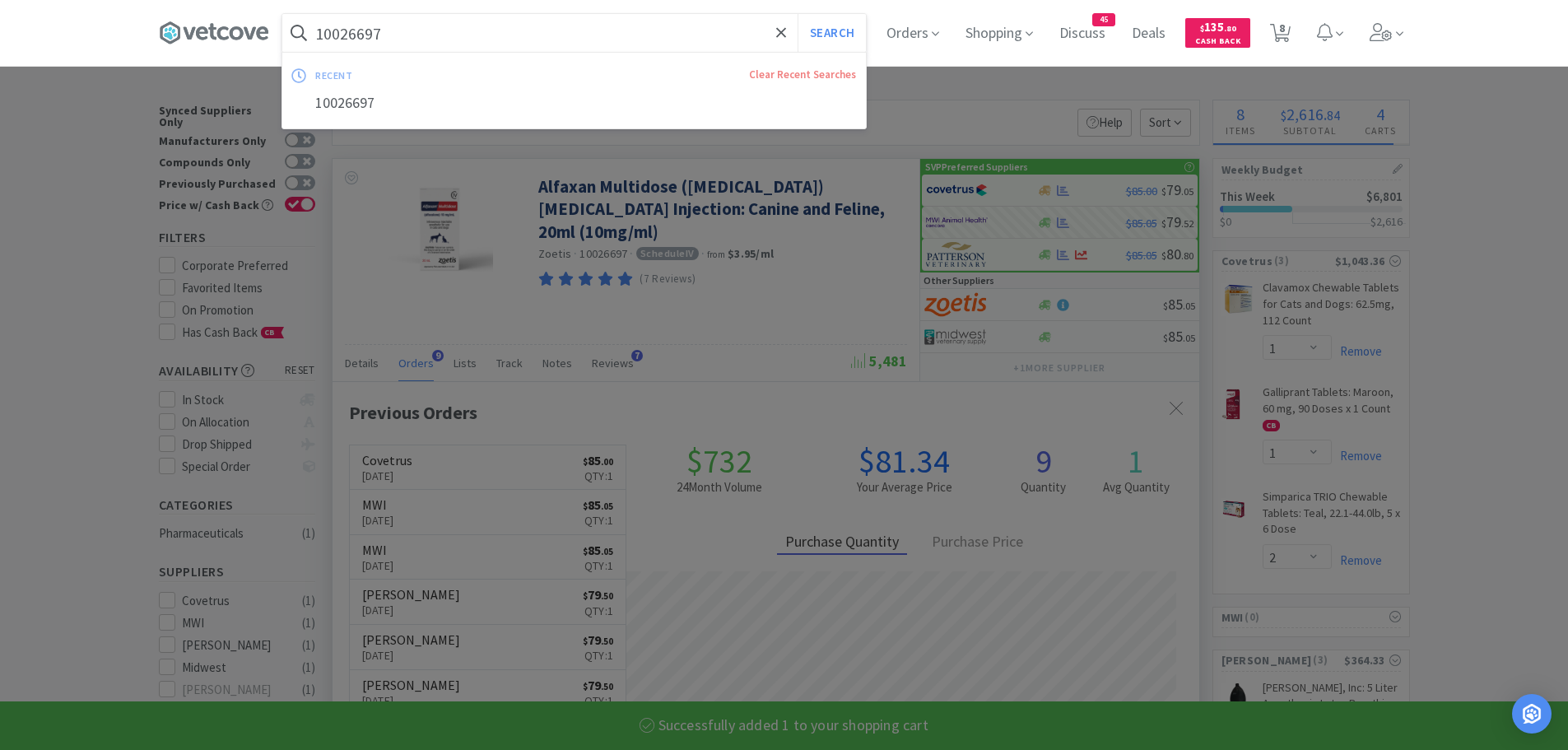
click at [408, 38] on input "10026697" at bounding box center [574, 33] width 584 height 38
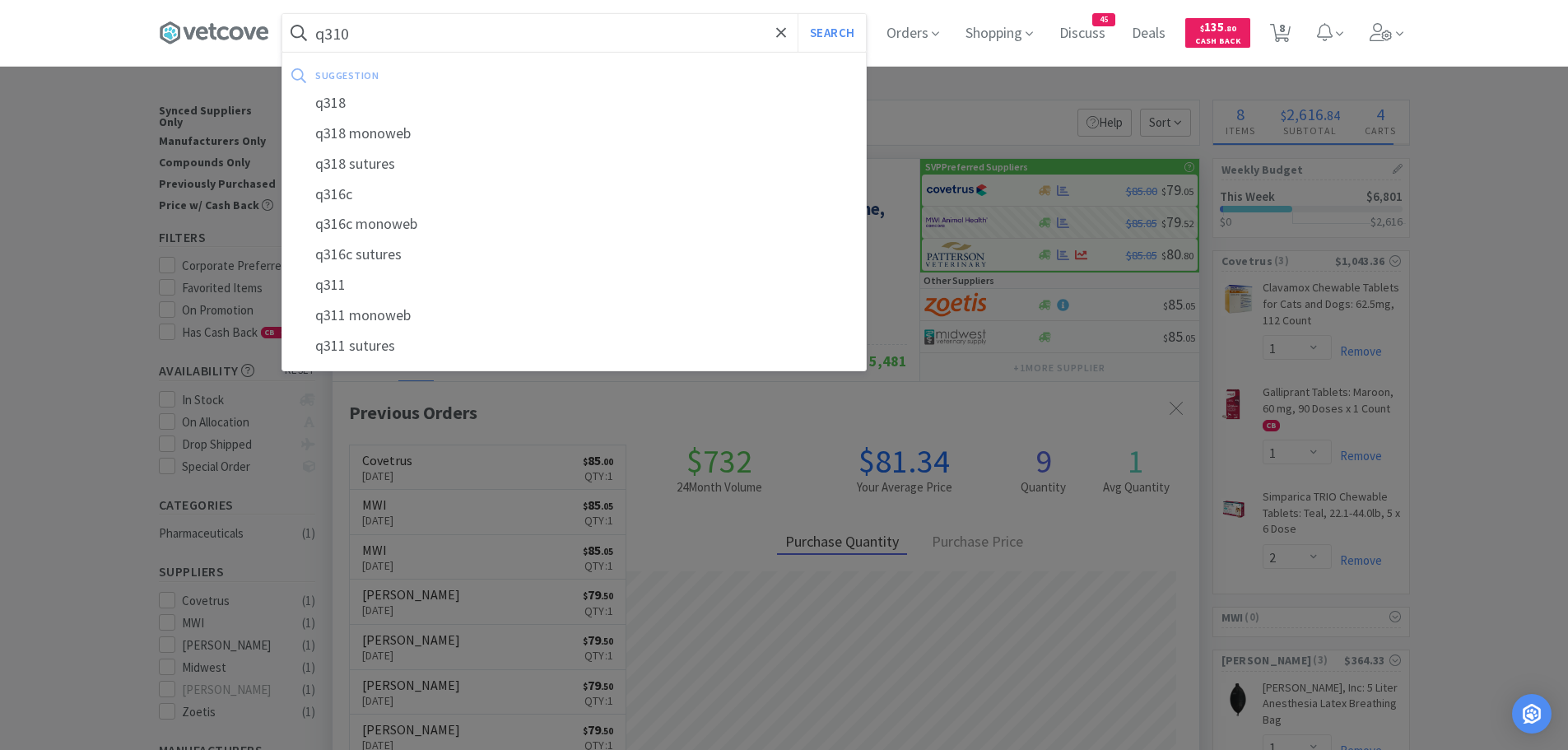
type input "q310"
click at [798, 14] on button "Search" at bounding box center [832, 33] width 68 height 38
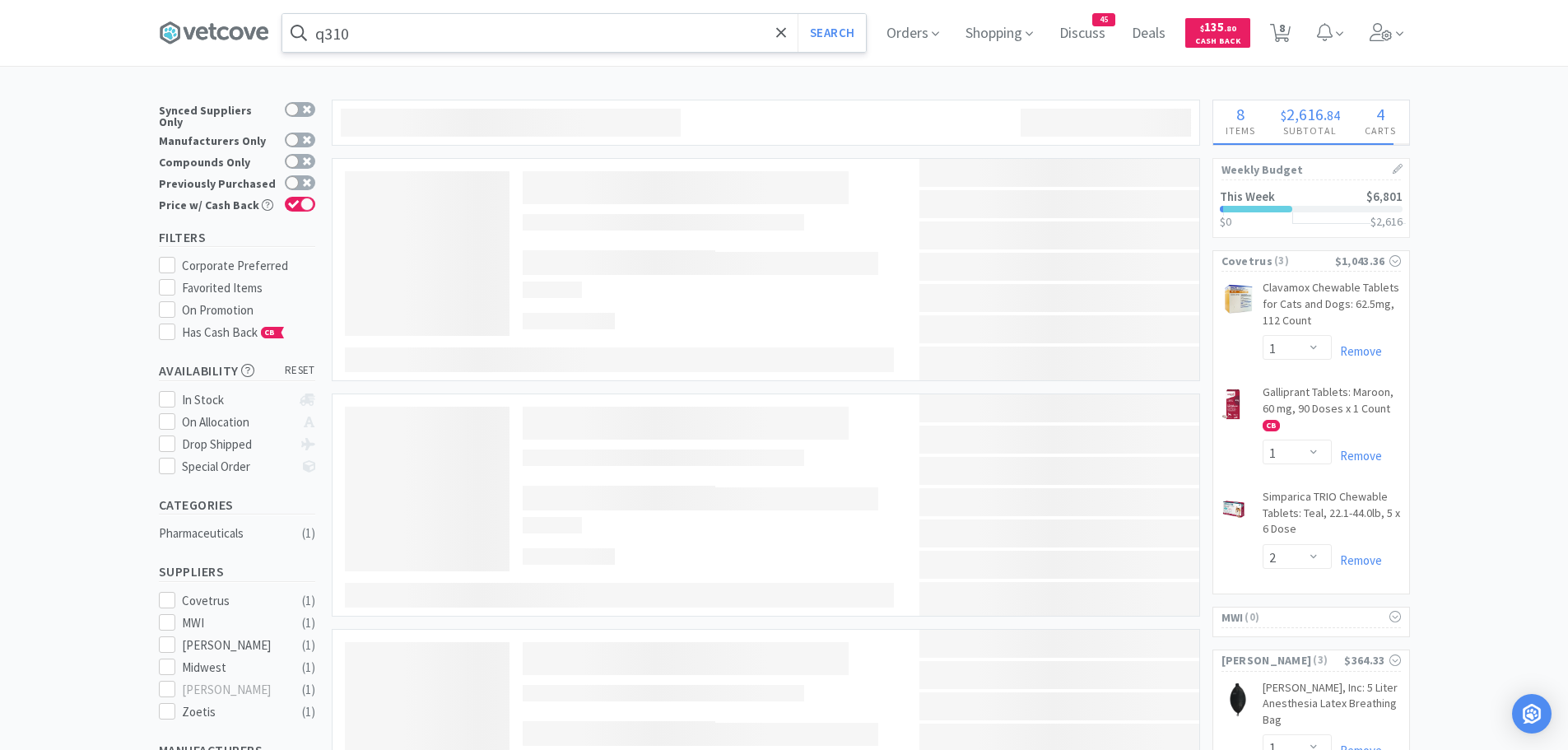
select select "1"
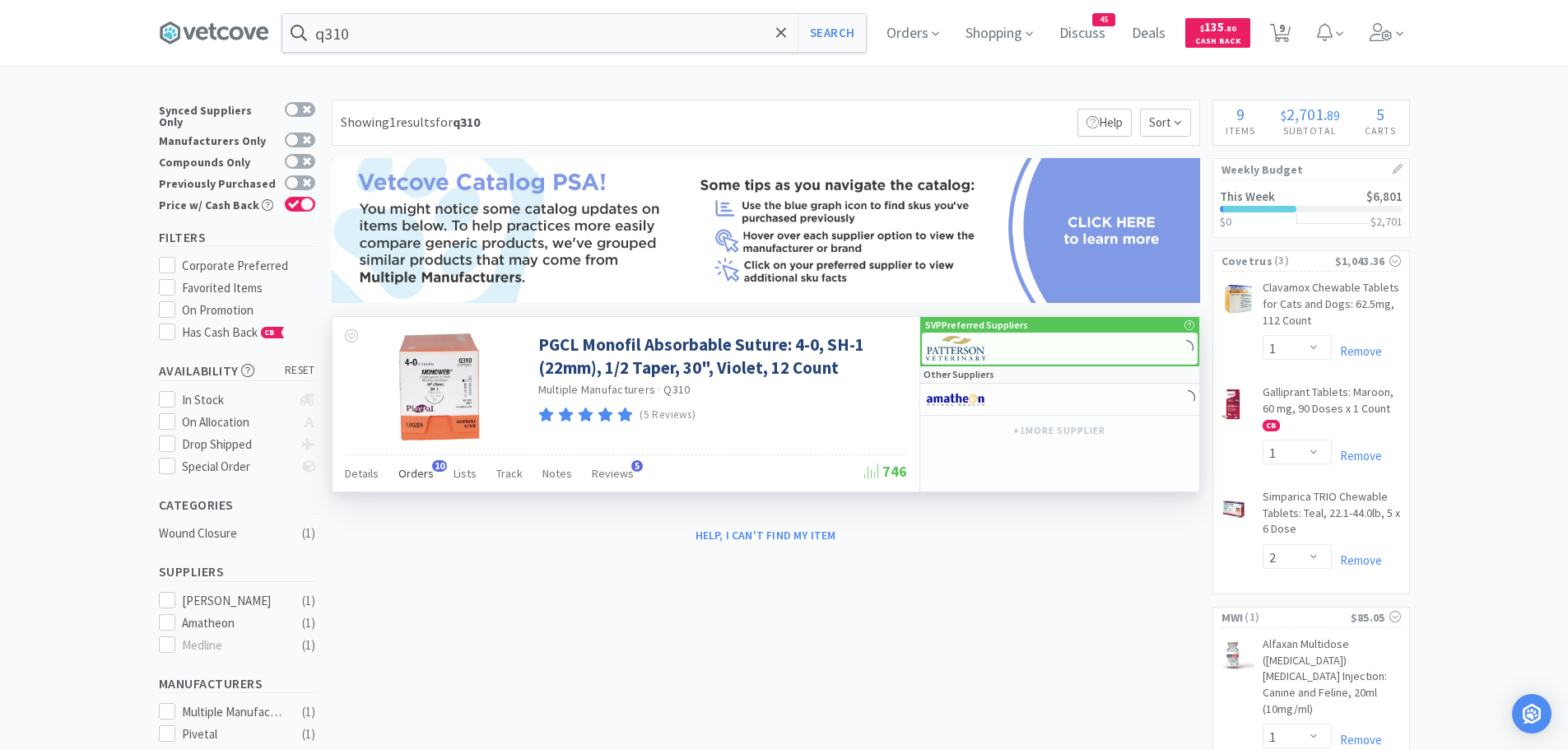
click at [422, 469] on span "Orders" at bounding box center [416, 473] width 36 height 15
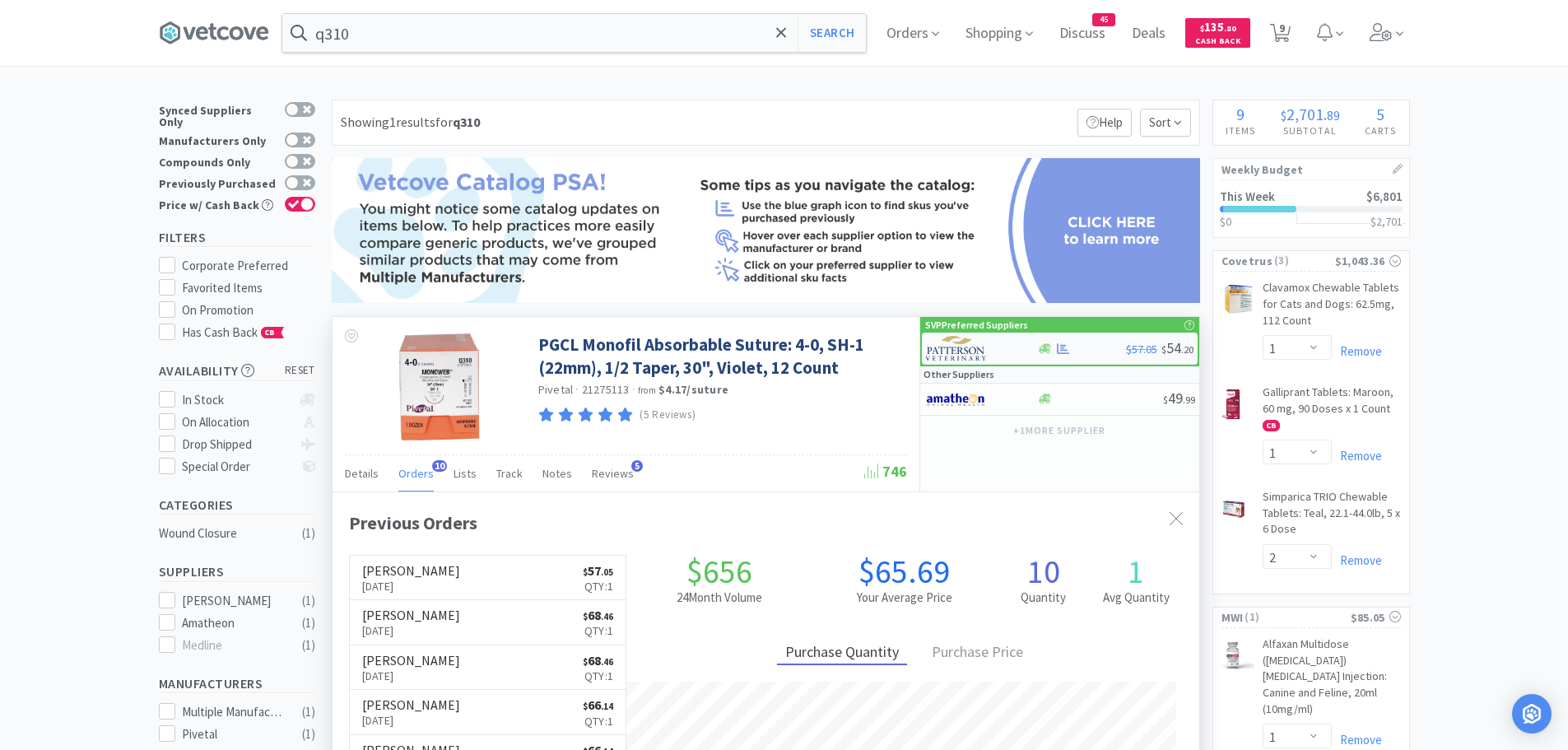
click at [973, 345] on img at bounding box center [957, 347] width 61 height 25
select select "1"
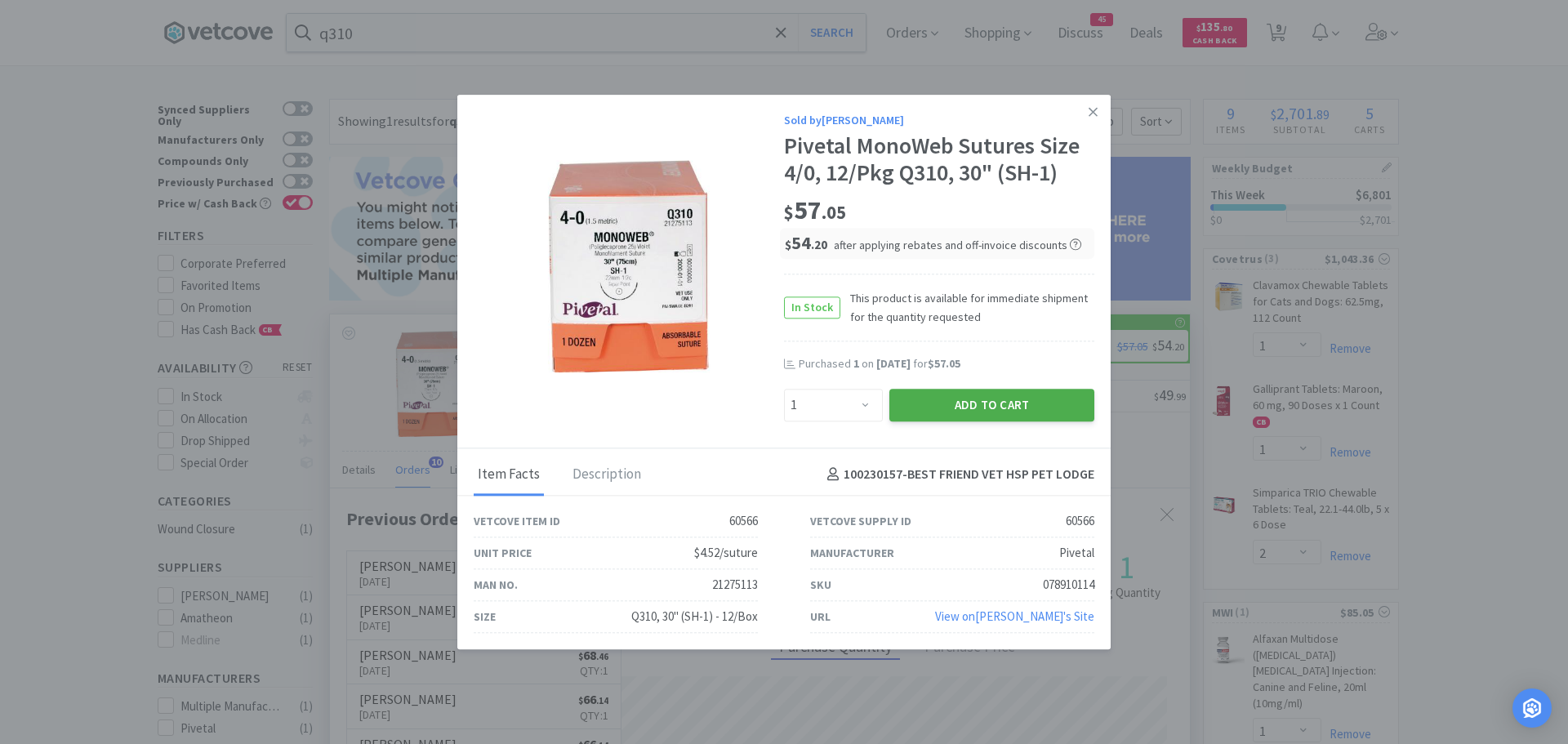
click at [911, 399] on button "Add to Cart" at bounding box center [992, 404] width 205 height 32
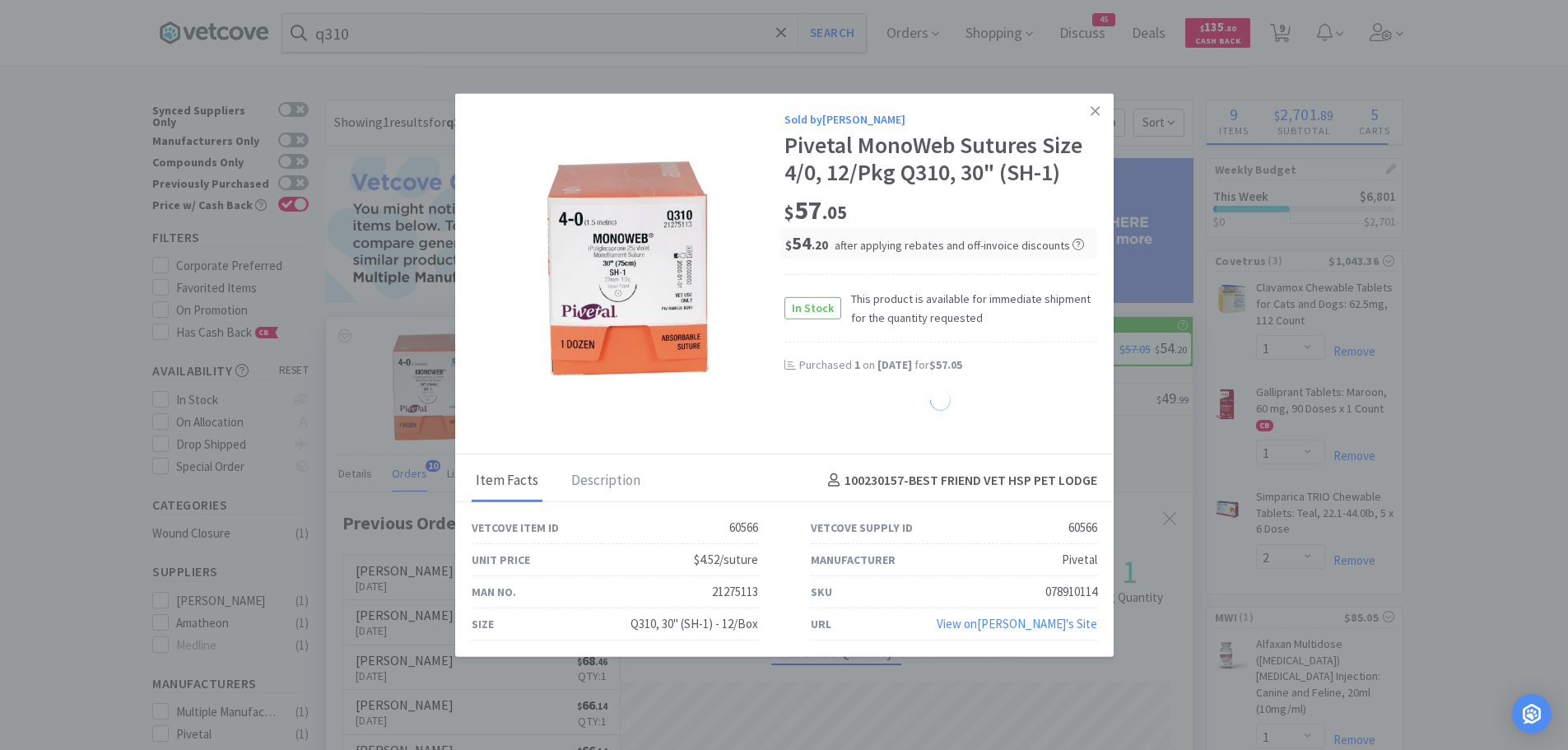
select select "1"
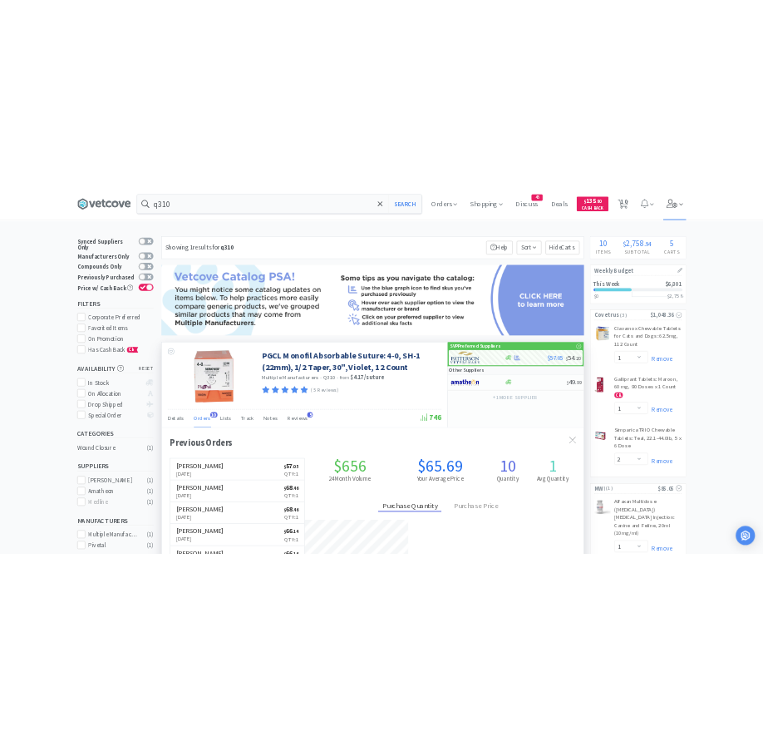
scroll to position [446, 358]
